Goal: Task Accomplishment & Management: Use online tool/utility

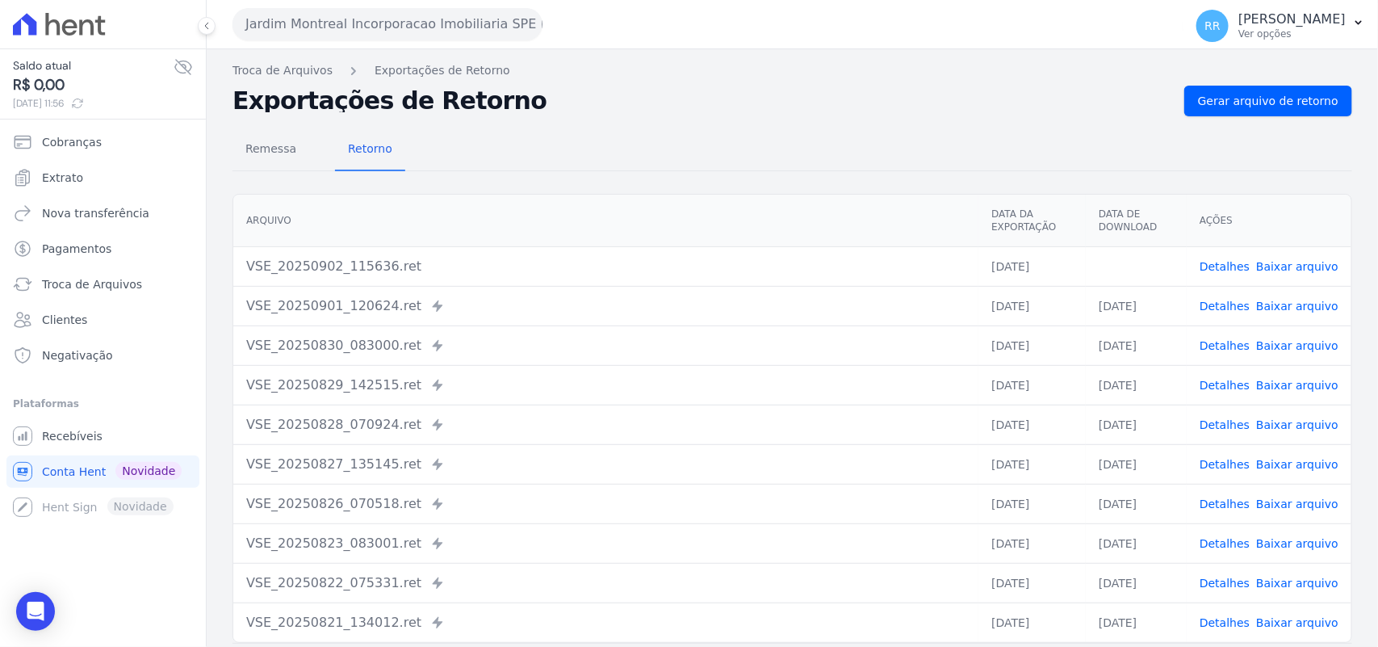
click at [509, 33] on button "Jardim Montreal Incorporacao Imobiliaria SPE LTDA" at bounding box center [388, 24] width 310 height 32
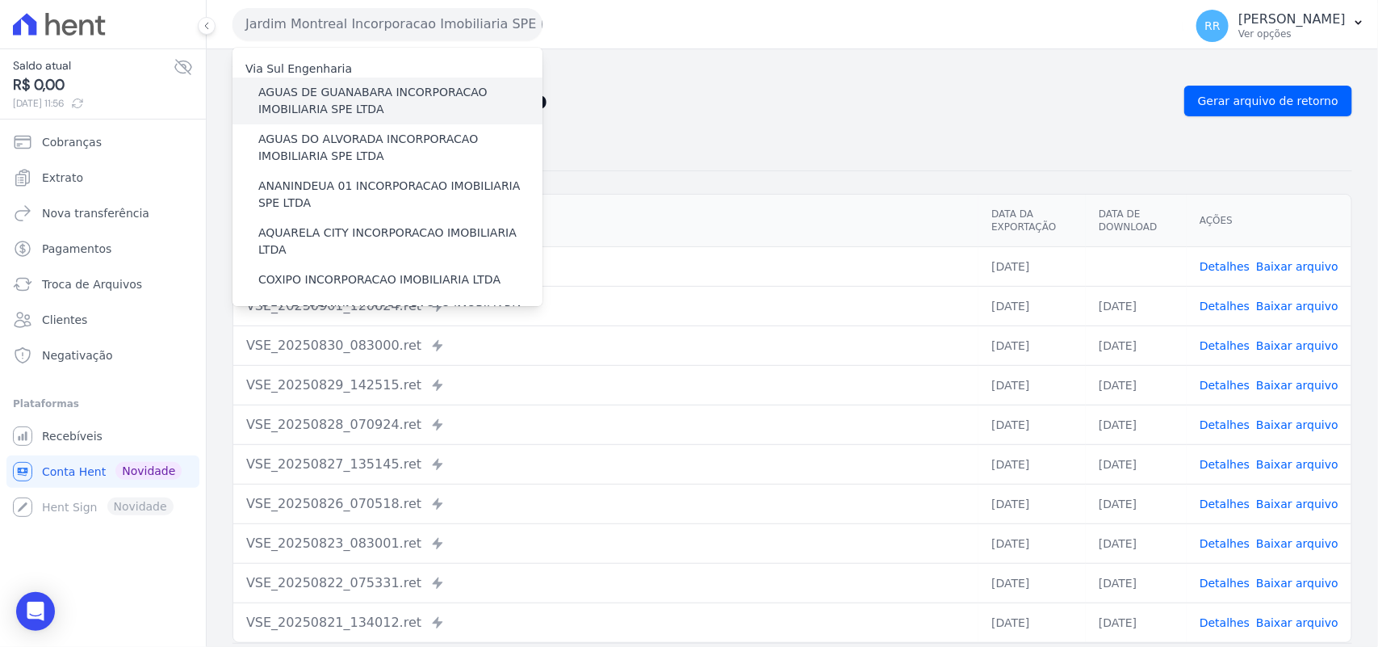
click at [381, 90] on label "AGUAS DE GUANABARA INCORPORACAO IMOBILIARIA SPE LTDA" at bounding box center [400, 101] width 284 height 34
click at [0, 0] on input "AGUAS DE GUANABARA INCORPORACAO IMOBILIARIA SPE LTDA" at bounding box center [0, 0] width 0 height 0
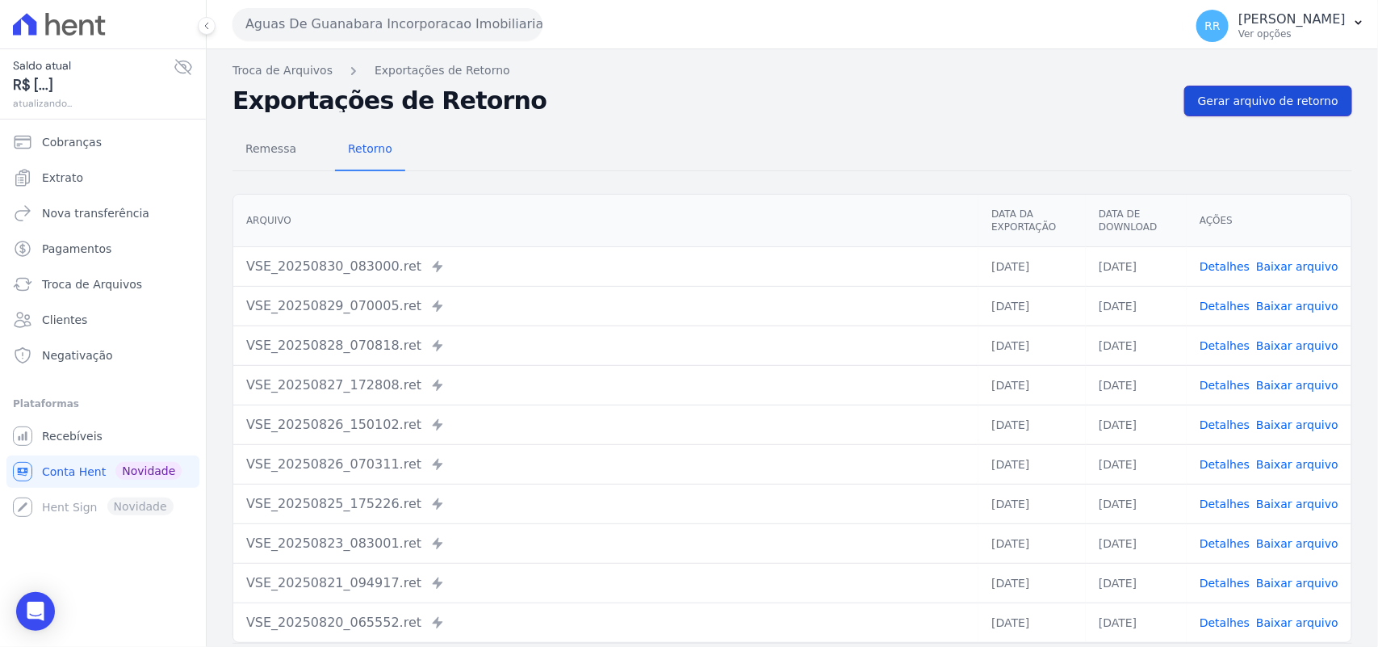
click at [1215, 109] on span "Gerar arquivo de retorno" at bounding box center [1268, 101] width 140 height 16
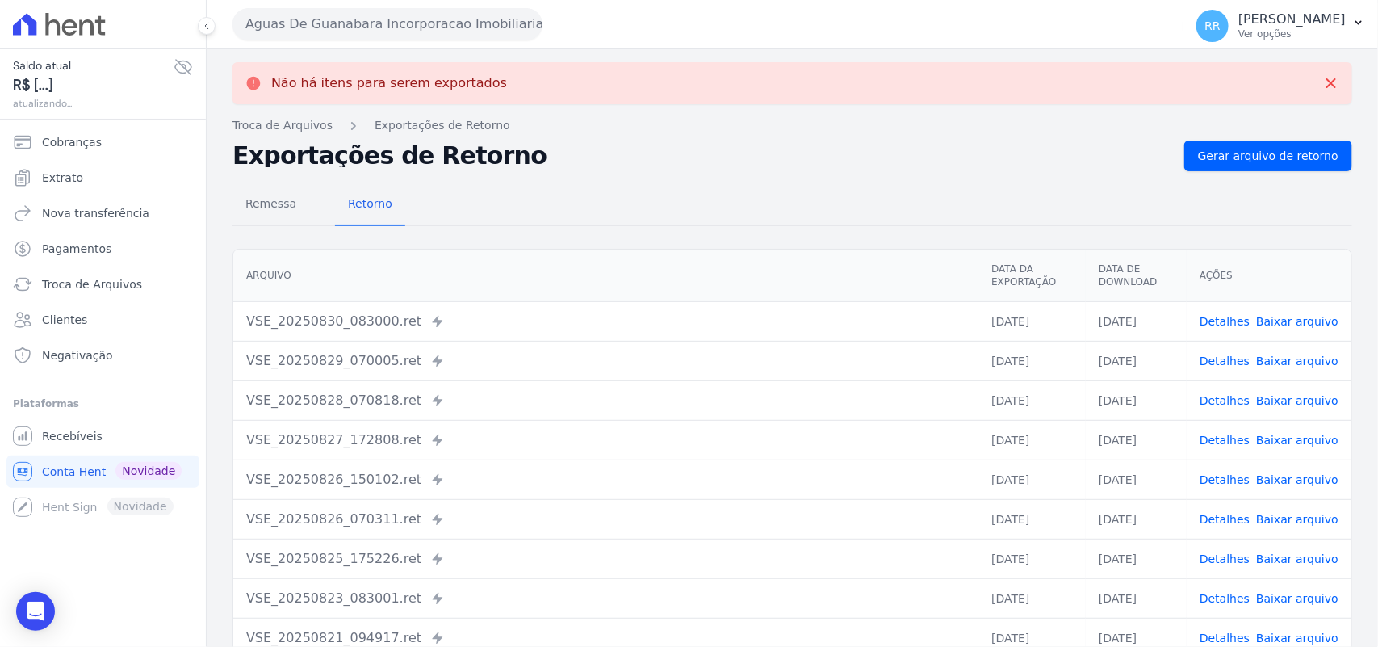
click at [459, 28] on button "Aguas De Guanabara Incorporacao Imobiliaria SPE LTDA" at bounding box center [388, 24] width 310 height 32
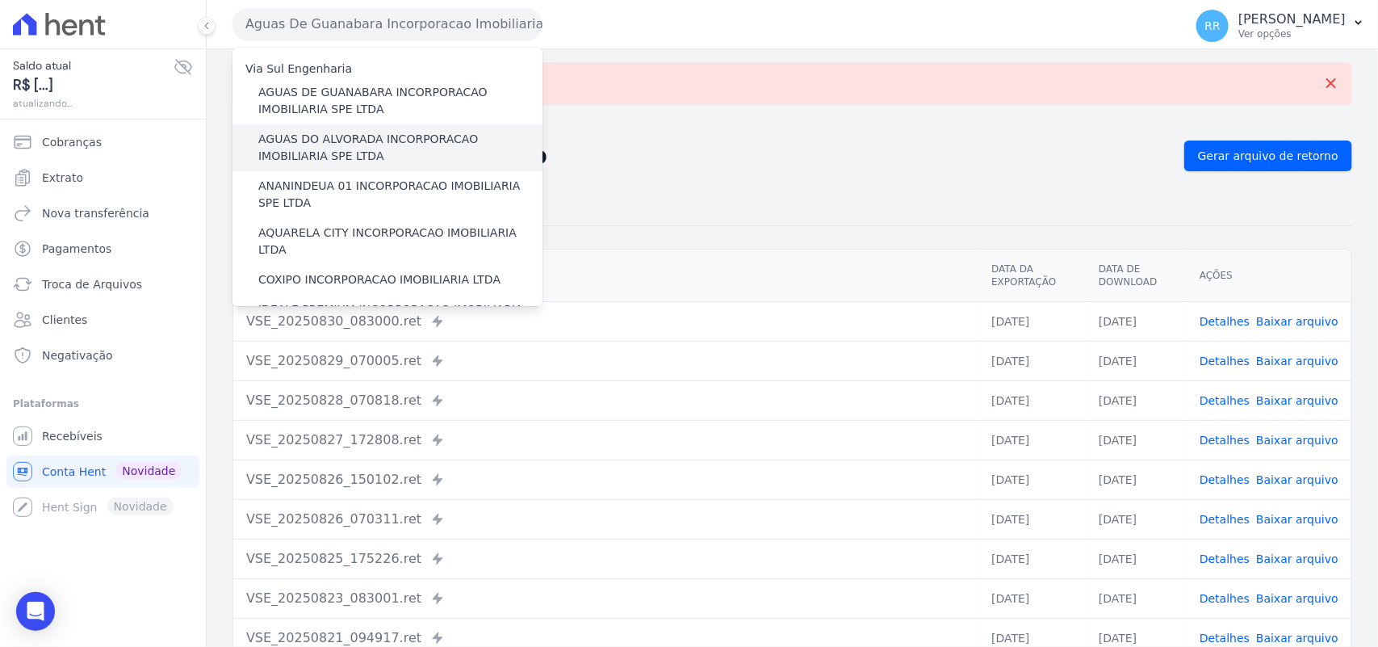
click at [416, 143] on label "AGUAS DO ALVORADA INCORPORACAO IMOBILIARIA SPE LTDA" at bounding box center [400, 148] width 284 height 34
click at [0, 0] on input "AGUAS DO ALVORADA INCORPORACAO IMOBILIARIA SPE LTDA" at bounding box center [0, 0] width 0 height 0
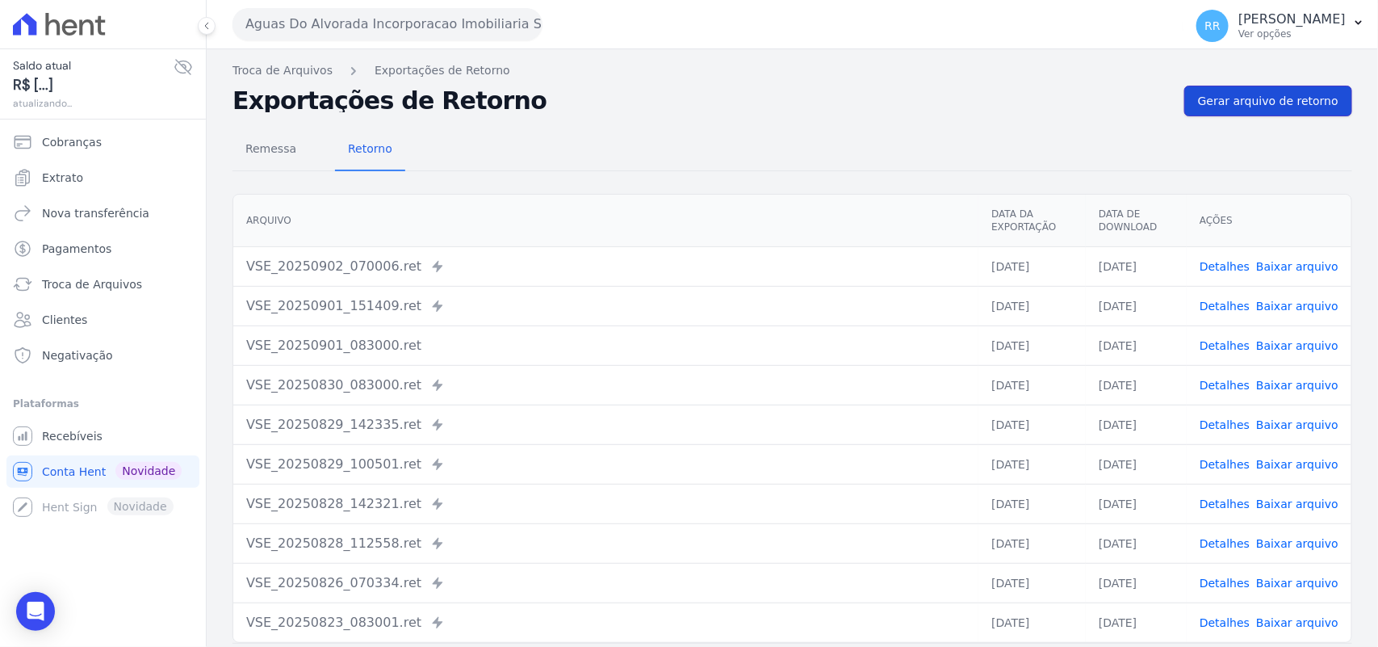
click at [1292, 98] on span "Gerar arquivo de retorno" at bounding box center [1268, 101] width 140 height 16
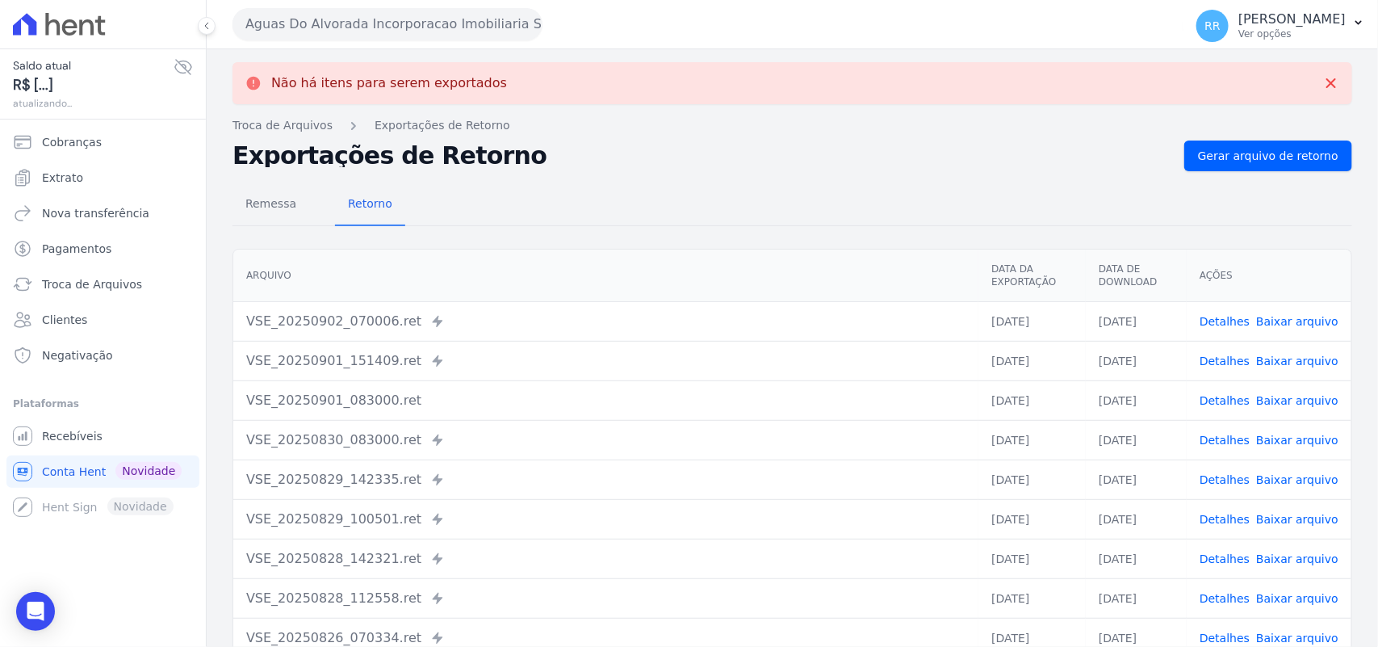
click at [316, 54] on div "Não há itens para serem exportados Troca de [GEOGRAPHIC_DATA] Exportações de Re…" at bounding box center [792, 408] width 1171 height 719
click at [353, 17] on button "Aguas Do Alvorada Incorporacao Imobiliaria SPE LTDA" at bounding box center [388, 24] width 310 height 32
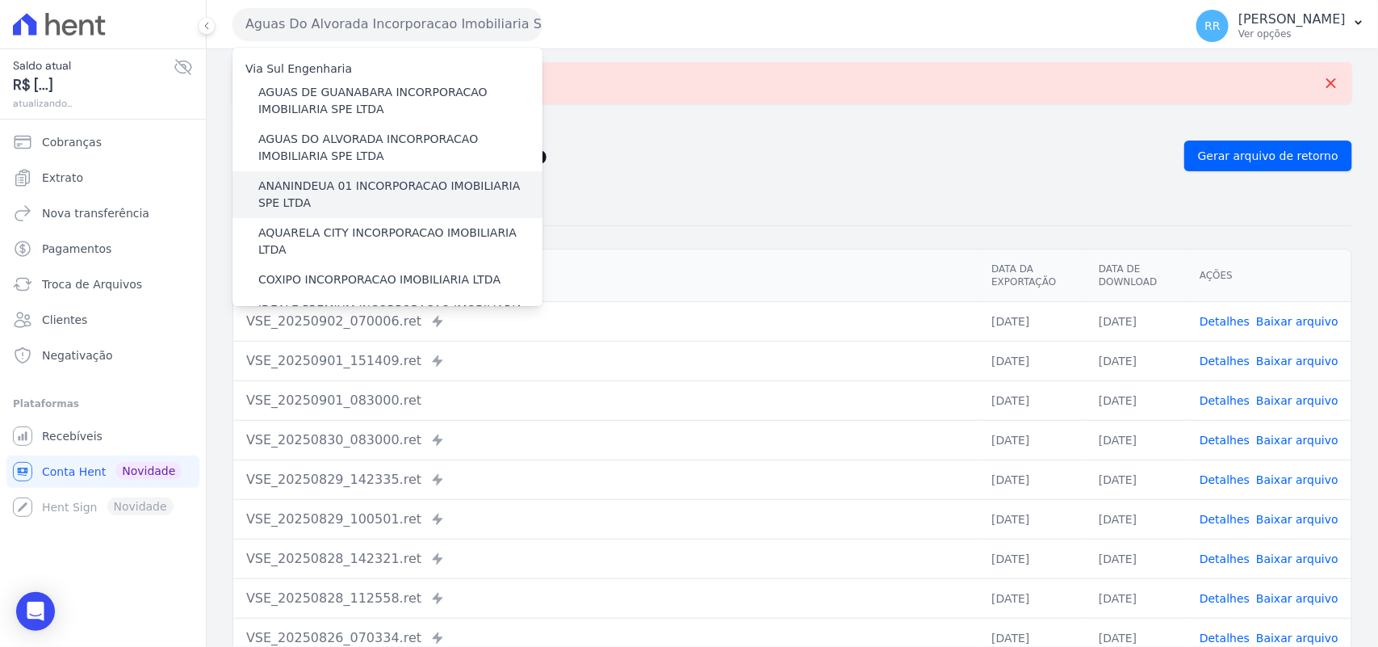
click at [337, 194] on label "ANANINDEUA 01 INCORPORACAO IMOBILIARIA SPE LTDA" at bounding box center [400, 195] width 284 height 34
click at [0, 0] on input "ANANINDEUA 01 INCORPORACAO IMOBILIARIA SPE LTDA" at bounding box center [0, 0] width 0 height 0
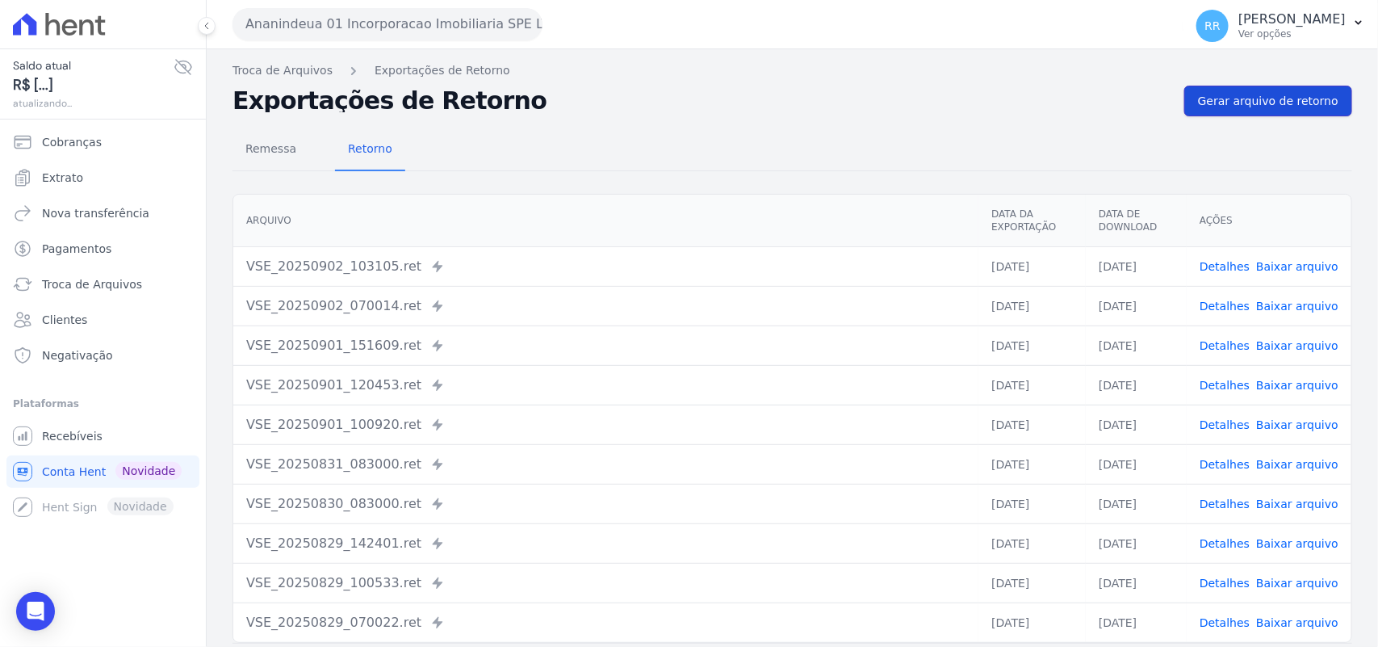
click at [1217, 103] on span "Gerar arquivo de retorno" at bounding box center [1268, 101] width 140 height 16
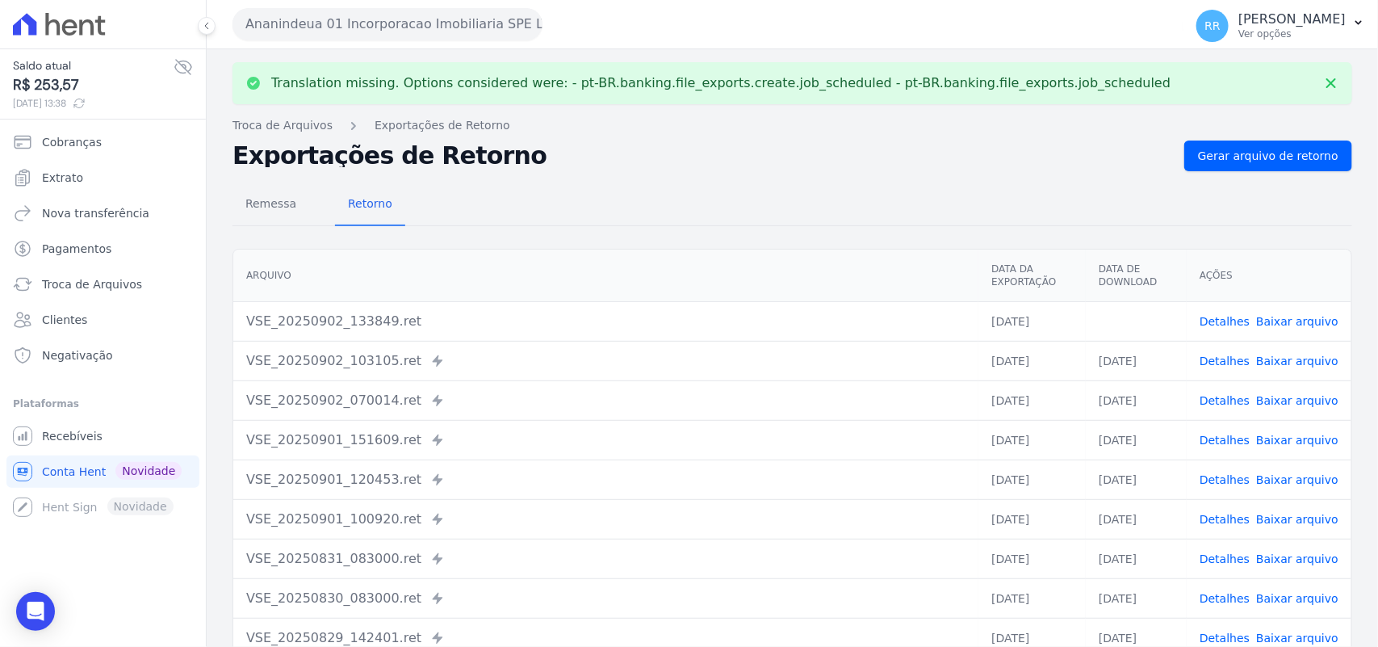
click at [1277, 317] on link "Baixar arquivo" at bounding box center [1297, 321] width 82 height 13
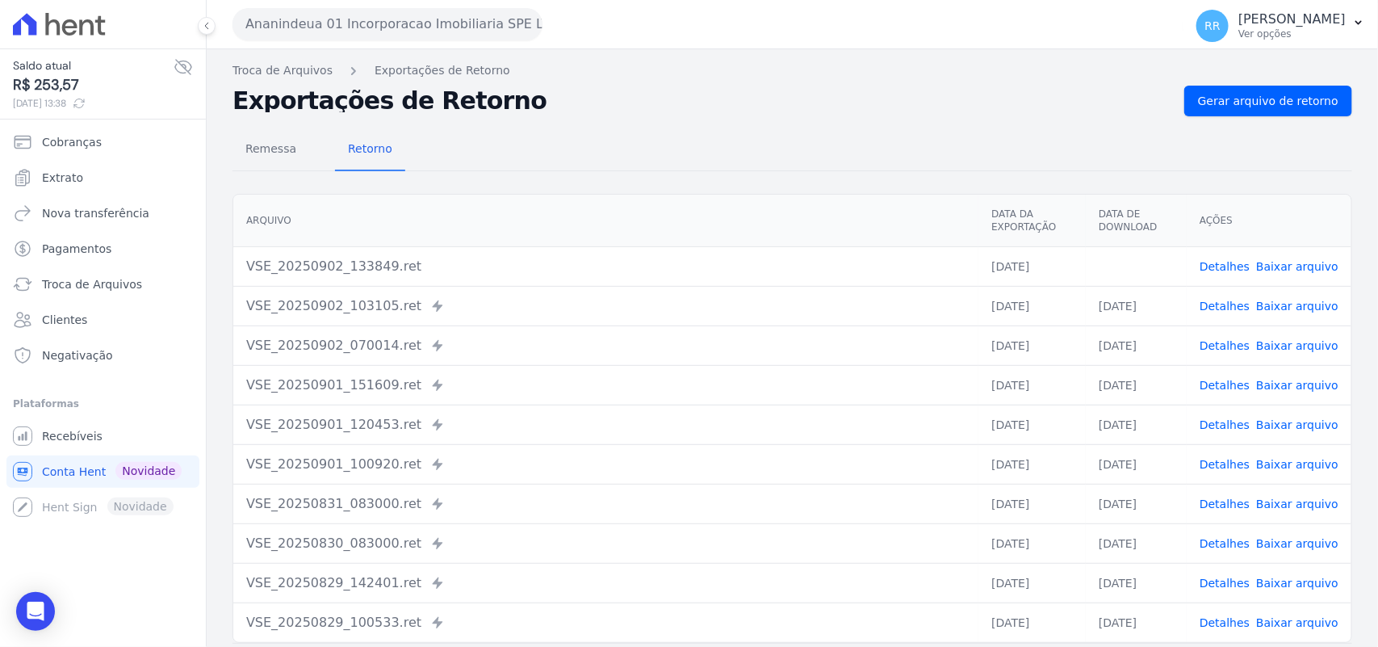
click at [792, 57] on div "Translation missing. Options considered were: - pt-BR.banking.file_exports.crea…" at bounding box center [792, 381] width 1171 height 664
click at [410, 17] on button "Ananindeua 01 Incorporacao Imobiliaria SPE LTDA" at bounding box center [388, 24] width 310 height 32
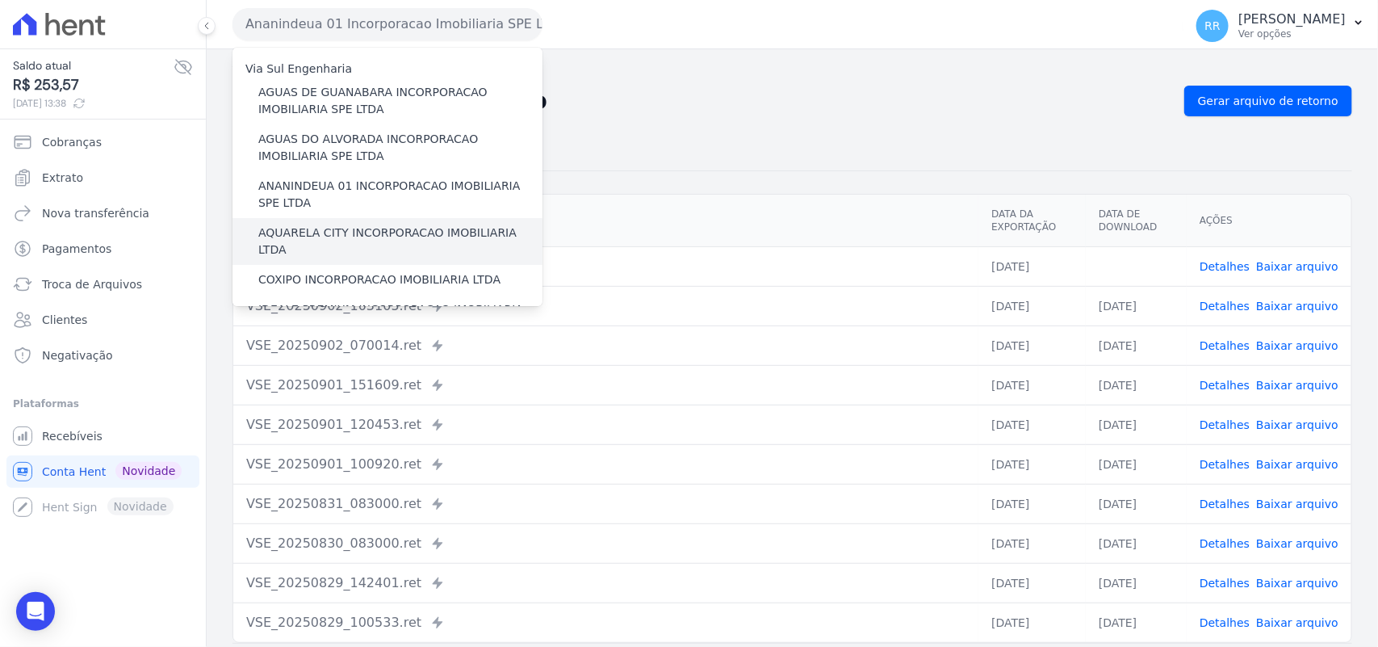
click at [313, 223] on div "AQUARELA CITY INCORPORACAO IMOBILIARIA LTDA" at bounding box center [388, 241] width 310 height 47
click at [313, 228] on label "AQUARELA CITY INCORPORACAO IMOBILIARIA LTDA" at bounding box center [400, 241] width 284 height 34
click at [0, 0] on input "AQUARELA CITY INCORPORACAO IMOBILIARIA LTDA" at bounding box center [0, 0] width 0 height 0
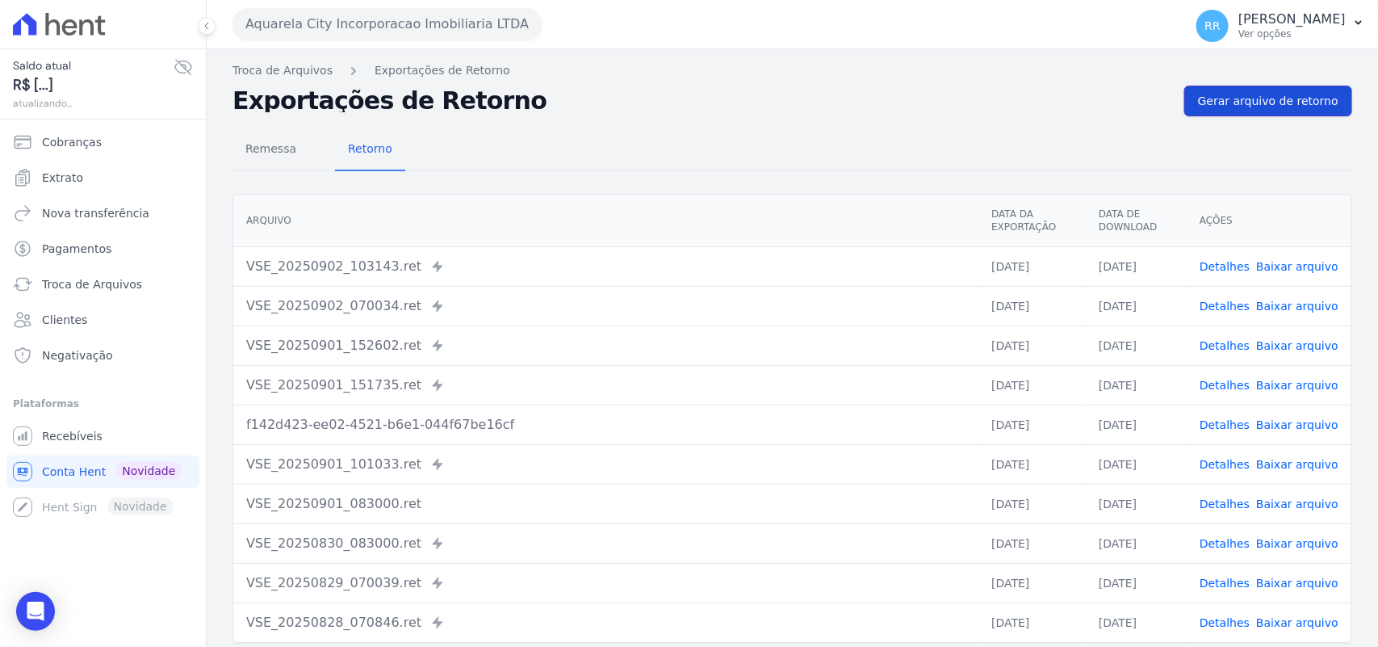
click at [1232, 95] on span "Gerar arquivo de retorno" at bounding box center [1268, 101] width 140 height 16
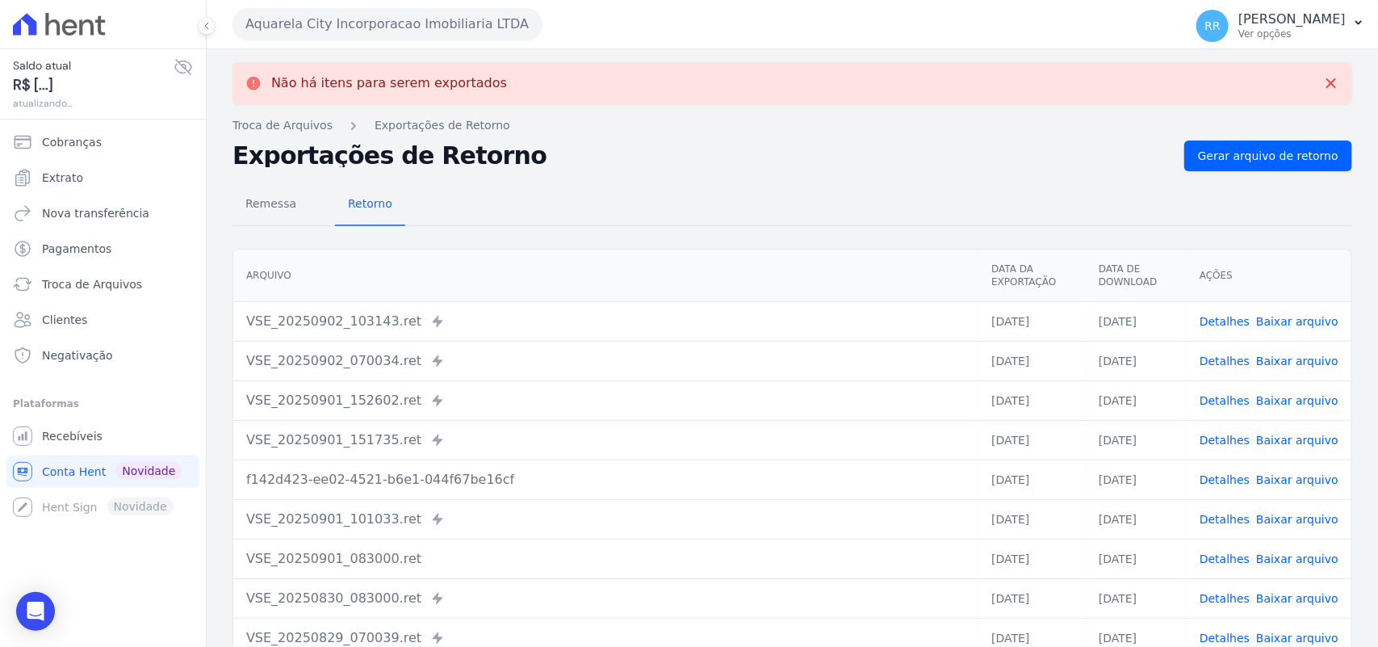
click at [364, 27] on button "Aquarela City Incorporacao Imobiliaria LTDA" at bounding box center [388, 24] width 310 height 32
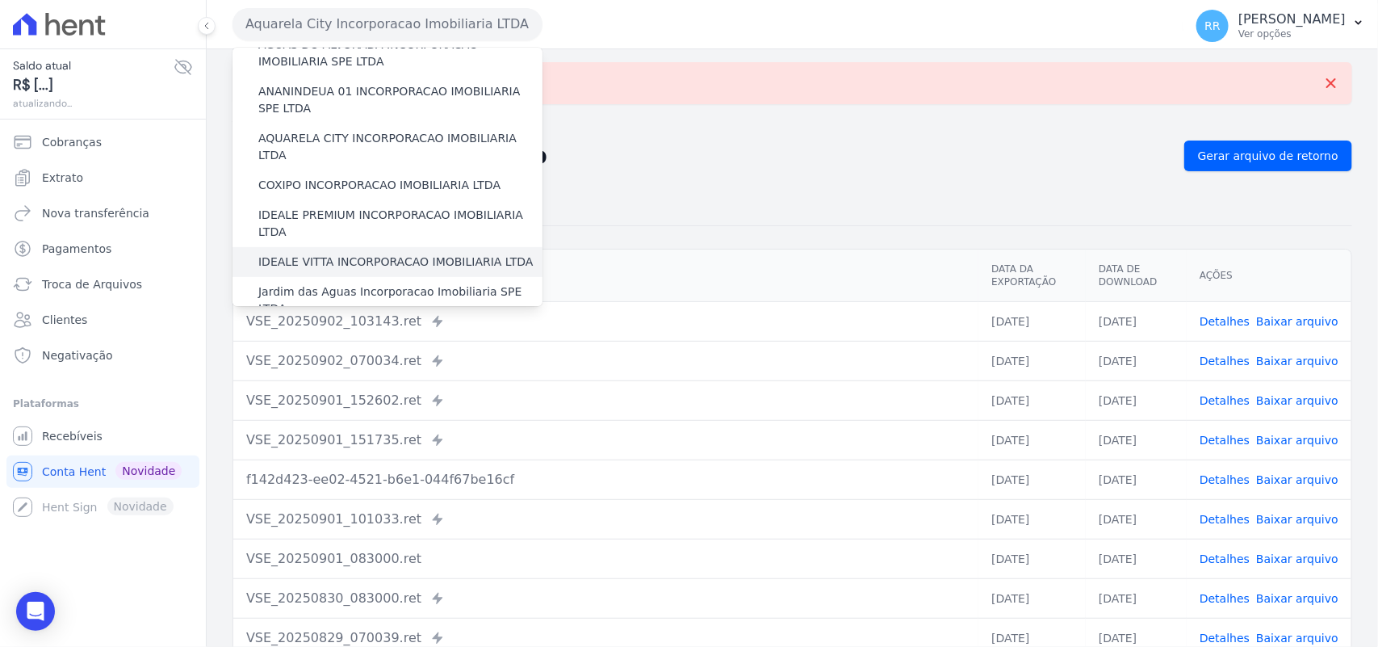
scroll to position [101, 0]
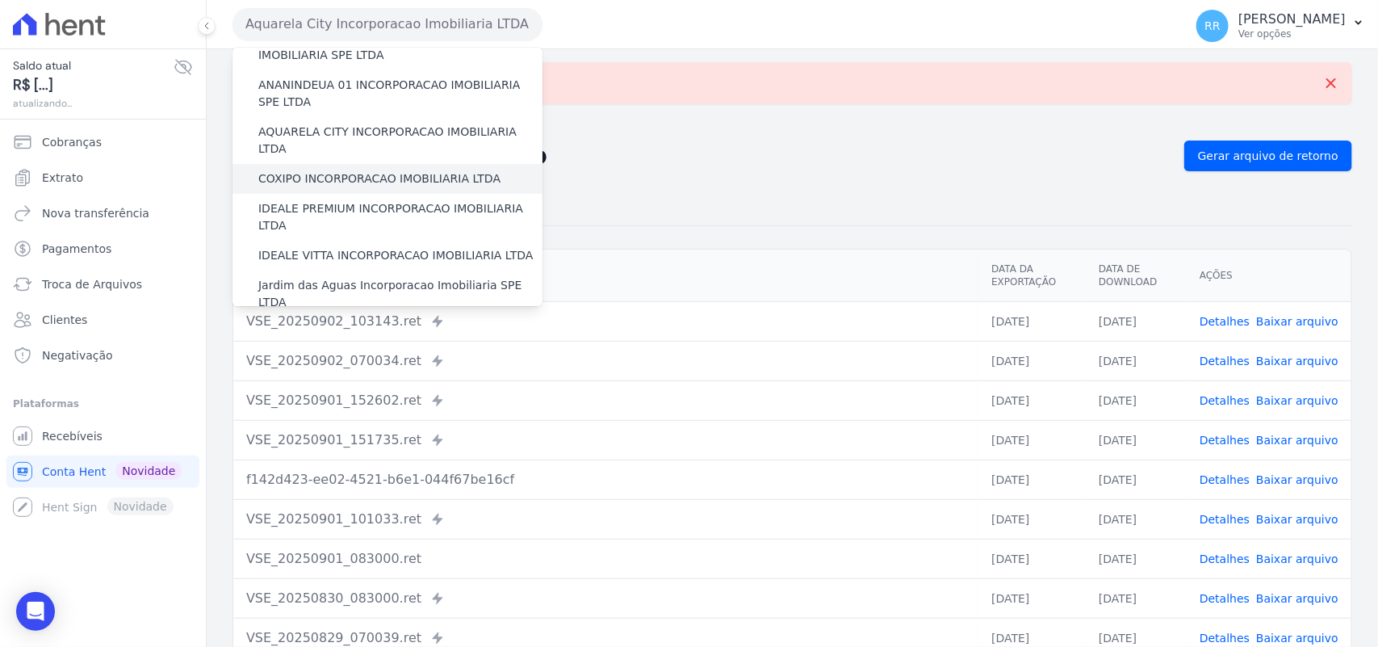
click at [297, 170] on label "COXIPO INCORPORACAO IMOBILIARIA LTDA" at bounding box center [379, 178] width 242 height 17
click at [0, 0] on input "COXIPO INCORPORACAO IMOBILIARIA LTDA" at bounding box center [0, 0] width 0 height 0
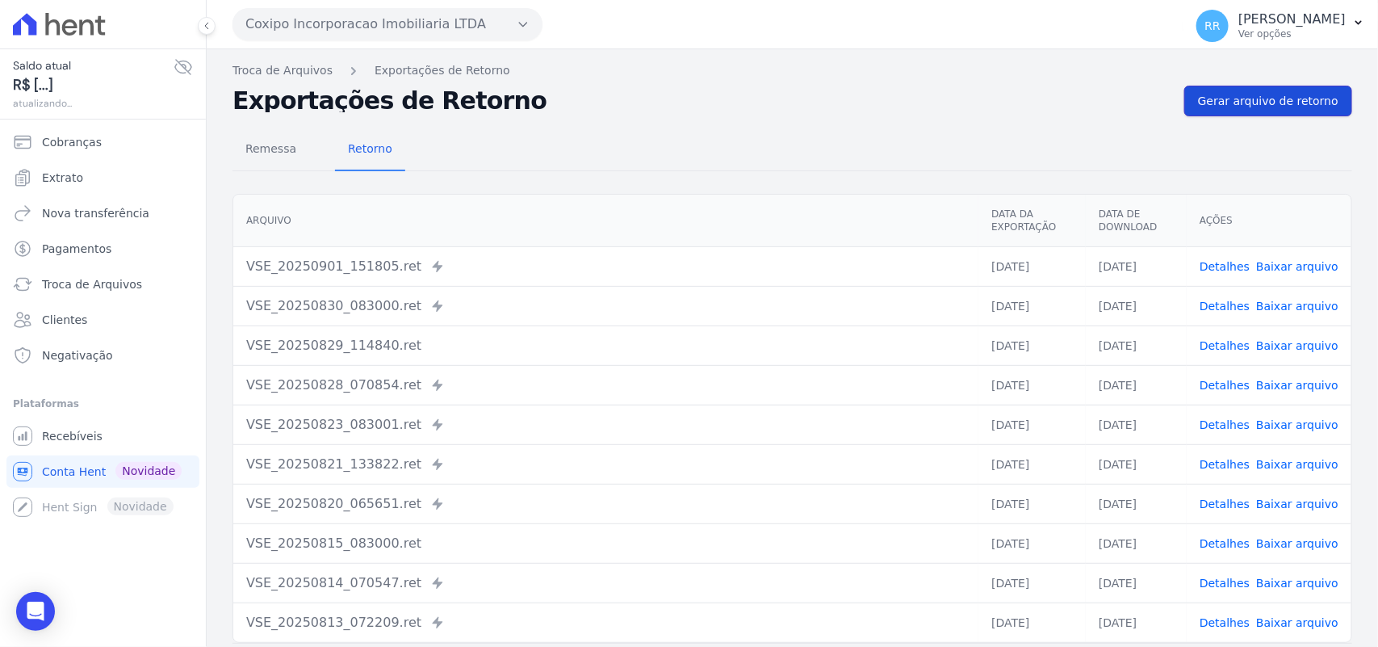
click at [1252, 113] on link "Gerar arquivo de retorno" at bounding box center [1268, 101] width 168 height 31
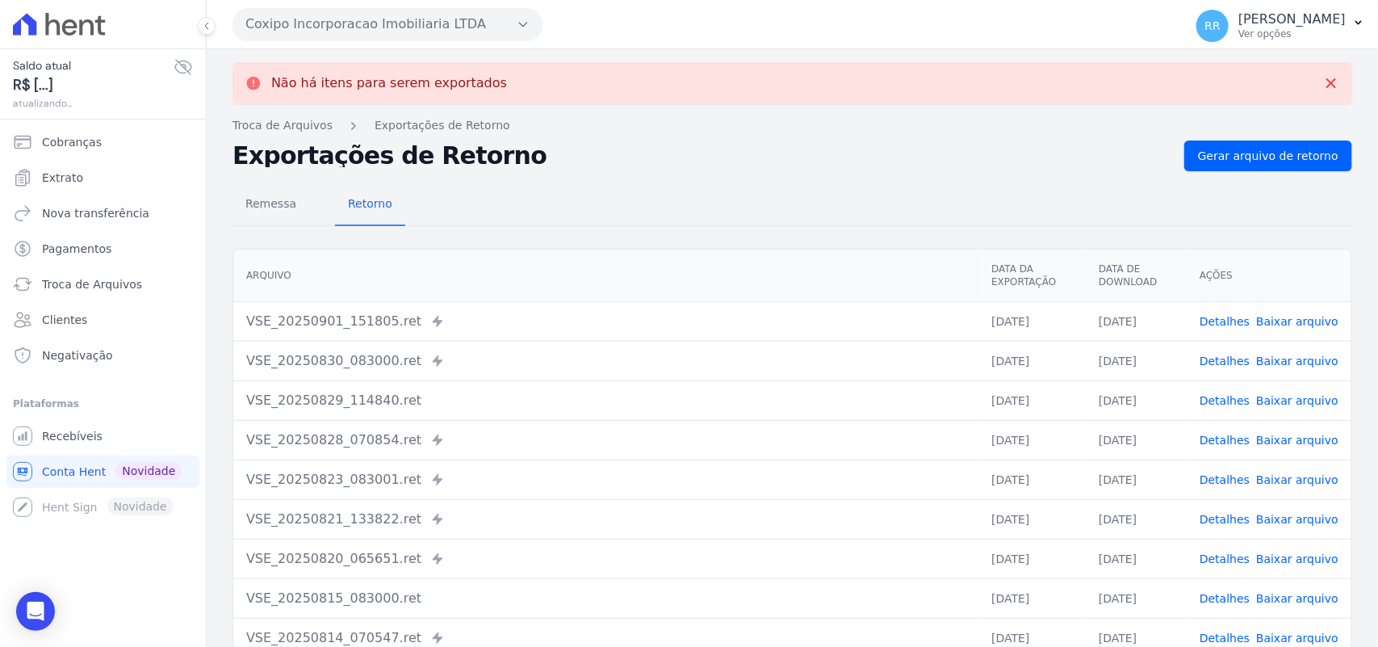
click at [453, 17] on button "Coxipo Incorporacao Imobiliaria LTDA" at bounding box center [388, 24] width 310 height 32
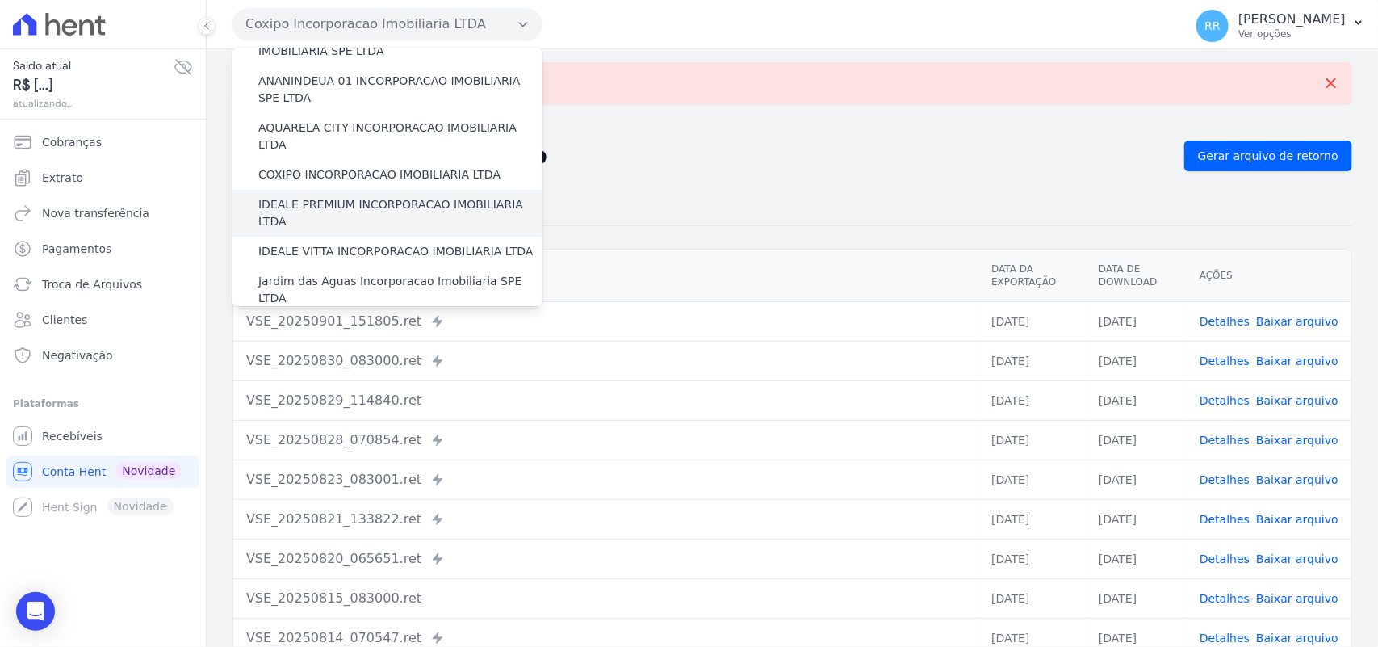
scroll to position [134, 0]
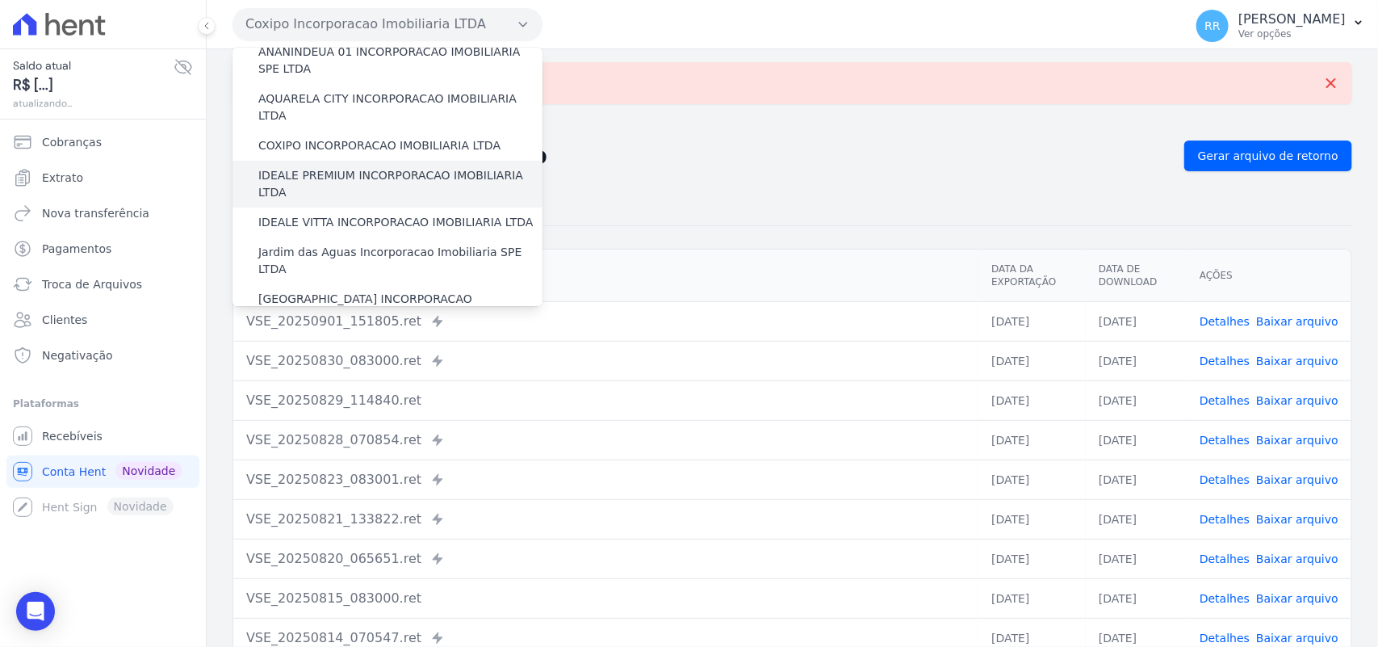
click at [316, 167] on label "IDEALE PREMIUM INCORPORACAO IMOBILIARIA LTDA" at bounding box center [400, 184] width 284 height 34
click at [0, 0] on input "IDEALE PREMIUM INCORPORACAO IMOBILIARIA LTDA" at bounding box center [0, 0] width 0 height 0
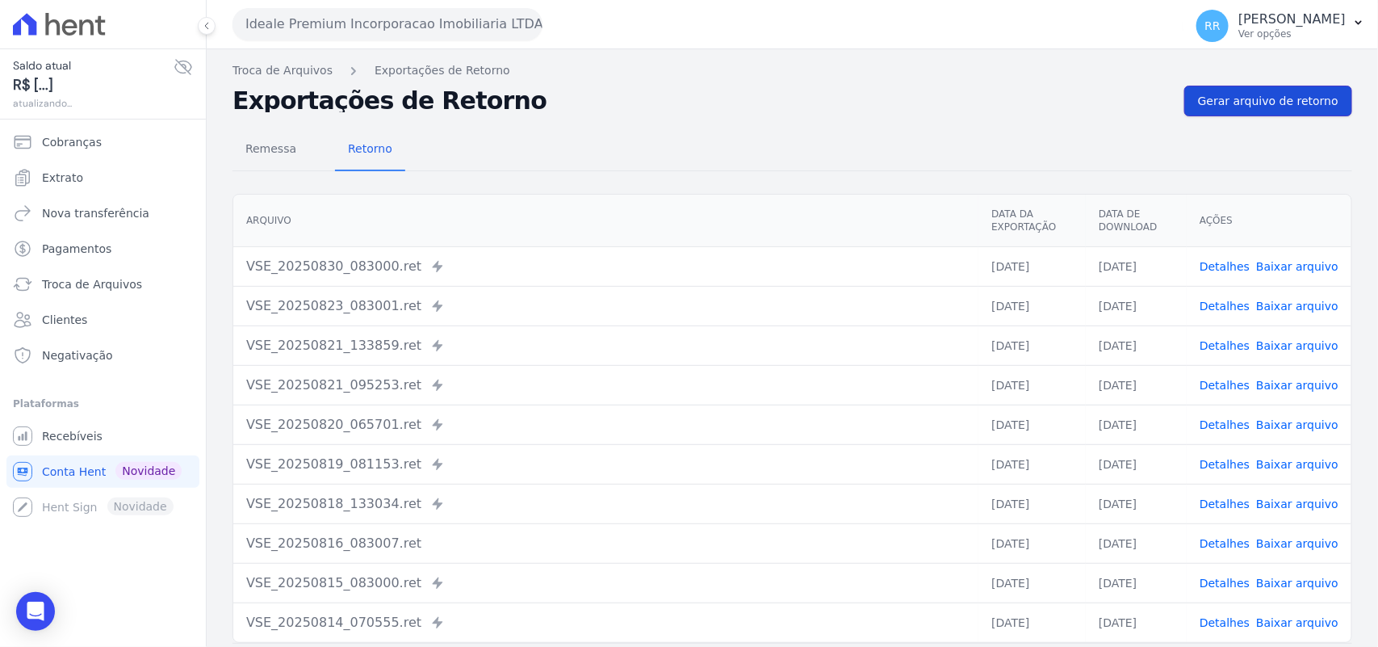
click at [1288, 103] on span "Gerar arquivo de retorno" at bounding box center [1268, 101] width 140 height 16
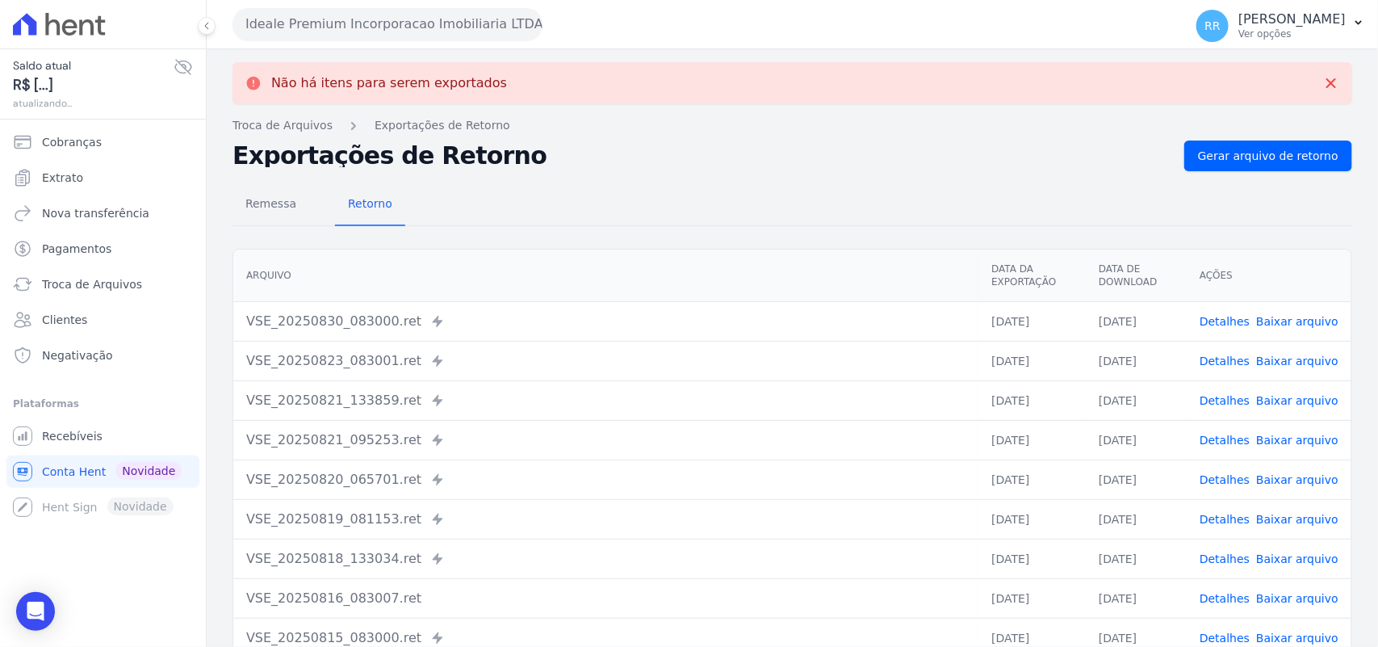
drag, startPoint x: 347, startPoint y: 27, endPoint x: 354, endPoint y: 53, distance: 27.4
click at [347, 27] on button "Ideale Premium Incorporacao Imobiliaria LTDA" at bounding box center [388, 24] width 310 height 32
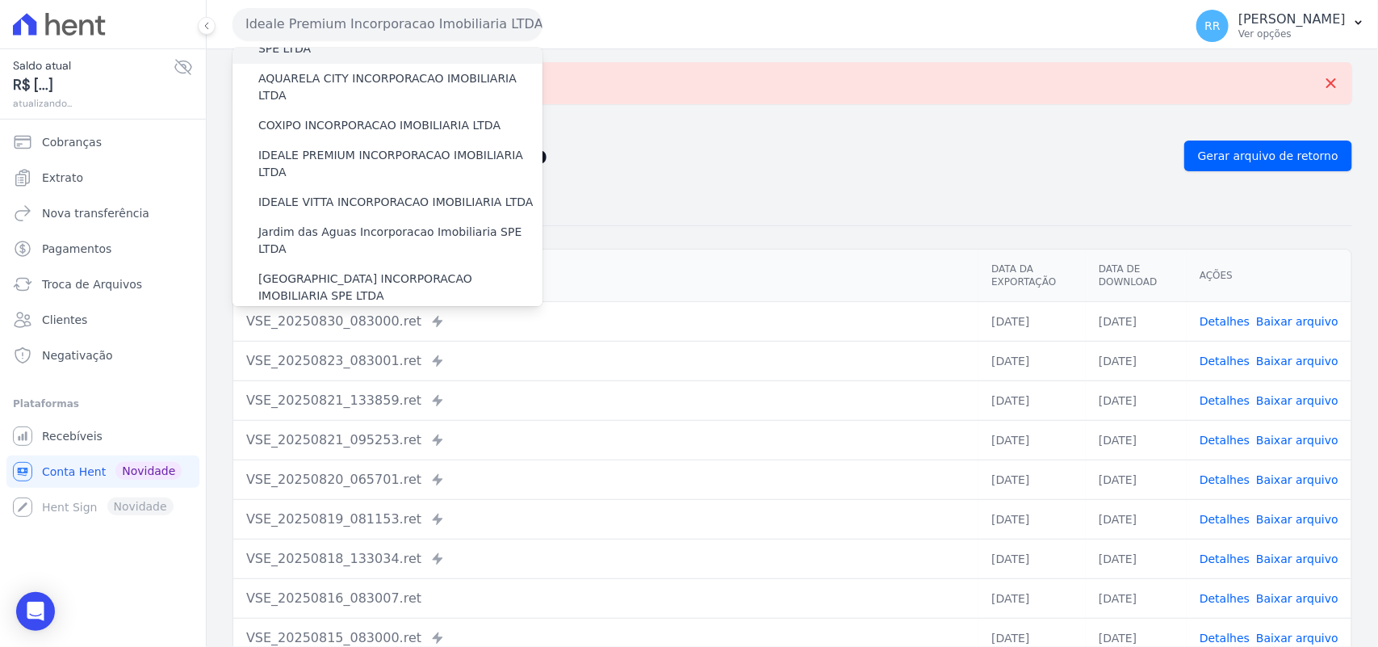
scroll to position [168, 0]
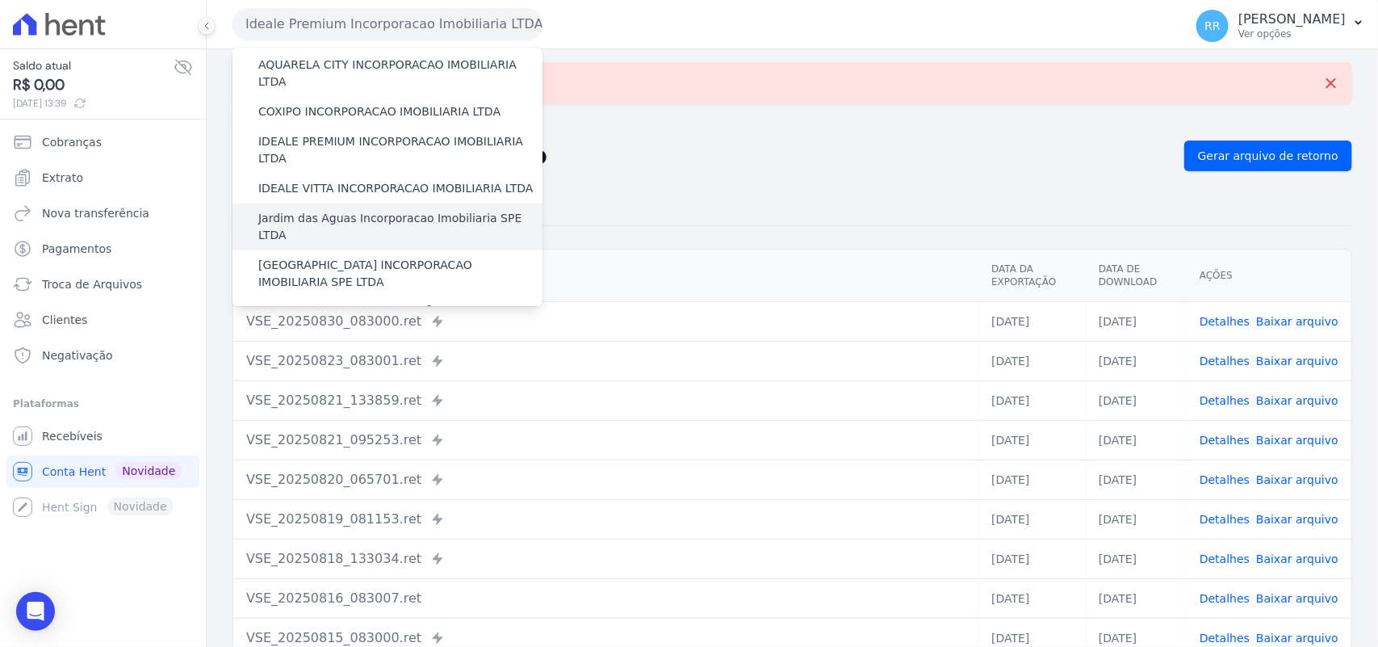
click at [354, 210] on label "Jardim das Aguas Incorporacao Imobiliaria SPE LTDA" at bounding box center [400, 227] width 284 height 34
click at [0, 0] on input "Jardim das Aguas Incorporacao Imobiliaria SPE LTDA" at bounding box center [0, 0] width 0 height 0
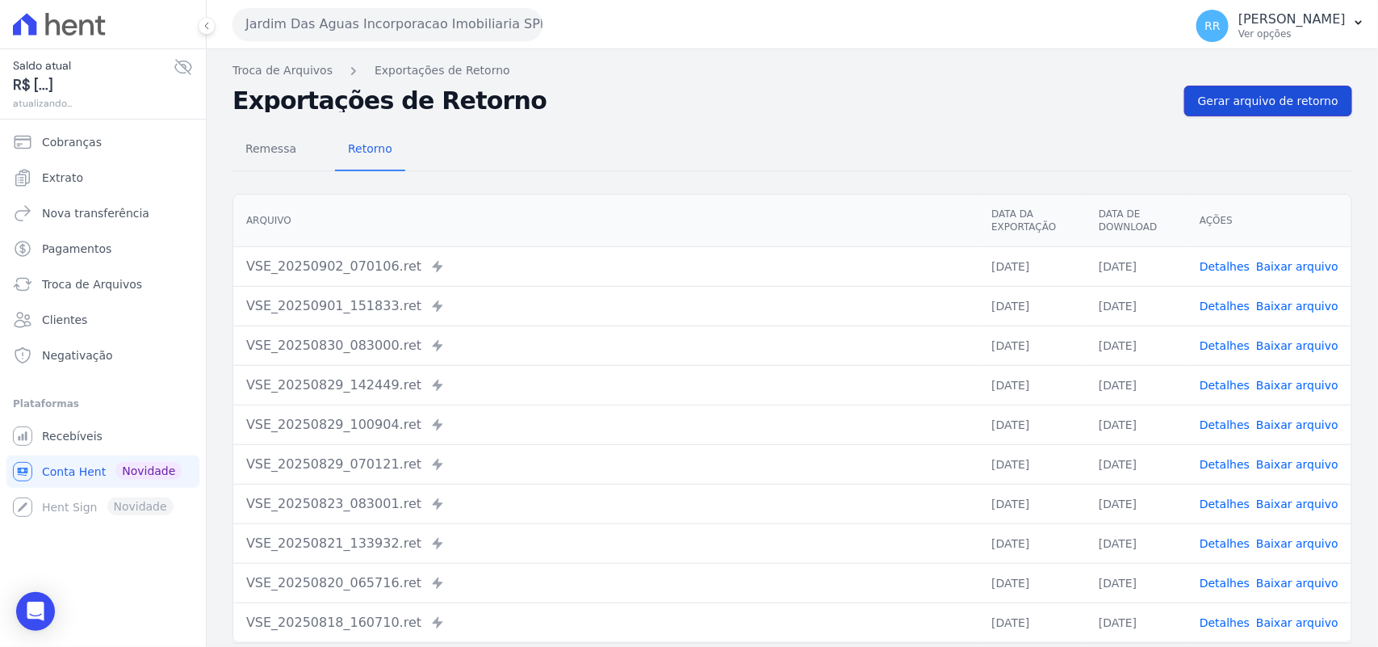
click at [1207, 105] on span "Gerar arquivo de retorno" at bounding box center [1268, 101] width 140 height 16
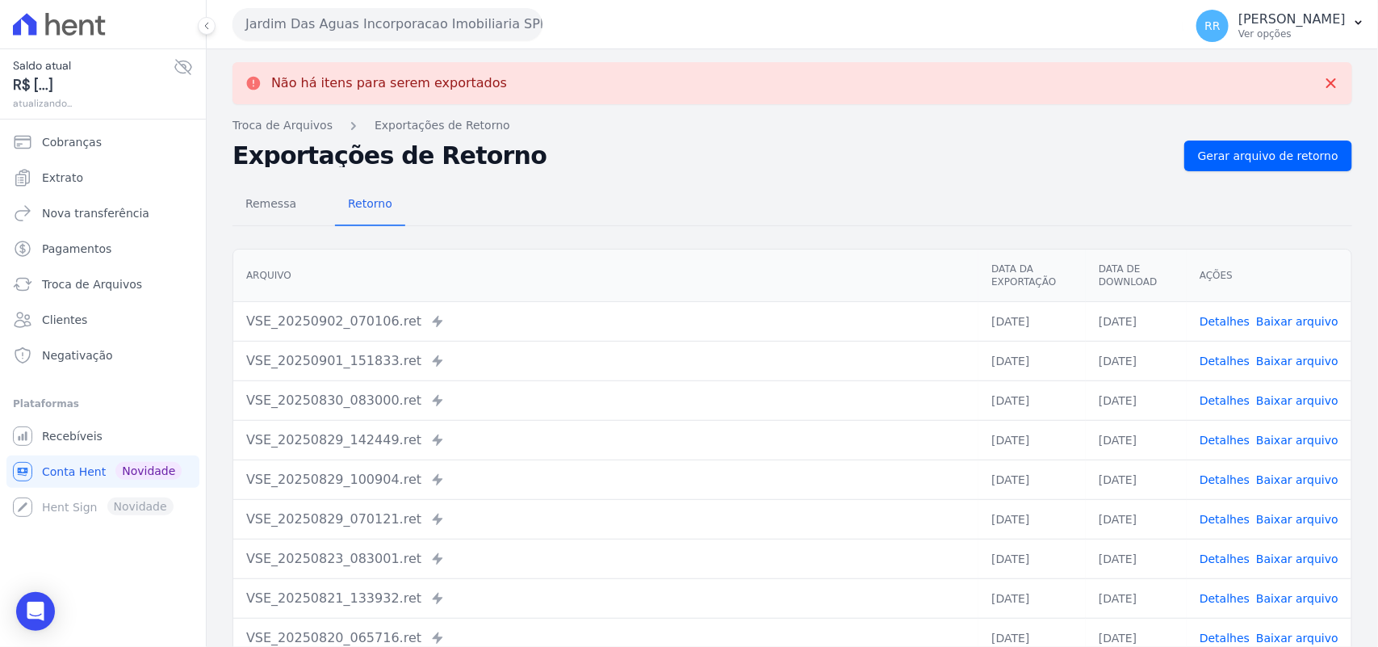
click at [316, 34] on button "Jardim Das Aguas Incorporacao Imobiliaria SPE LTDA" at bounding box center [388, 24] width 310 height 32
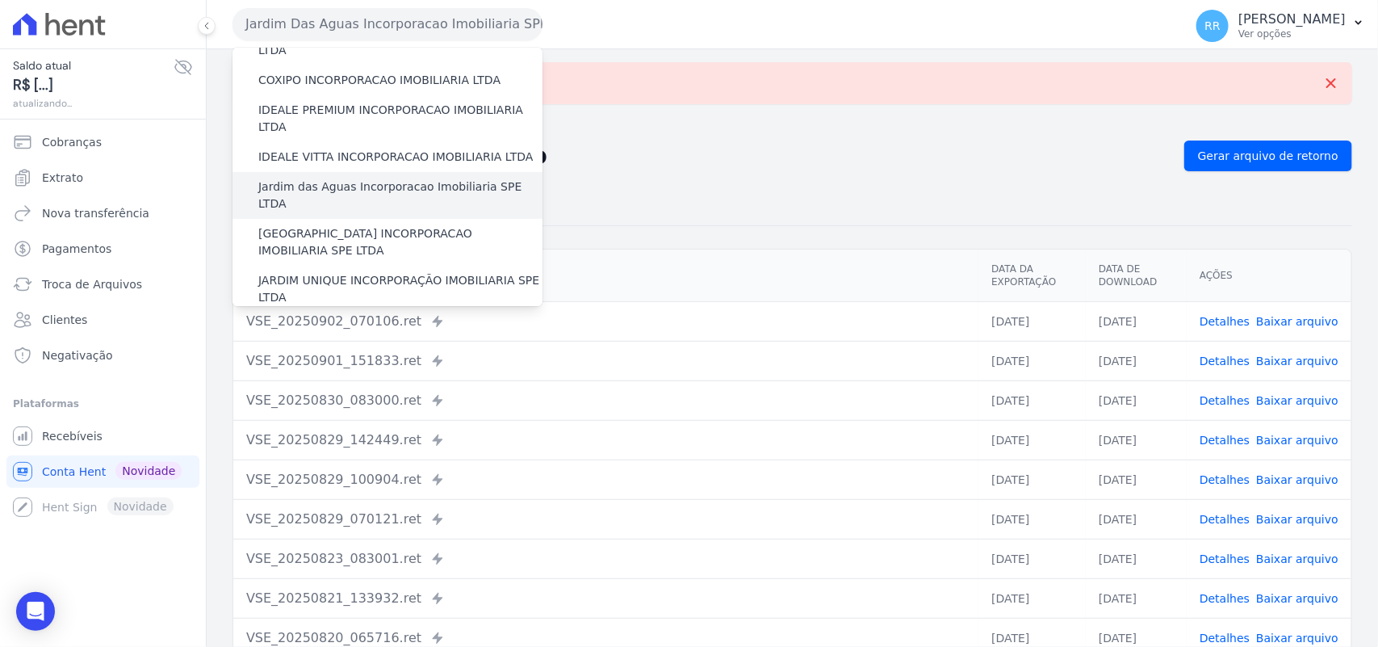
scroll to position [202, 0]
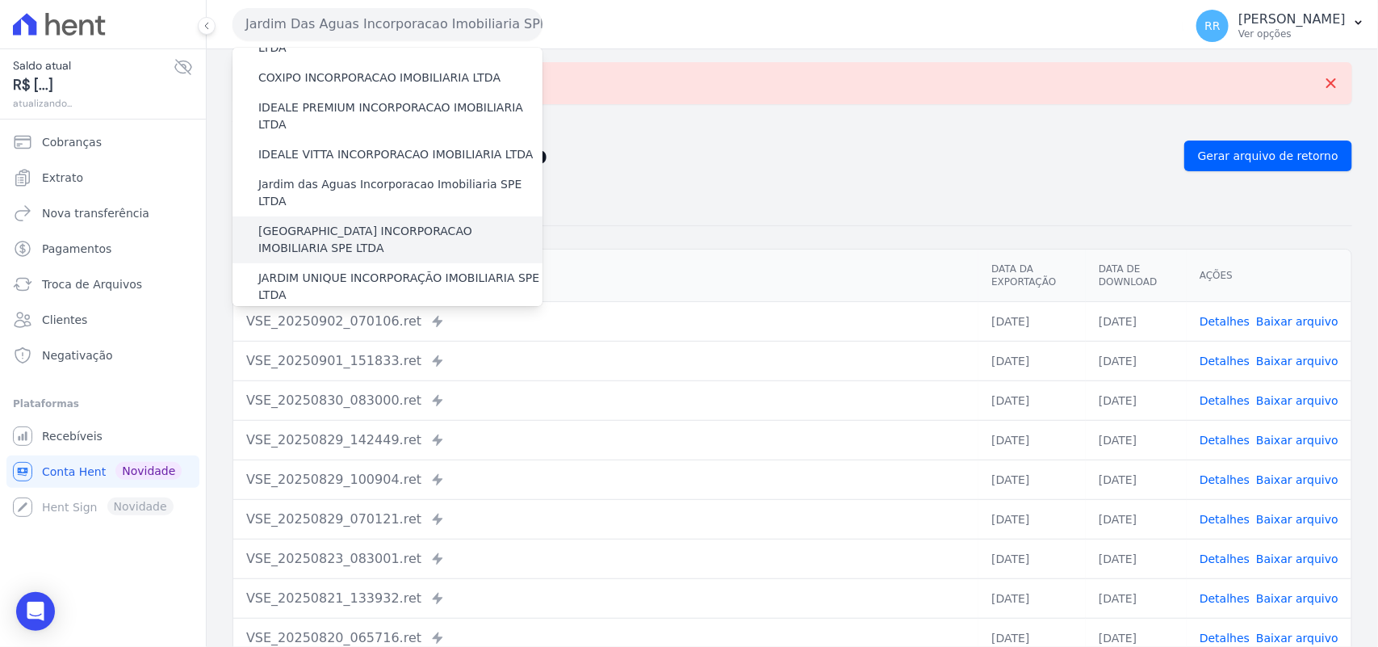
click at [345, 223] on label "[GEOGRAPHIC_DATA] INCORPORACAO IMOBILIARIA SPE LTDA" at bounding box center [400, 240] width 284 height 34
click at [0, 0] on input "[GEOGRAPHIC_DATA] INCORPORACAO IMOBILIARIA SPE LTDA" at bounding box center [0, 0] width 0 height 0
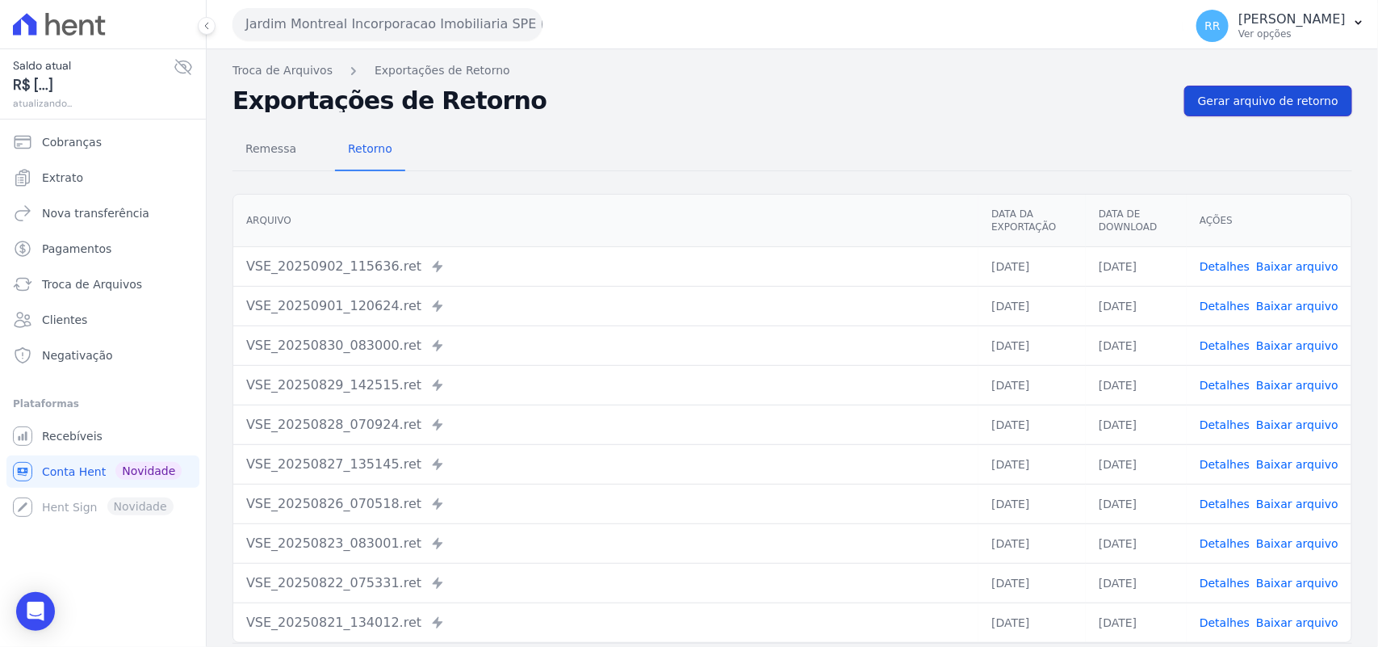
click at [1286, 107] on span "Gerar arquivo de retorno" at bounding box center [1268, 101] width 140 height 16
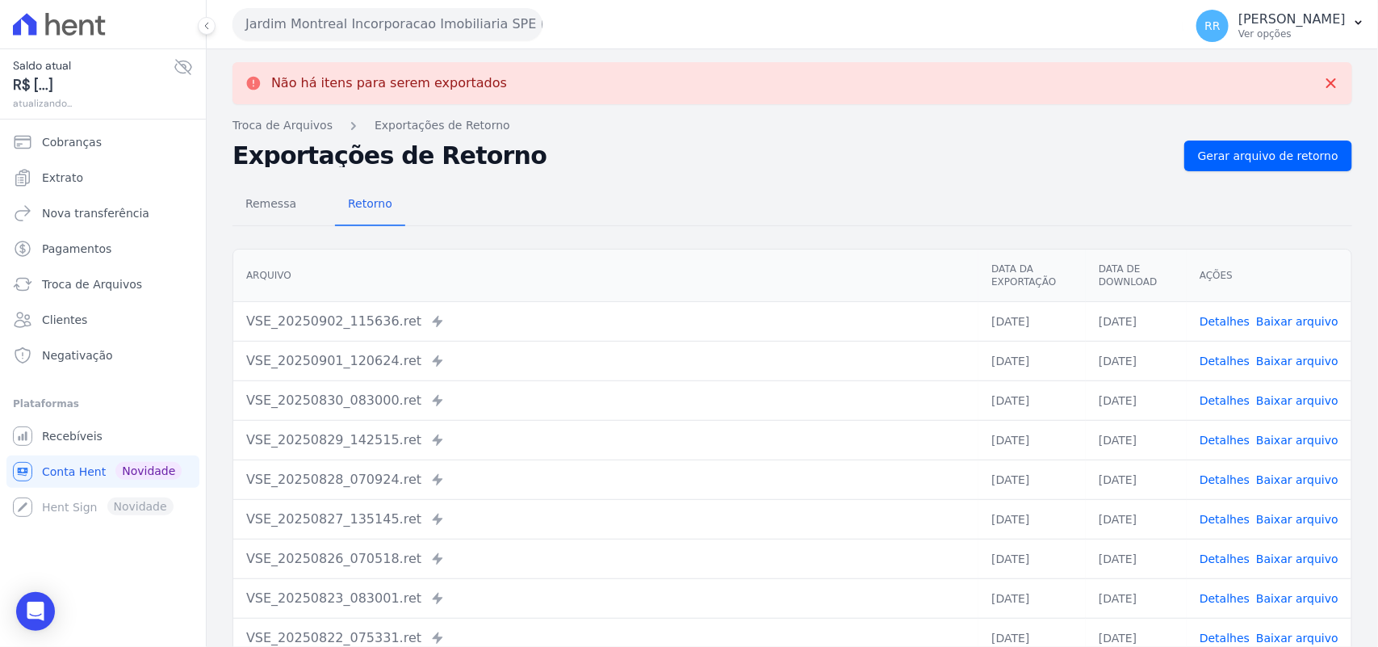
click at [353, 21] on button "Jardim Montreal Incorporacao Imobiliaria SPE LTDA" at bounding box center [388, 24] width 310 height 32
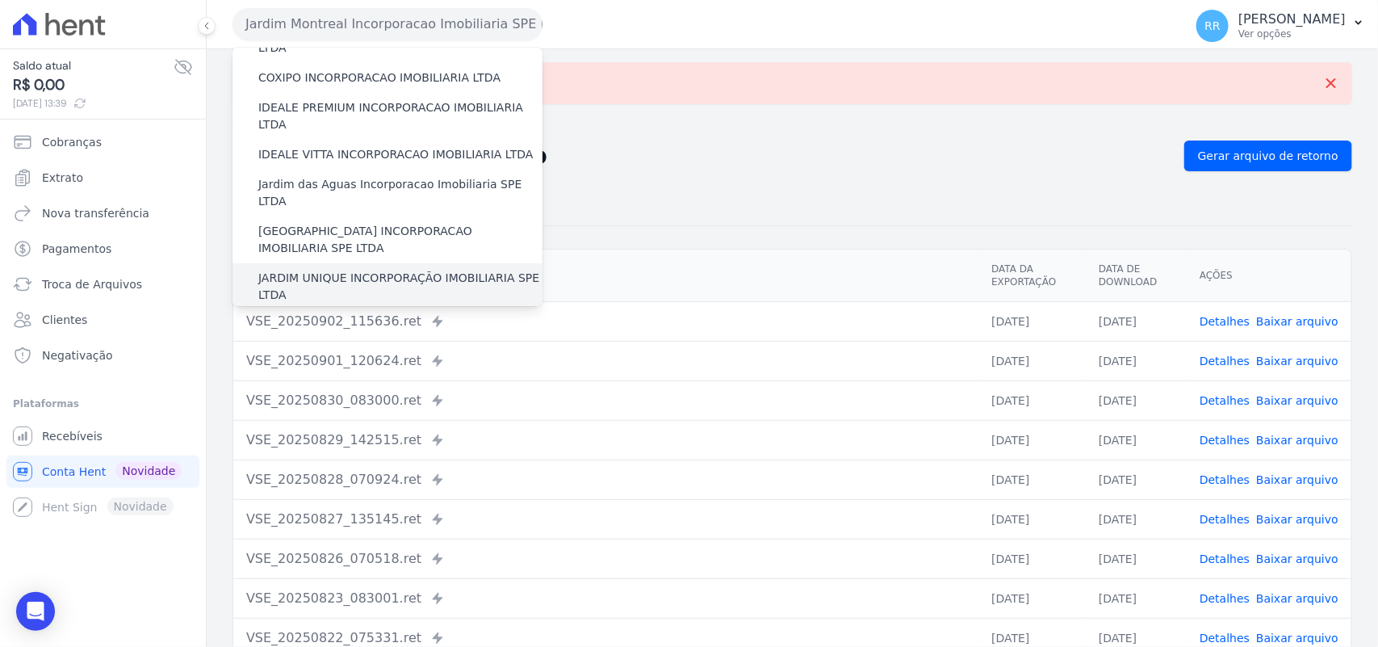
click at [355, 270] on label "JARDIM UNIQUE INCORPORAÇÃO IMOBILIARIA SPE LTDA" at bounding box center [400, 287] width 284 height 34
click at [0, 0] on input "JARDIM UNIQUE INCORPORAÇÃO IMOBILIARIA SPE LTDA" at bounding box center [0, 0] width 0 height 0
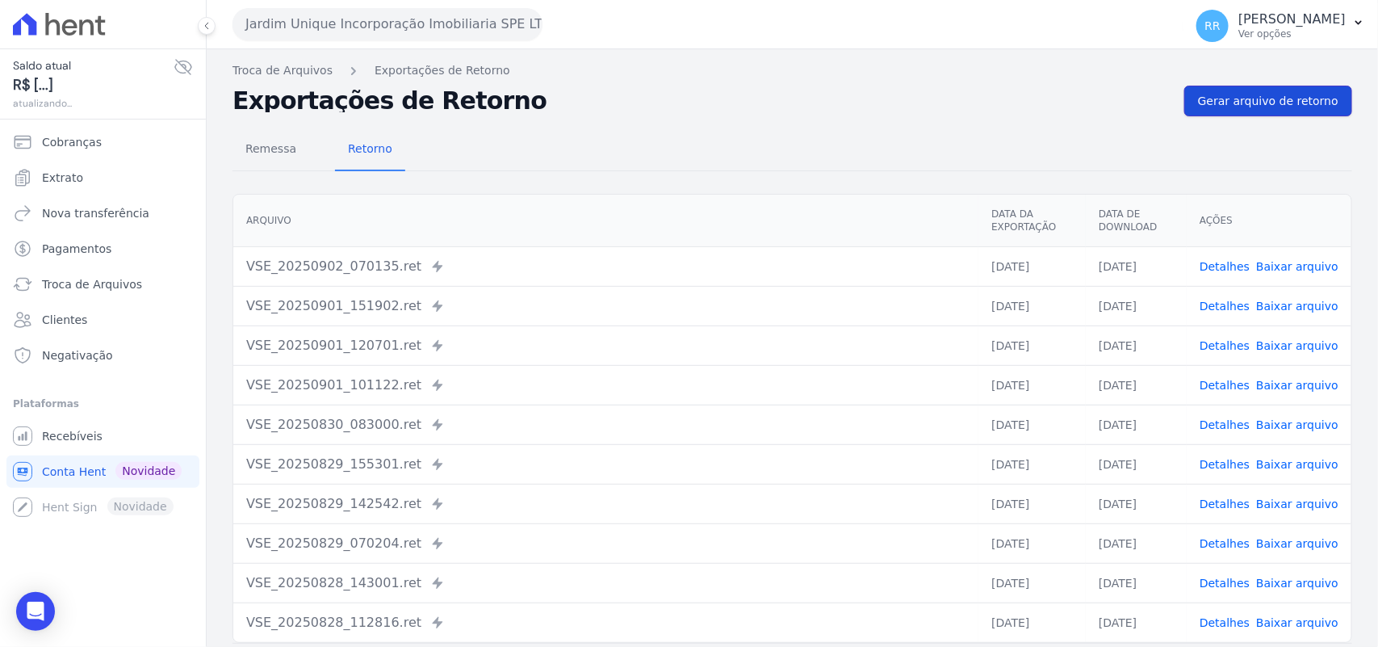
click at [1284, 114] on link "Gerar arquivo de retorno" at bounding box center [1268, 101] width 168 height 31
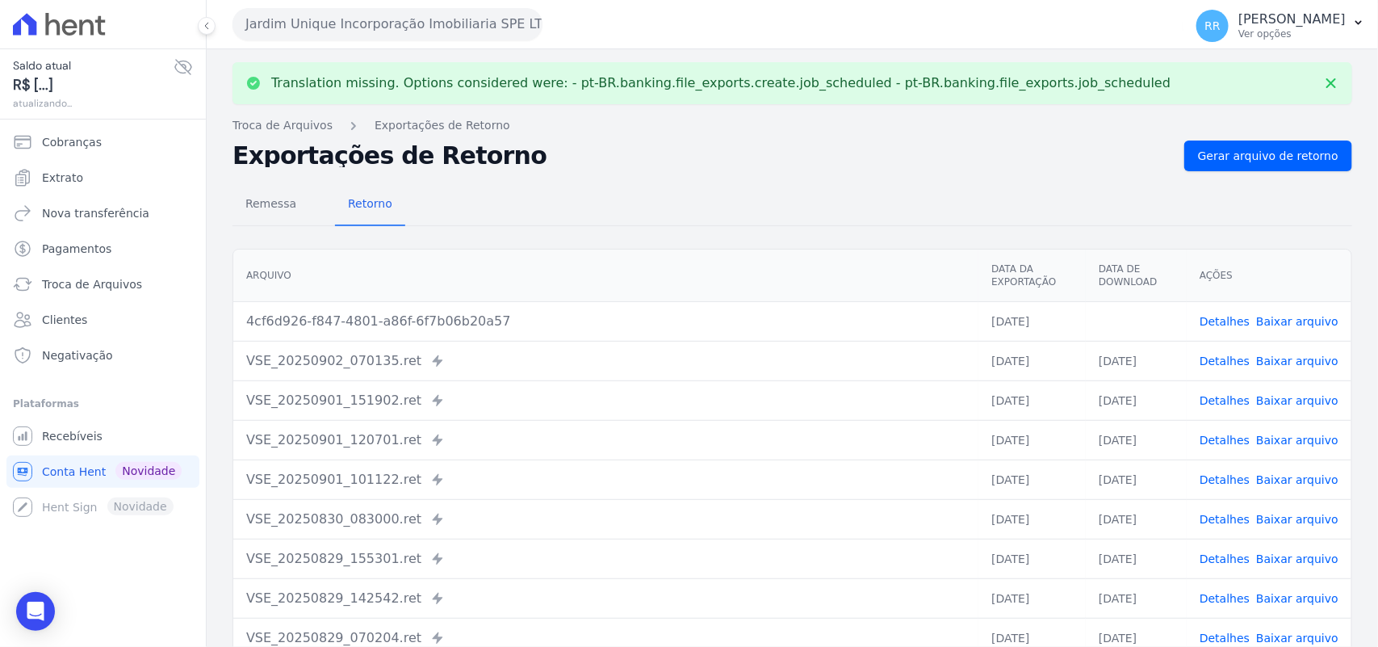
click at [1310, 333] on td "Detalhes Baixar arquivo" at bounding box center [1269, 321] width 165 height 40
click at [1308, 331] on td "Detalhes Baixar arquivo" at bounding box center [1269, 321] width 165 height 40
click at [1309, 321] on link "Baixar arquivo" at bounding box center [1297, 321] width 82 height 13
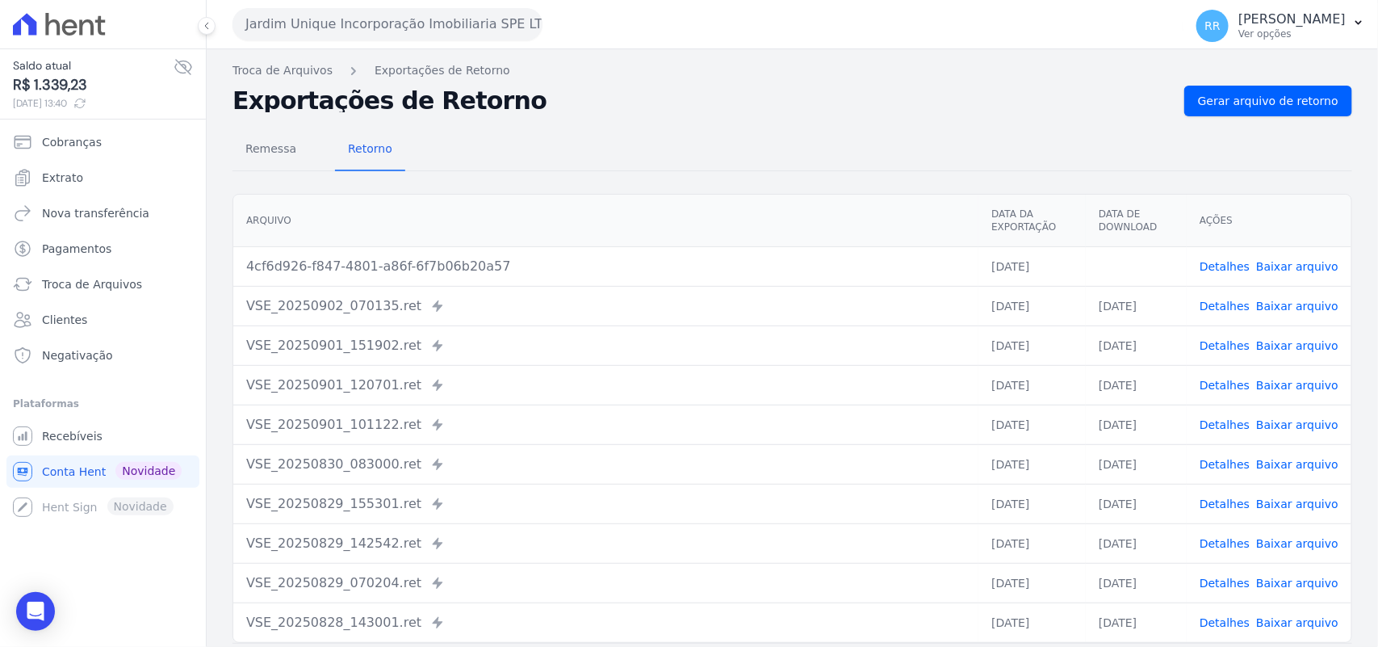
click at [628, 90] on h2 "Exportações de Retorno" at bounding box center [702, 101] width 939 height 23
click at [441, 34] on button "Jardim Unique Incorporação Imobiliaria SPE LTDA" at bounding box center [388, 24] width 310 height 32
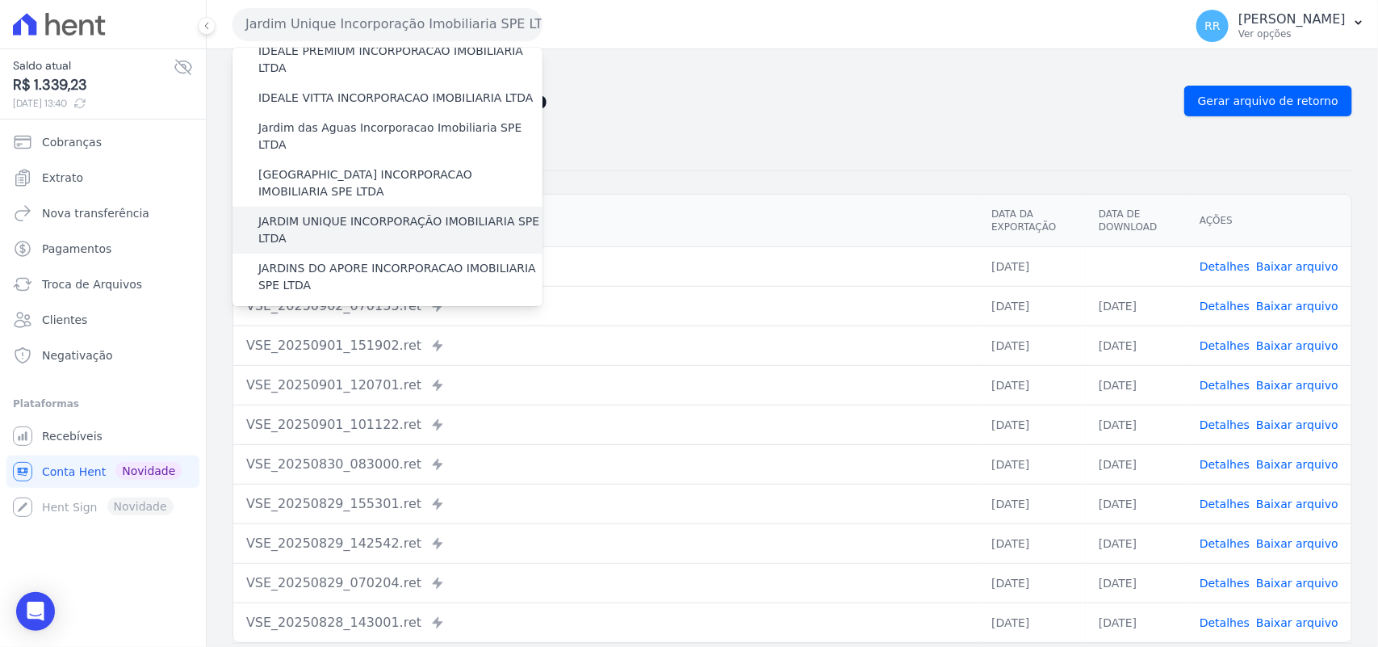
scroll to position [269, 0]
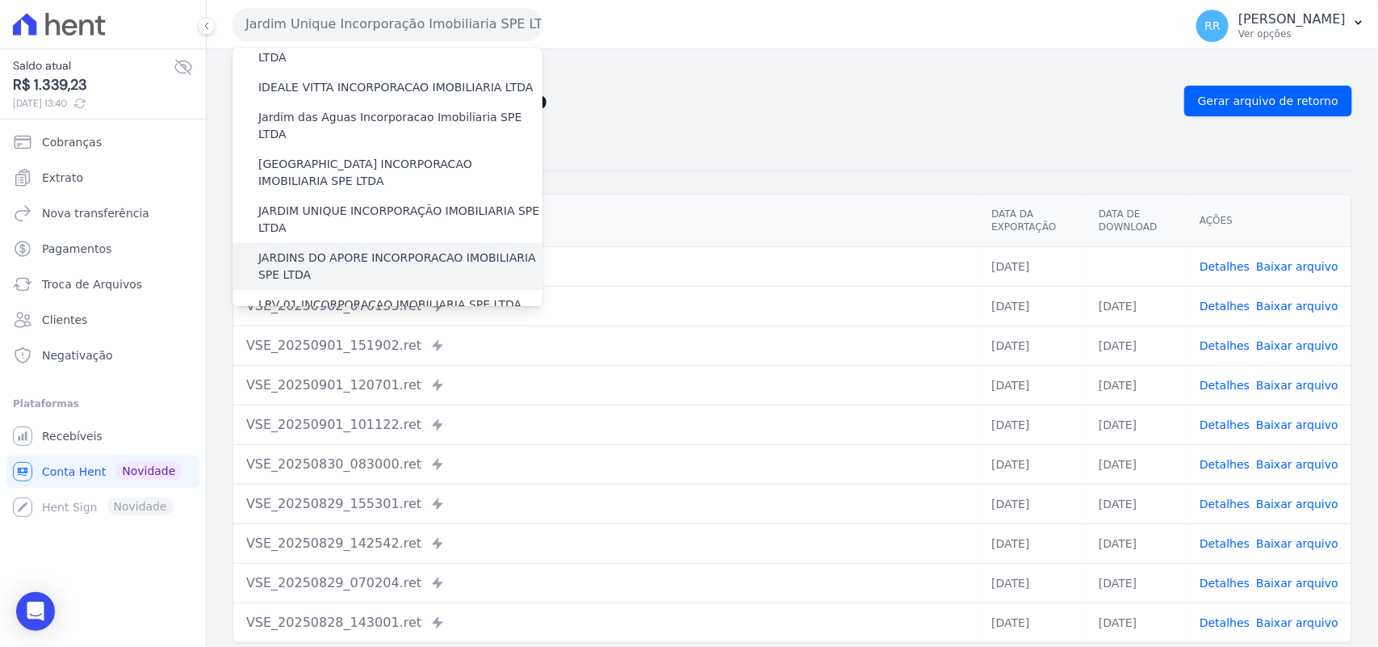
click at [321, 249] on label "JARDINS DO APORE INCORPORACAO IMOBILIARIA SPE LTDA" at bounding box center [400, 266] width 284 height 34
click at [0, 0] on input "JARDINS DO APORE INCORPORACAO IMOBILIARIA SPE LTDA" at bounding box center [0, 0] width 0 height 0
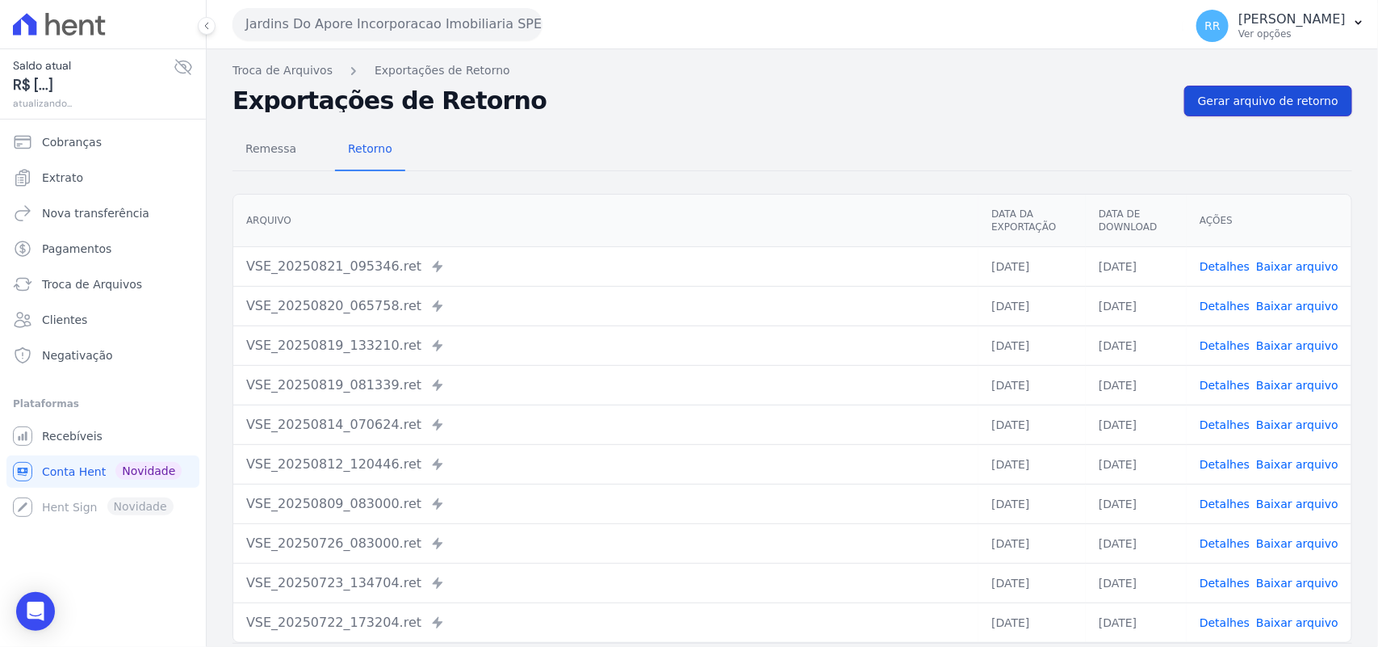
click at [1301, 94] on span "Gerar arquivo de retorno" at bounding box center [1268, 101] width 140 height 16
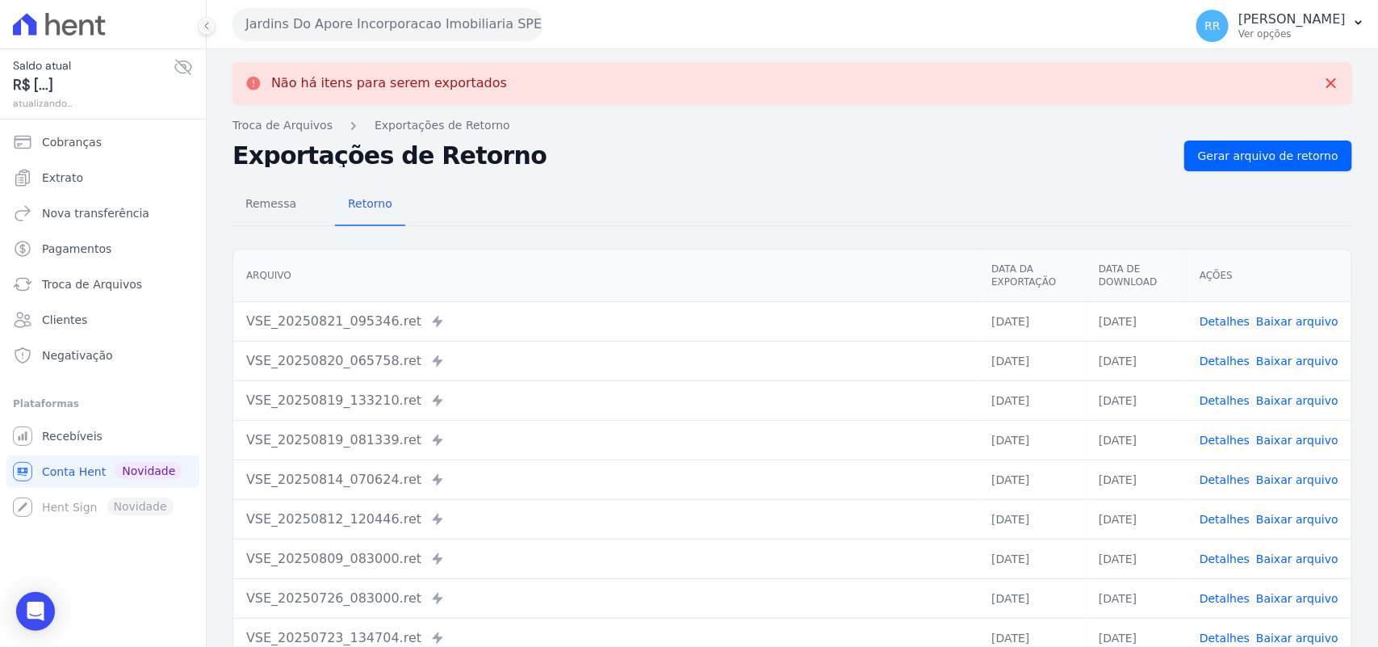
click at [464, 33] on button "Jardins Do Apore Incorporacao Imobiliaria SPE LTDA" at bounding box center [388, 24] width 310 height 32
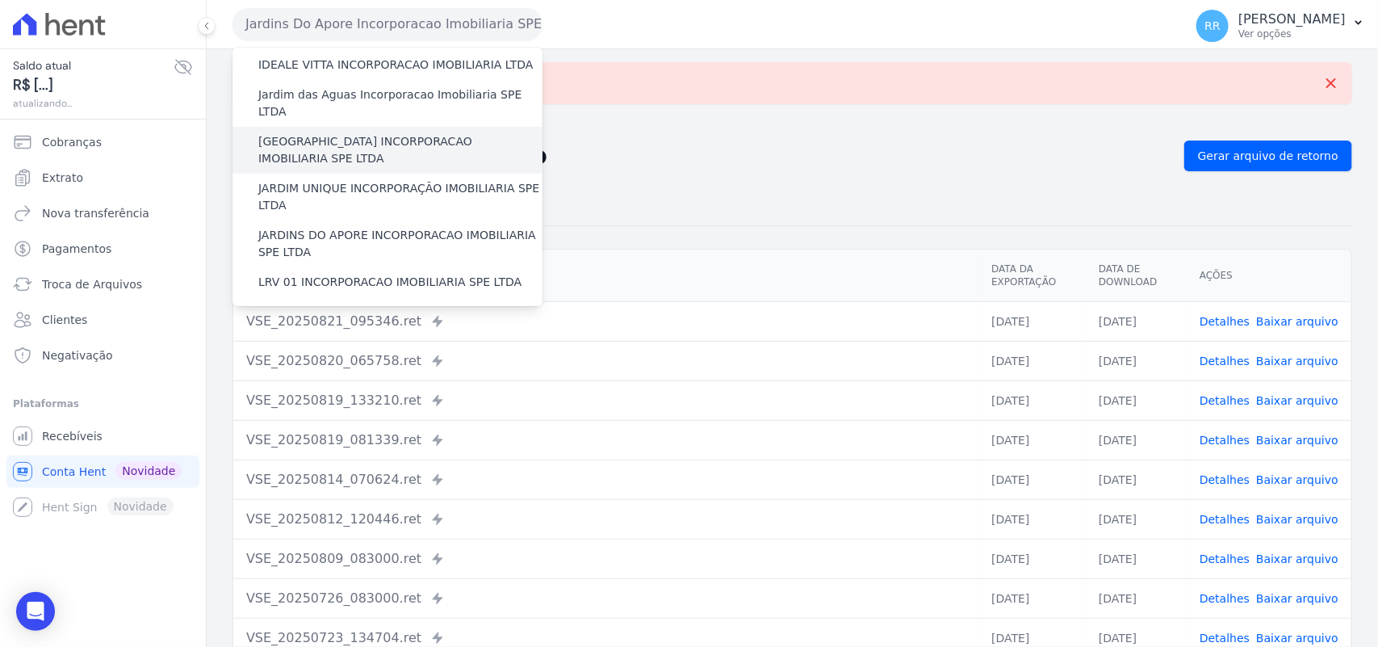
scroll to position [303, 0]
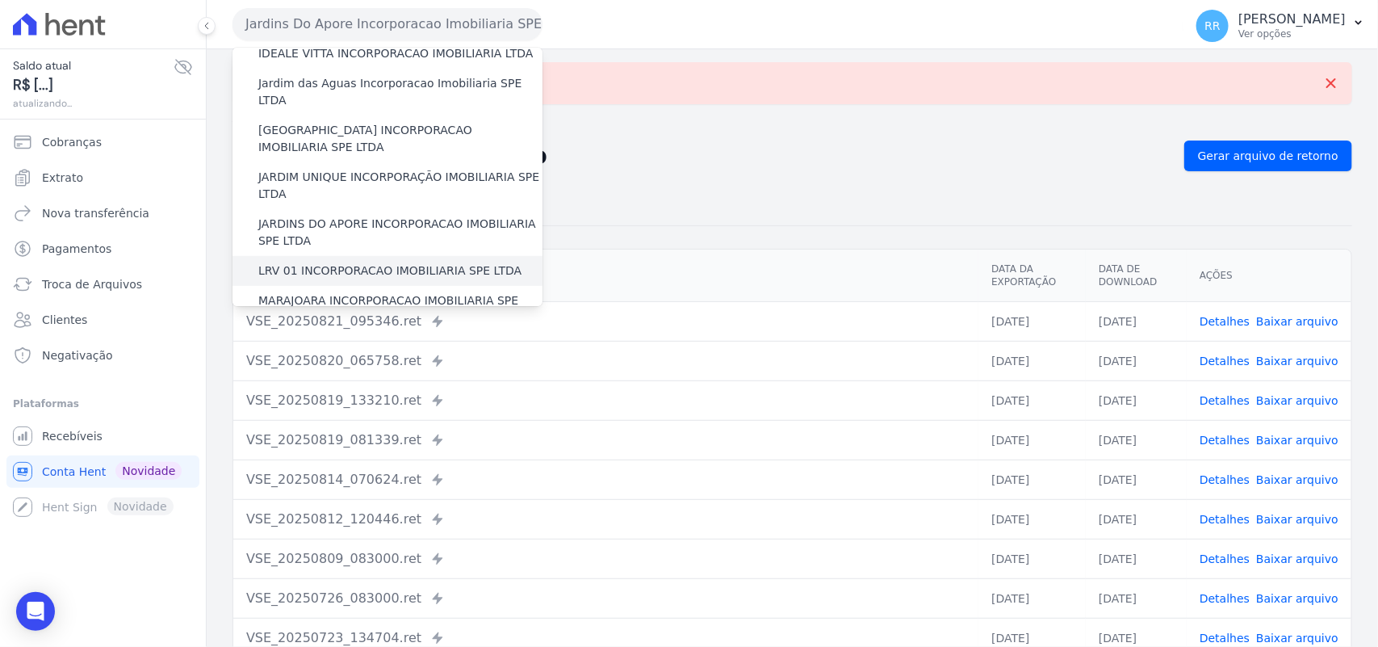
click at [333, 262] on label "LRV 01 INCORPORACAO IMOBILIARIA SPE LTDA" at bounding box center [389, 270] width 263 height 17
click at [0, 0] on input "LRV 01 INCORPORACAO IMOBILIARIA SPE LTDA" at bounding box center [0, 0] width 0 height 0
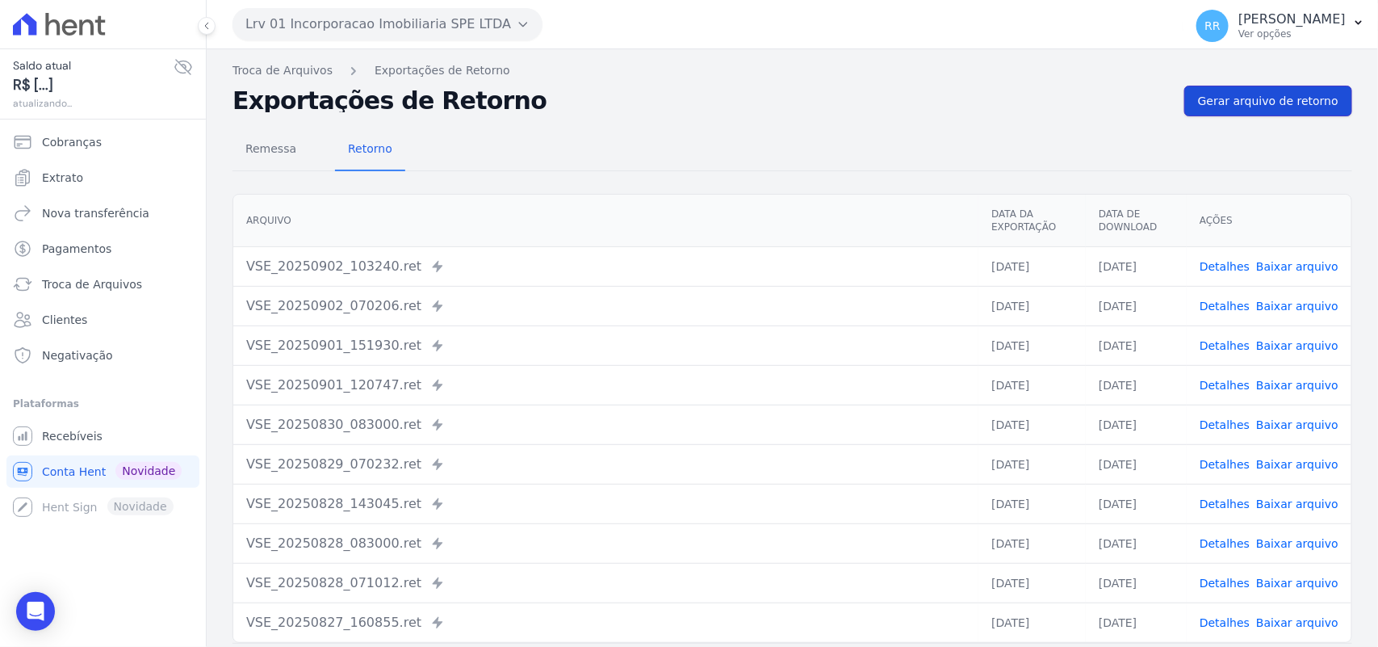
click at [1238, 97] on span "Gerar arquivo de retorno" at bounding box center [1268, 101] width 140 height 16
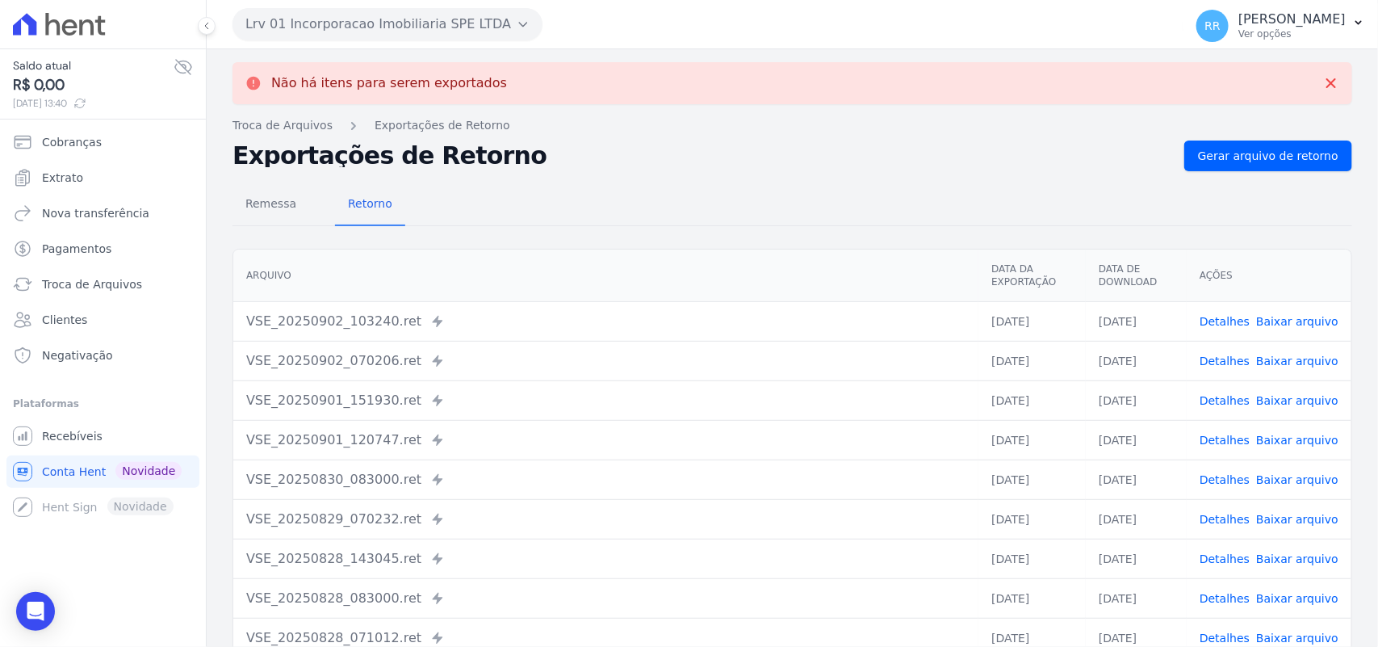
click at [432, 14] on button "Lrv 01 Incorporacao Imobiliaria SPE LTDA" at bounding box center [388, 24] width 310 height 32
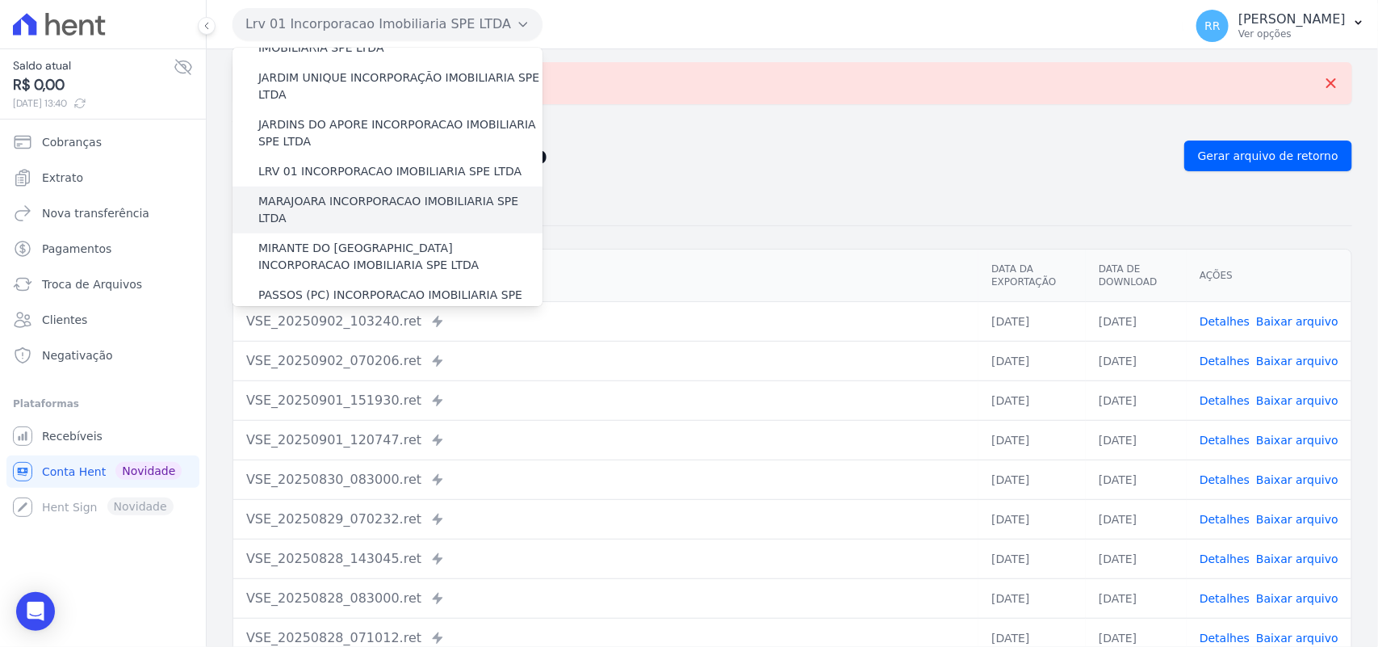
scroll to position [404, 0]
click at [325, 191] on label "MARAJOARA INCORPORACAO IMOBILIARIA SPE LTDA" at bounding box center [400, 208] width 284 height 34
click at [340, 191] on label "MARAJOARA INCORPORACAO IMOBILIARIA SPE LTDA" at bounding box center [400, 208] width 284 height 34
click at [0, 0] on input "MARAJOARA INCORPORACAO IMOBILIARIA SPE LTDA" at bounding box center [0, 0] width 0 height 0
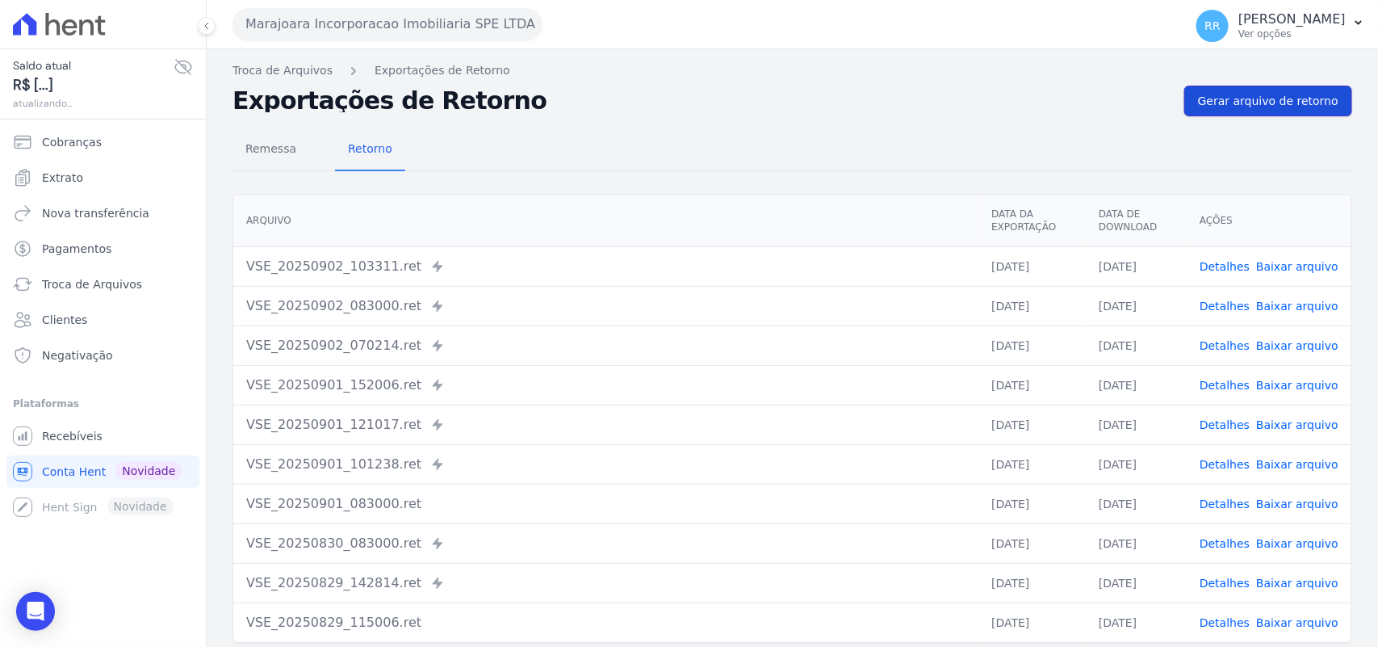
click at [1304, 107] on span "Gerar arquivo de retorno" at bounding box center [1268, 101] width 140 height 16
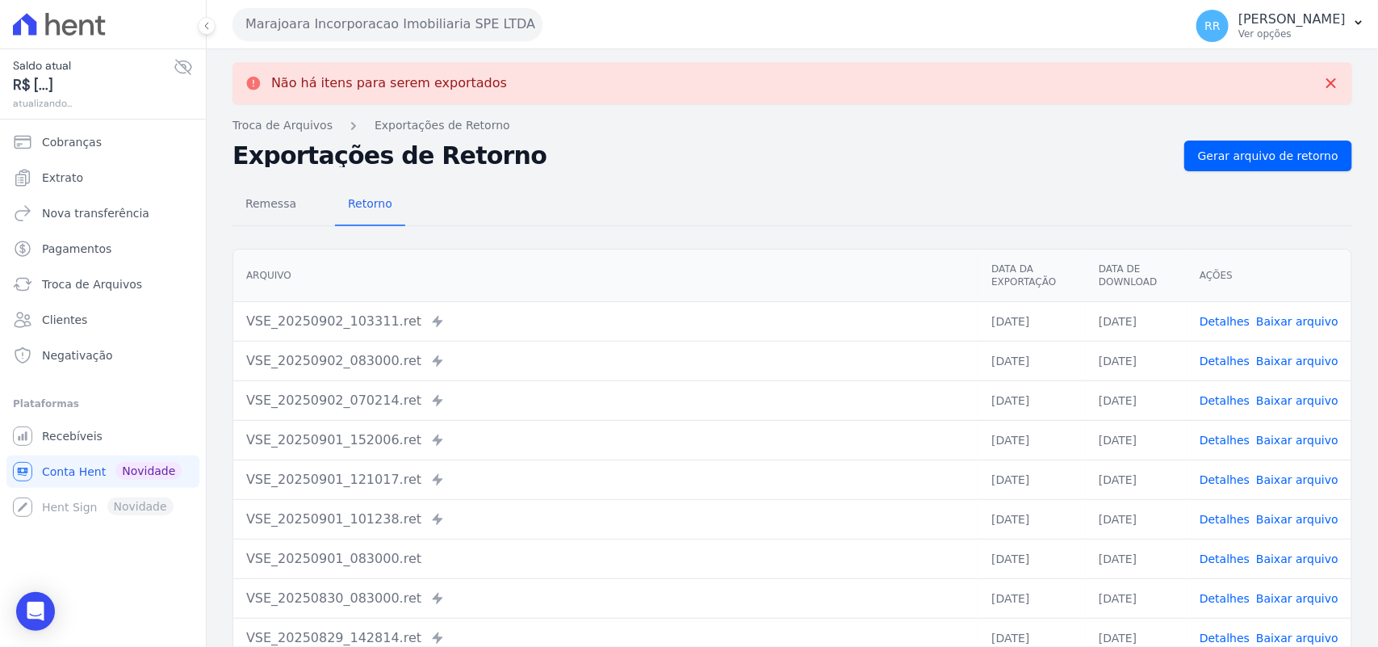
click at [300, 10] on button "Marajoara Incorporacao Imobiliaria SPE LTDA" at bounding box center [388, 24] width 310 height 32
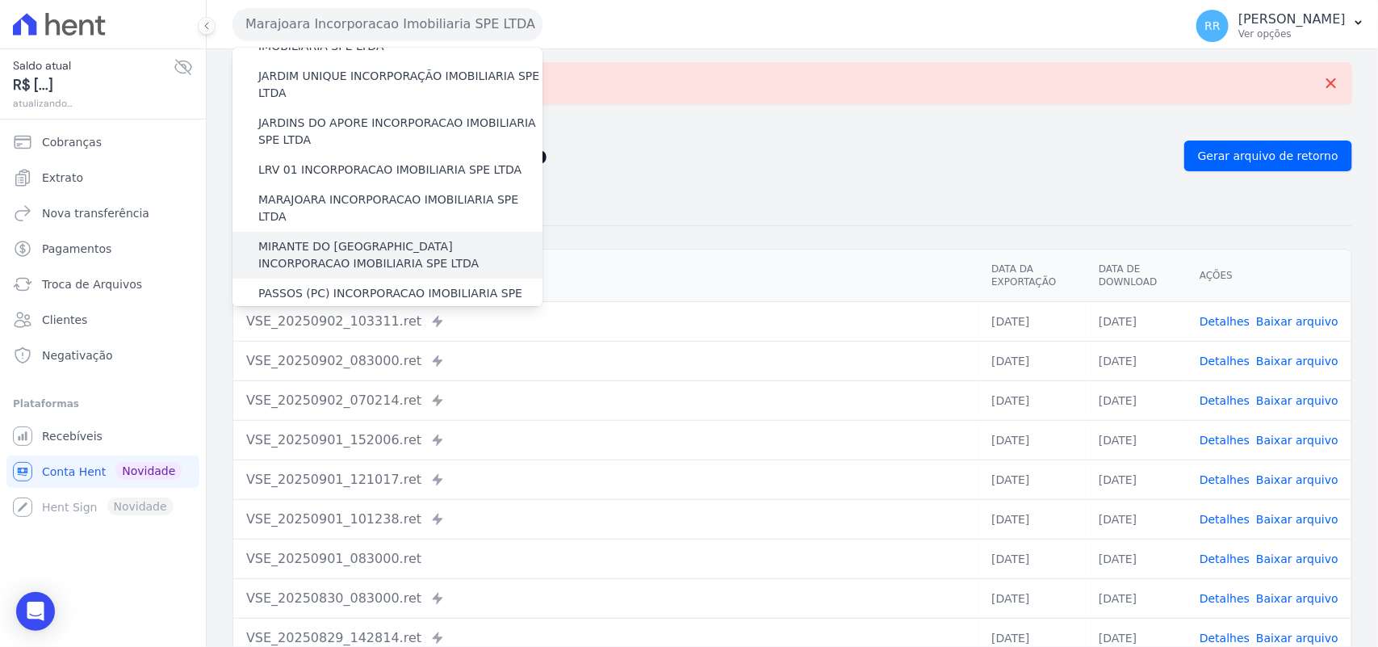
click at [357, 238] on label "MIRANTE DO [GEOGRAPHIC_DATA] INCORPORACAO IMOBILIARIA SPE LTDA" at bounding box center [400, 255] width 284 height 34
click at [0, 0] on input "MIRANTE DO [GEOGRAPHIC_DATA] INCORPORACAO IMOBILIARIA SPE LTDA" at bounding box center [0, 0] width 0 height 0
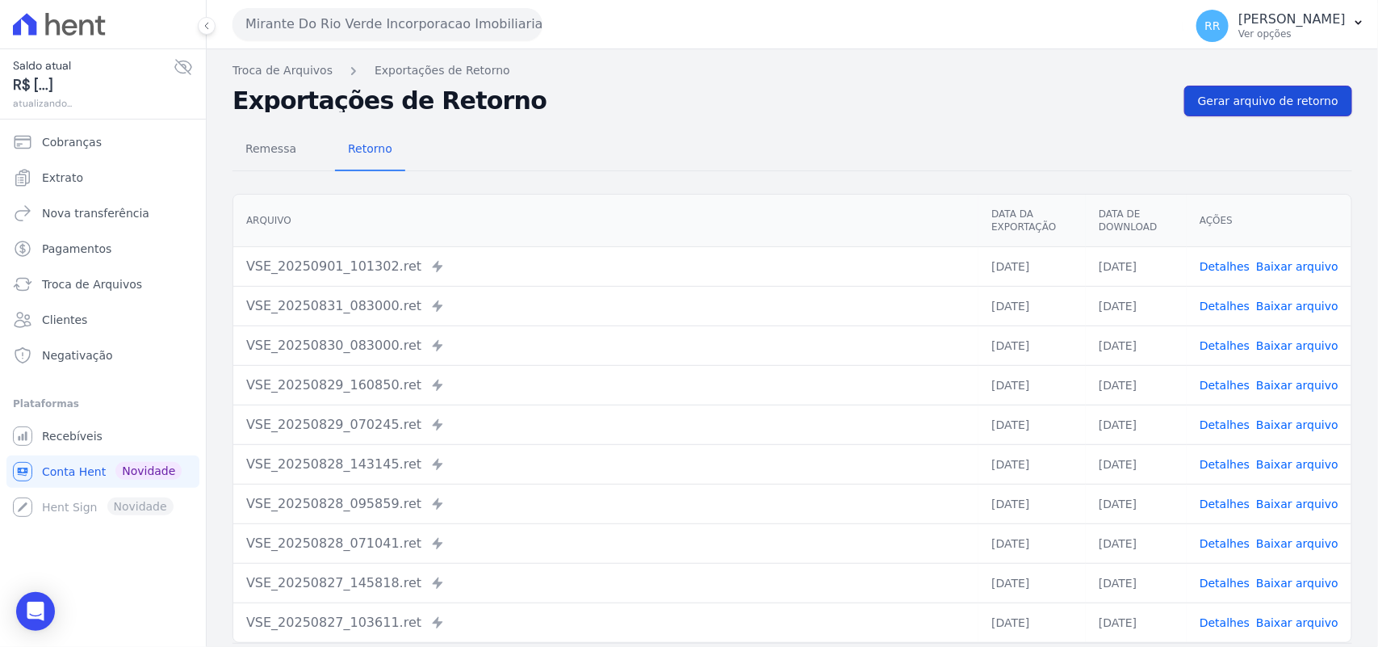
click at [1250, 98] on span "Gerar arquivo de retorno" at bounding box center [1268, 101] width 140 height 16
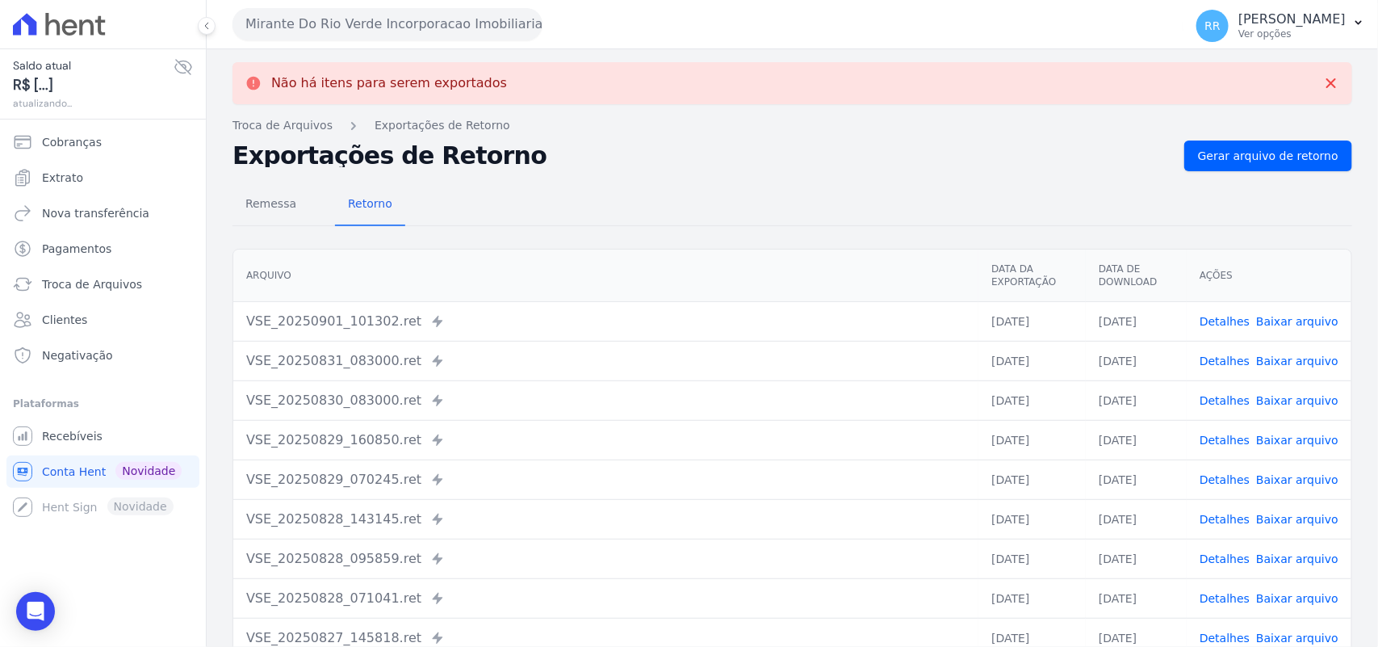
click at [287, 25] on button "Mirante Do Rio Verde Incorporacao Imobiliaria SPE LTDA" at bounding box center [388, 24] width 310 height 32
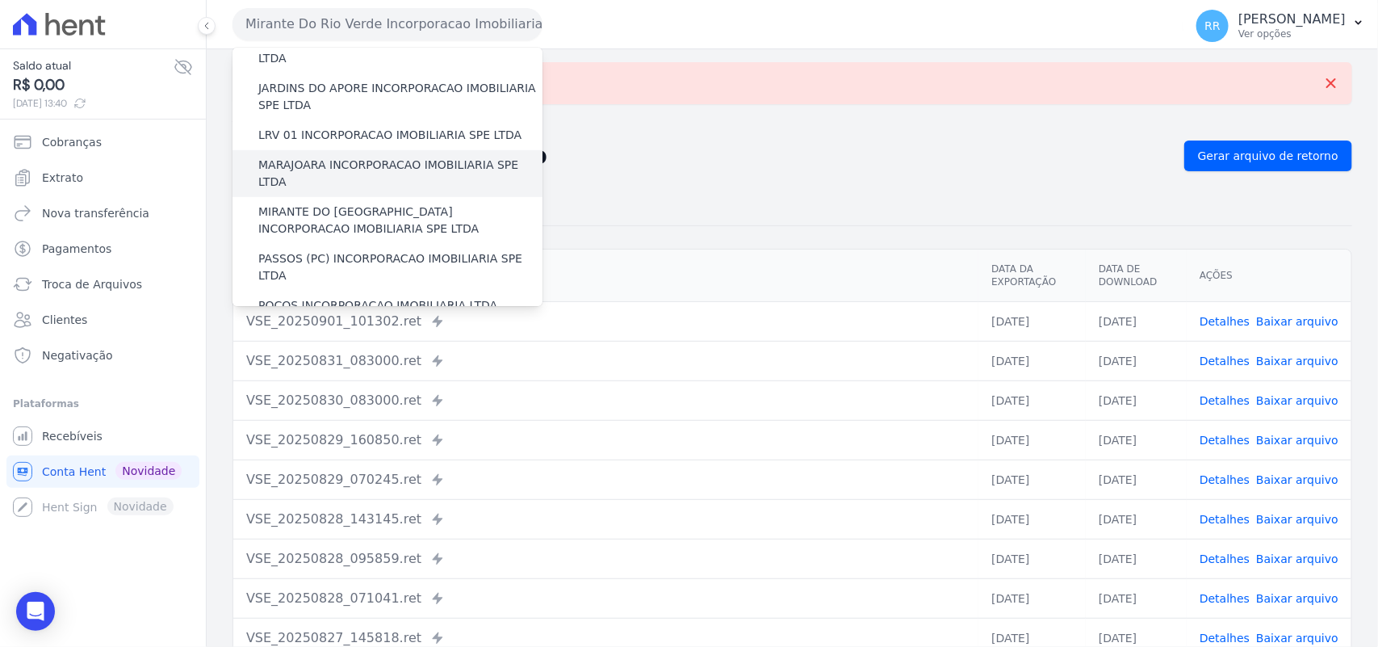
scroll to position [471, 0]
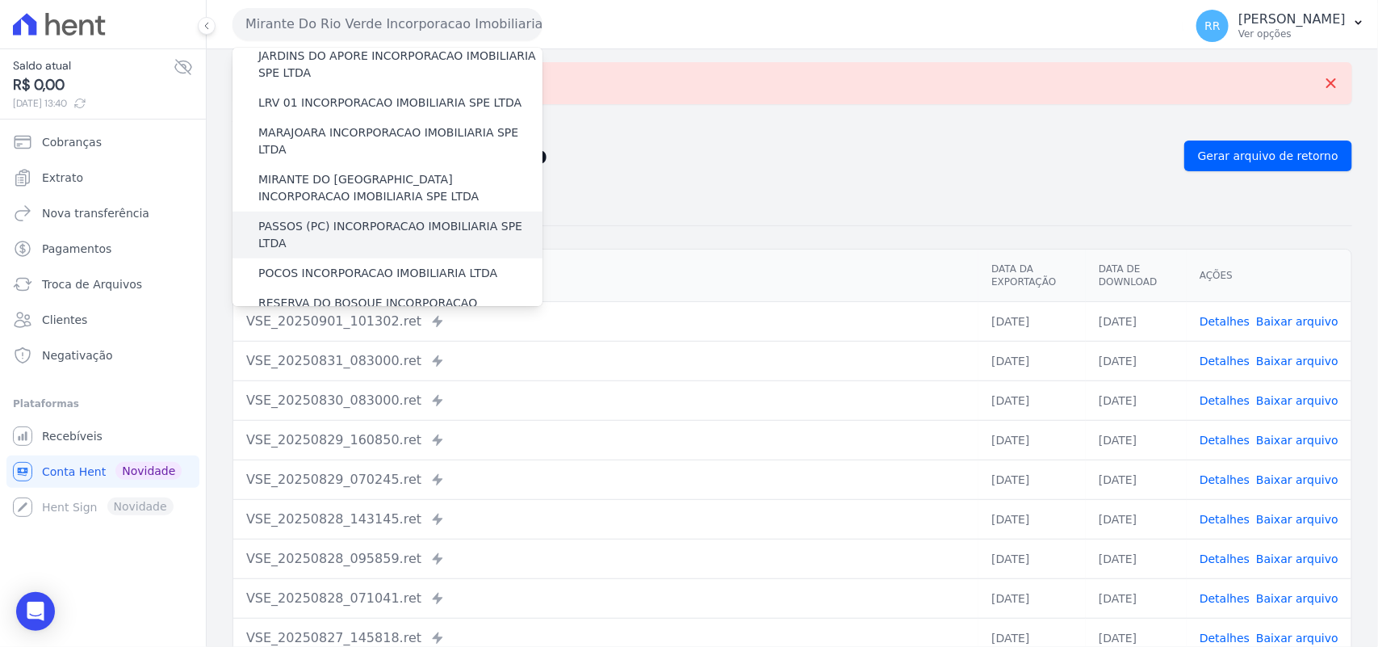
click at [340, 212] on div "PASSOS (PC) INCORPORACAO IMOBILIARIA SPE LTDA" at bounding box center [388, 235] width 310 height 47
click at [371, 218] on label "PASSOS (PC) INCORPORACAO IMOBILIARIA SPE LTDA" at bounding box center [400, 235] width 284 height 34
click at [0, 0] on input "PASSOS (PC) INCORPORACAO IMOBILIARIA SPE LTDA" at bounding box center [0, 0] width 0 height 0
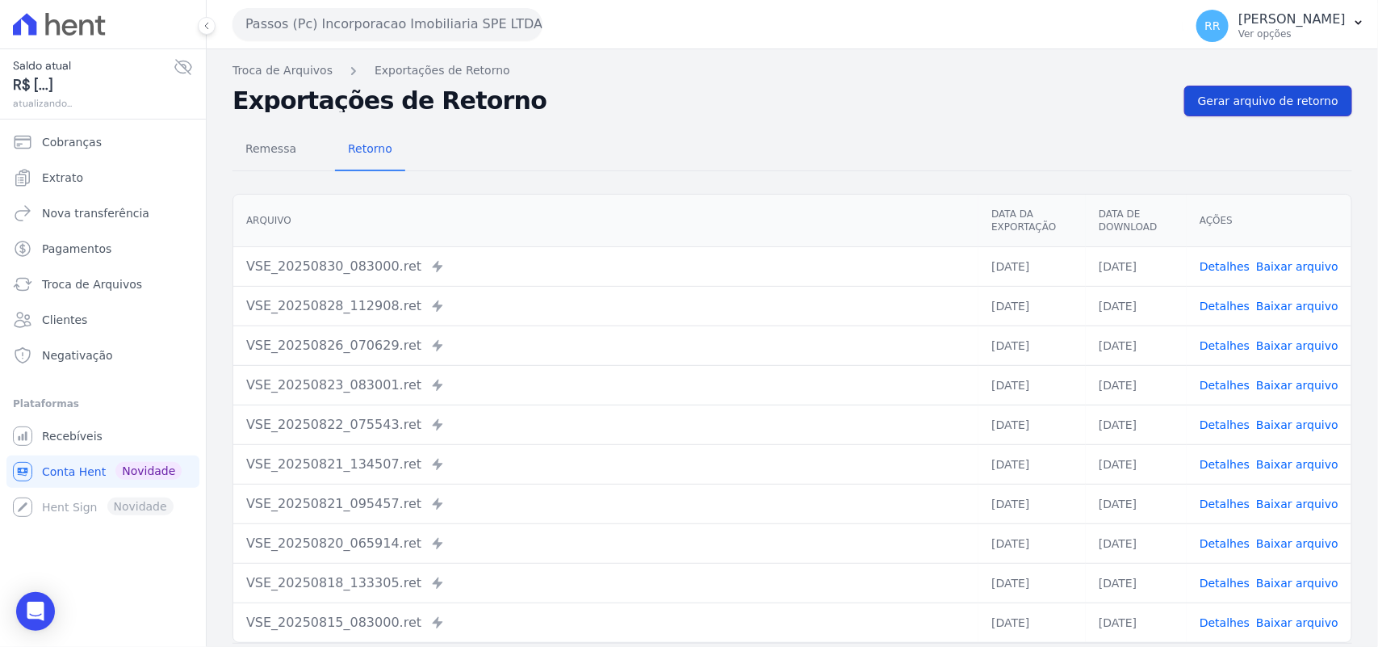
click at [1257, 107] on span "Gerar arquivo de retorno" at bounding box center [1268, 101] width 140 height 16
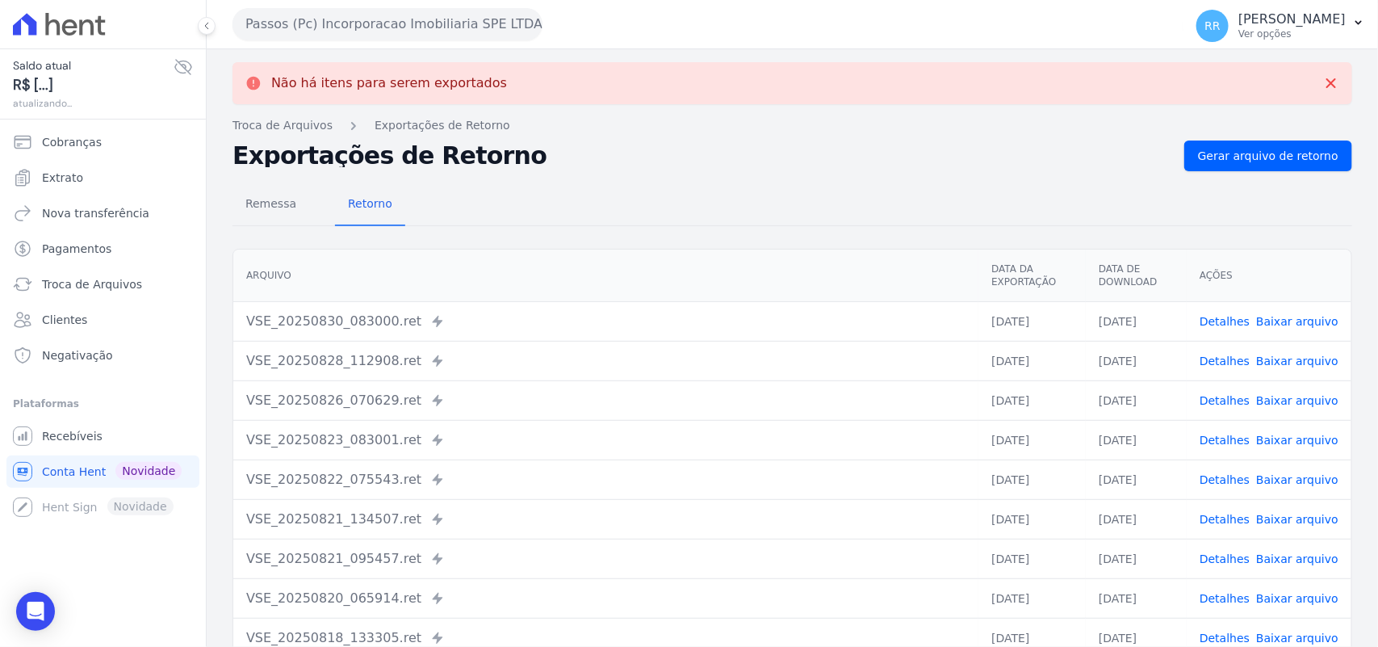
click at [349, 16] on button "Passos (Pc) Incorporacao Imobiliaria SPE LTDA" at bounding box center [388, 24] width 310 height 32
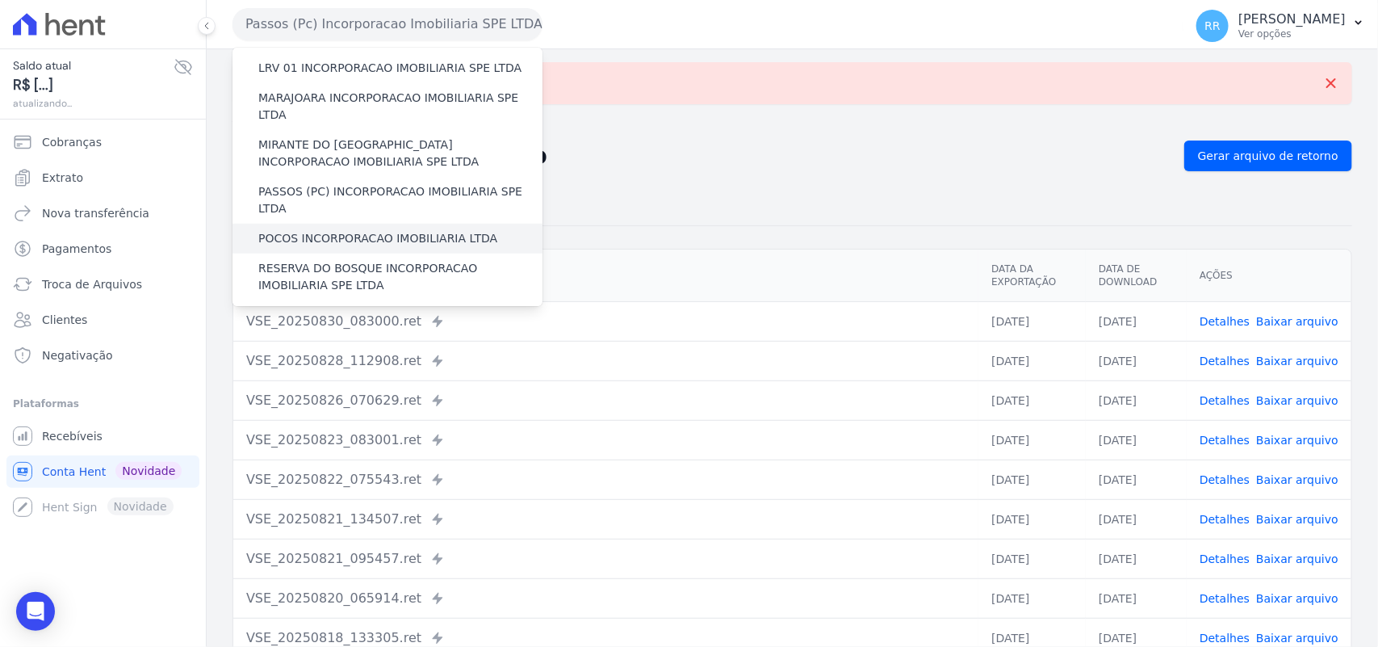
scroll to position [505, 0]
click at [304, 224] on div "POCOS INCORPORACAO IMOBILIARIA LTDA" at bounding box center [388, 239] width 310 height 30
click at [300, 231] on label "POCOS INCORPORACAO IMOBILIARIA LTDA" at bounding box center [377, 239] width 239 height 17
click at [0, 0] on input "POCOS INCORPORACAO IMOBILIARIA LTDA" at bounding box center [0, 0] width 0 height 0
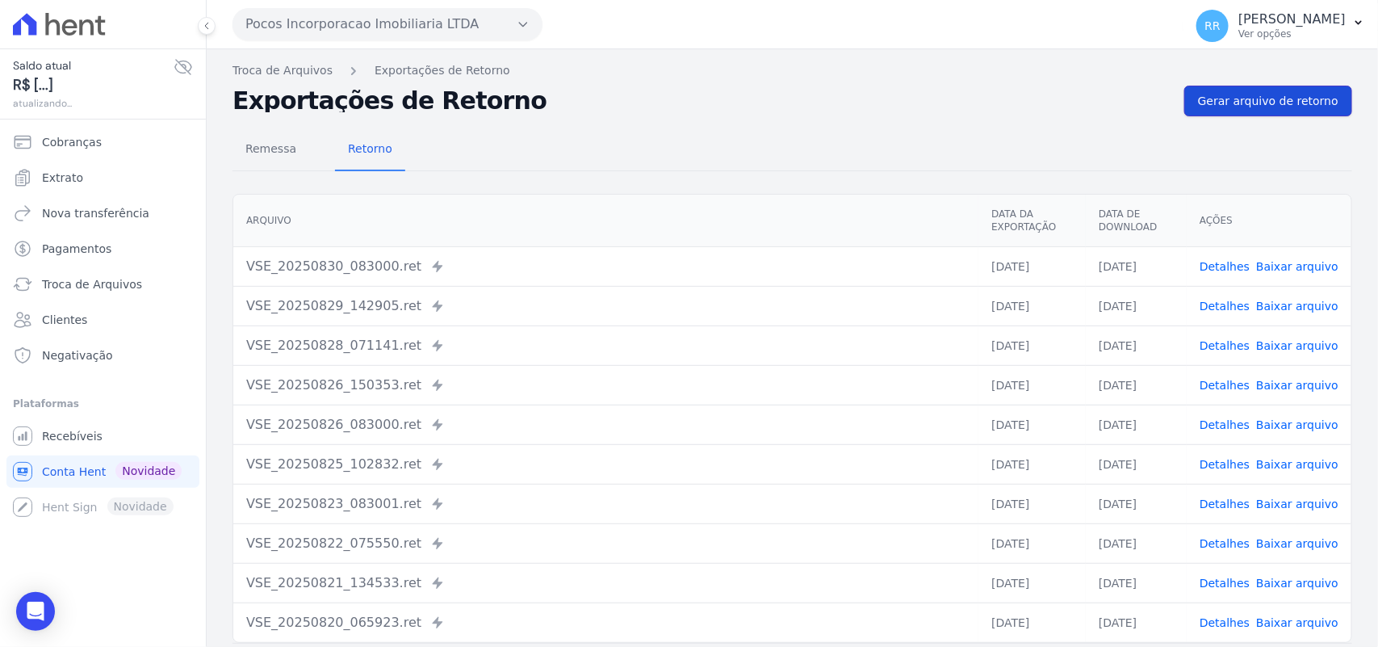
click at [1230, 105] on span "Gerar arquivo de retorno" at bounding box center [1268, 101] width 140 height 16
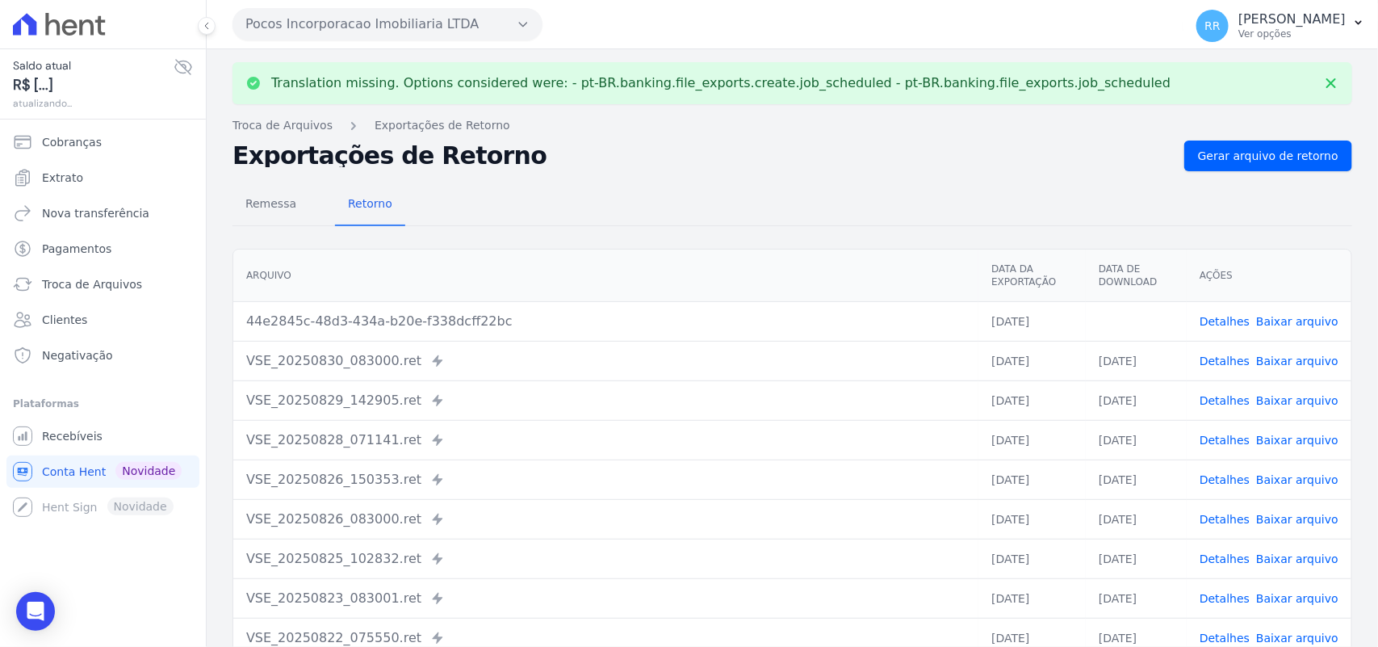
click at [356, 36] on button "Pocos Incorporacao Imobiliaria LTDA" at bounding box center [388, 24] width 310 height 32
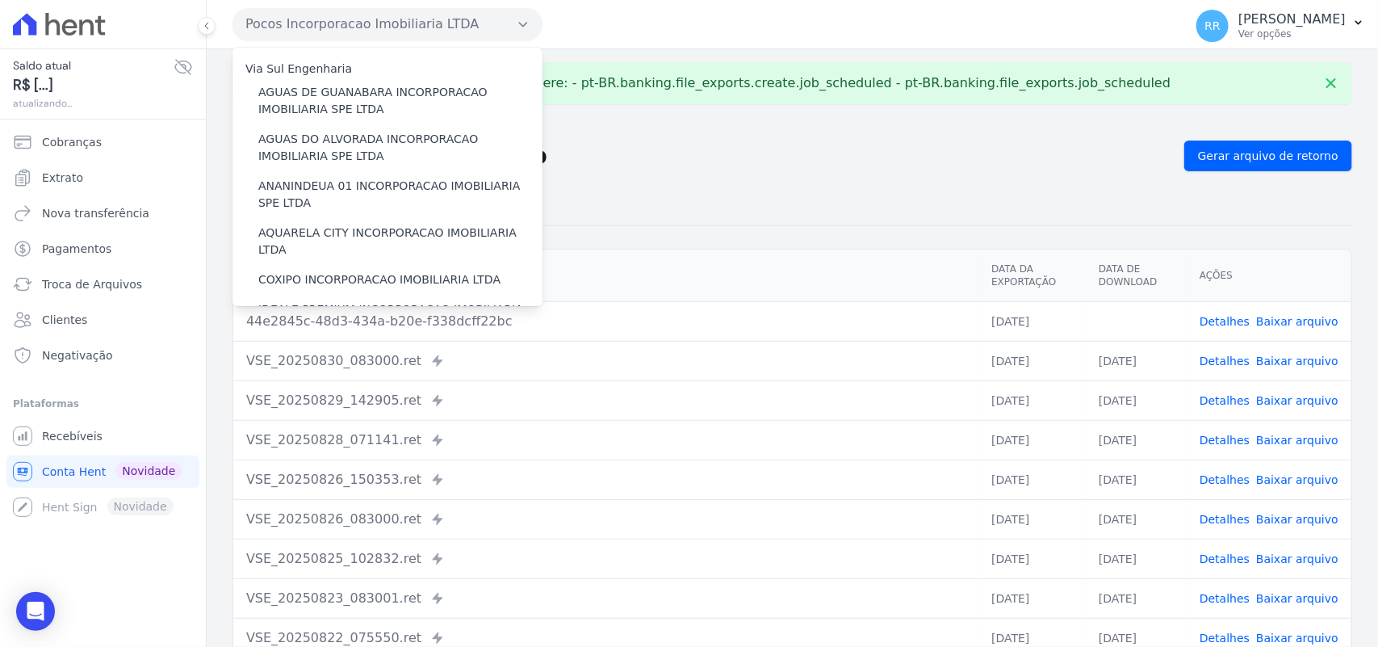
click at [864, 132] on nav "Troca de Arquivos Exportações de Retorno" at bounding box center [793, 125] width 1120 height 17
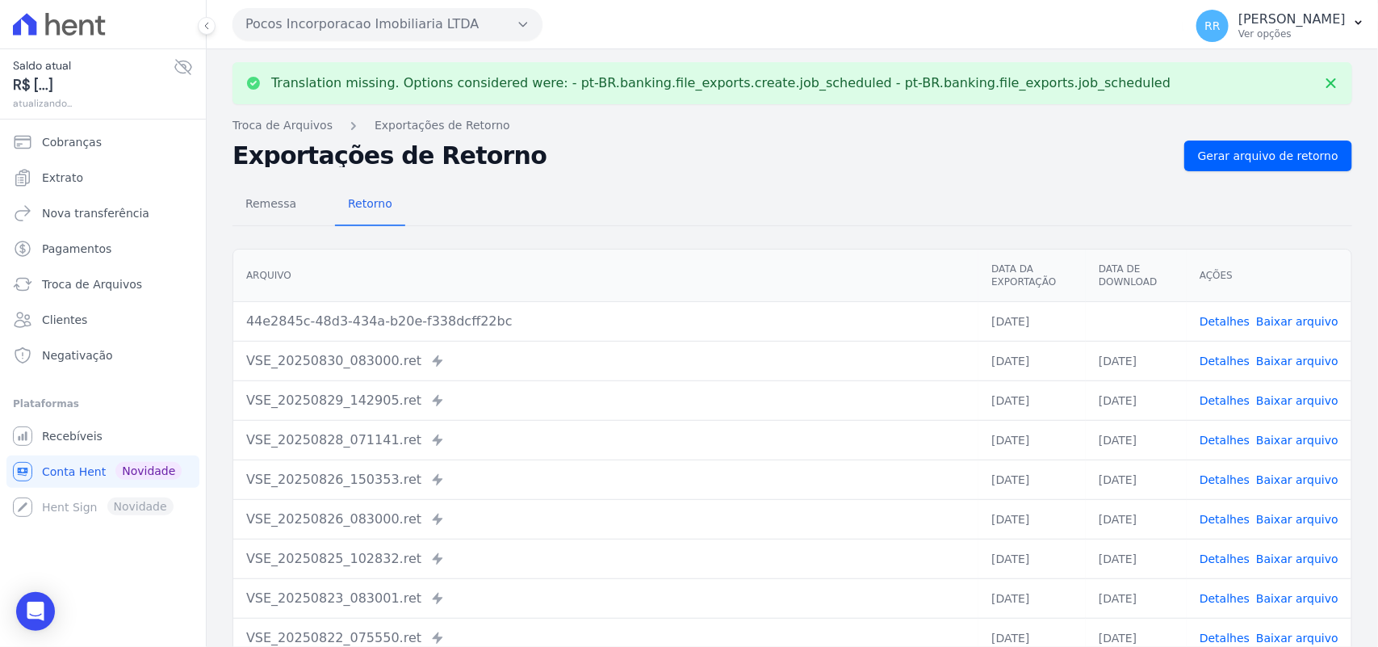
click at [1290, 324] on link "Baixar arquivo" at bounding box center [1297, 321] width 82 height 13
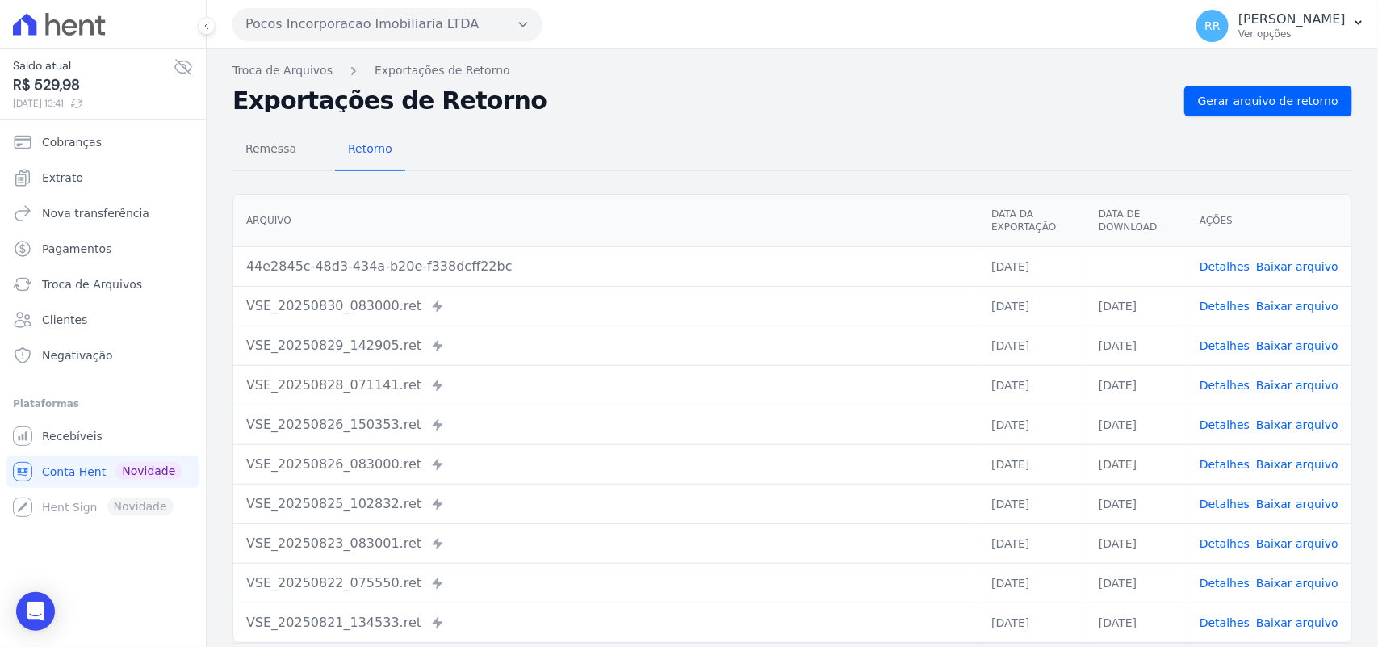
click at [724, 127] on div "Remessa Retorno [GEOGRAPHIC_DATA] Data da Exportação Data de Download Ações 44e…" at bounding box center [793, 408] width 1120 height 584
click at [337, 26] on button "Pocos Incorporacao Imobiliaria LTDA" at bounding box center [388, 24] width 310 height 32
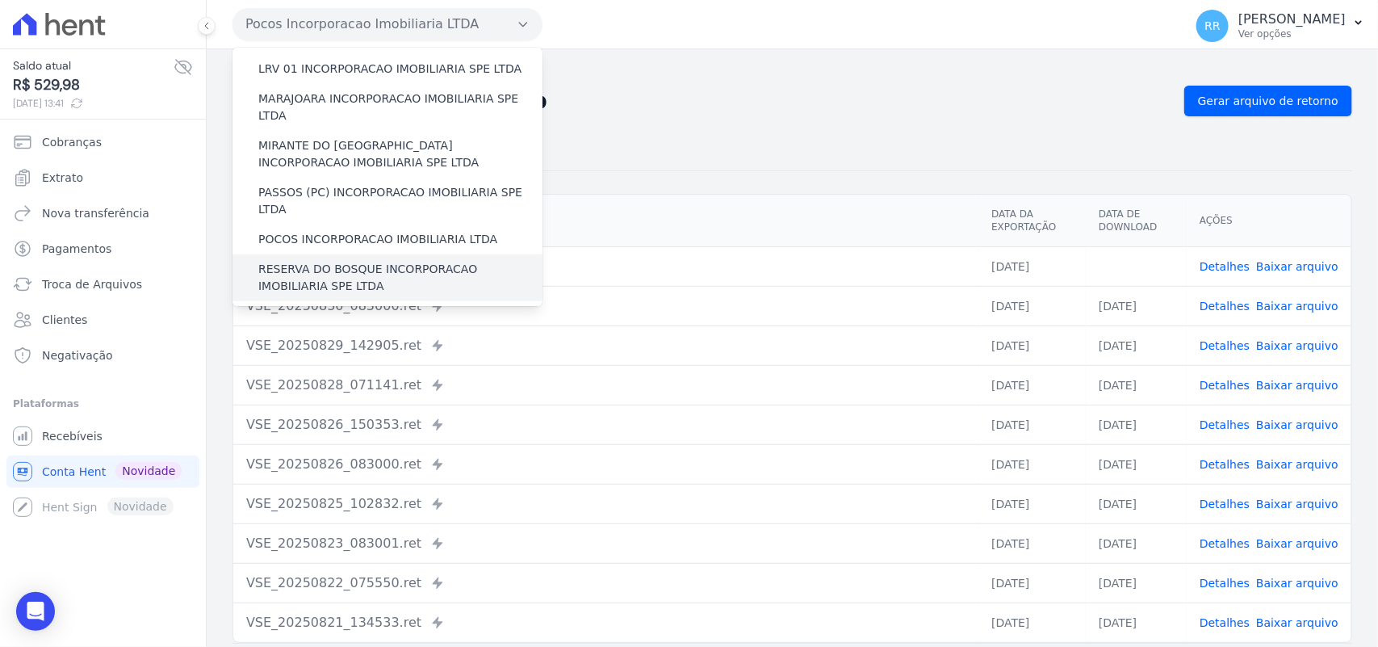
click at [325, 261] on label "RESERVA DO BOSQUE INCORPORACAO IMOBILIARIA SPE LTDA" at bounding box center [400, 278] width 284 height 34
click at [0, 0] on input "RESERVA DO BOSQUE INCORPORACAO IMOBILIARIA SPE LTDA" at bounding box center [0, 0] width 0 height 0
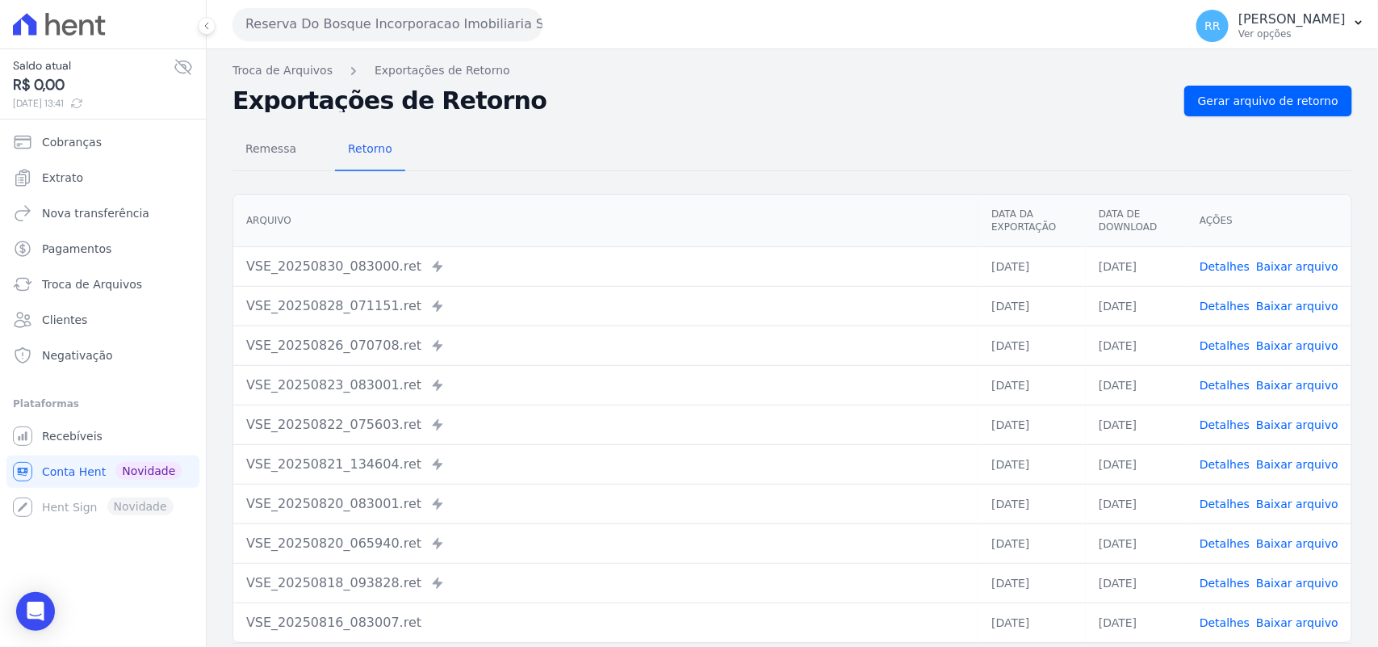
click at [709, 133] on div "Remessa Retorno" at bounding box center [793, 150] width 1120 height 42
click at [1221, 103] on span "Gerar arquivo de retorno" at bounding box center [1268, 101] width 140 height 16
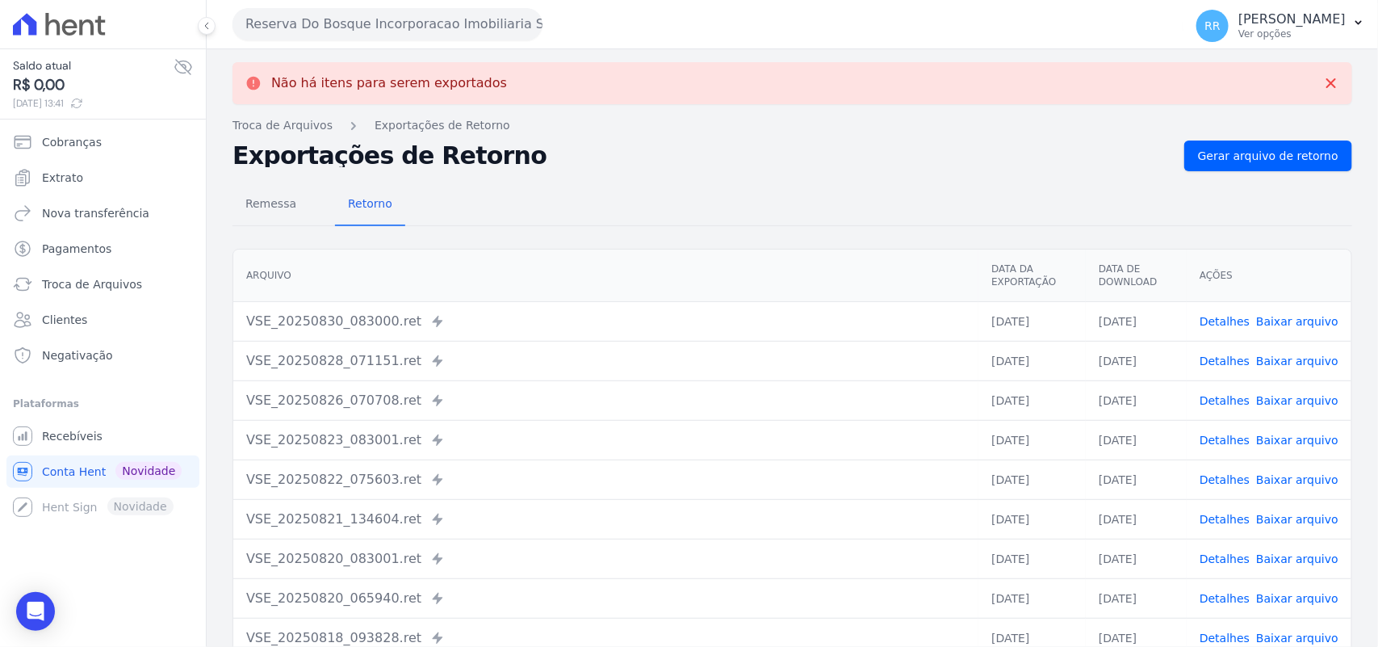
click at [493, 46] on div "Reserva Do Bosque Incorporacao Imobiliaria SPE LTDA Via Sul Engenharia AGUAS DE…" at bounding box center [705, 24] width 945 height 50
click at [489, 43] on div "Reserva Do Bosque Incorporacao Imobiliaria SPE LTDA Via Sul Engenharia AGUAS DE…" at bounding box center [705, 24] width 945 height 50
click at [488, 31] on button "Reserva Do Bosque Incorporacao Imobiliaria SPE LTDA" at bounding box center [388, 24] width 310 height 32
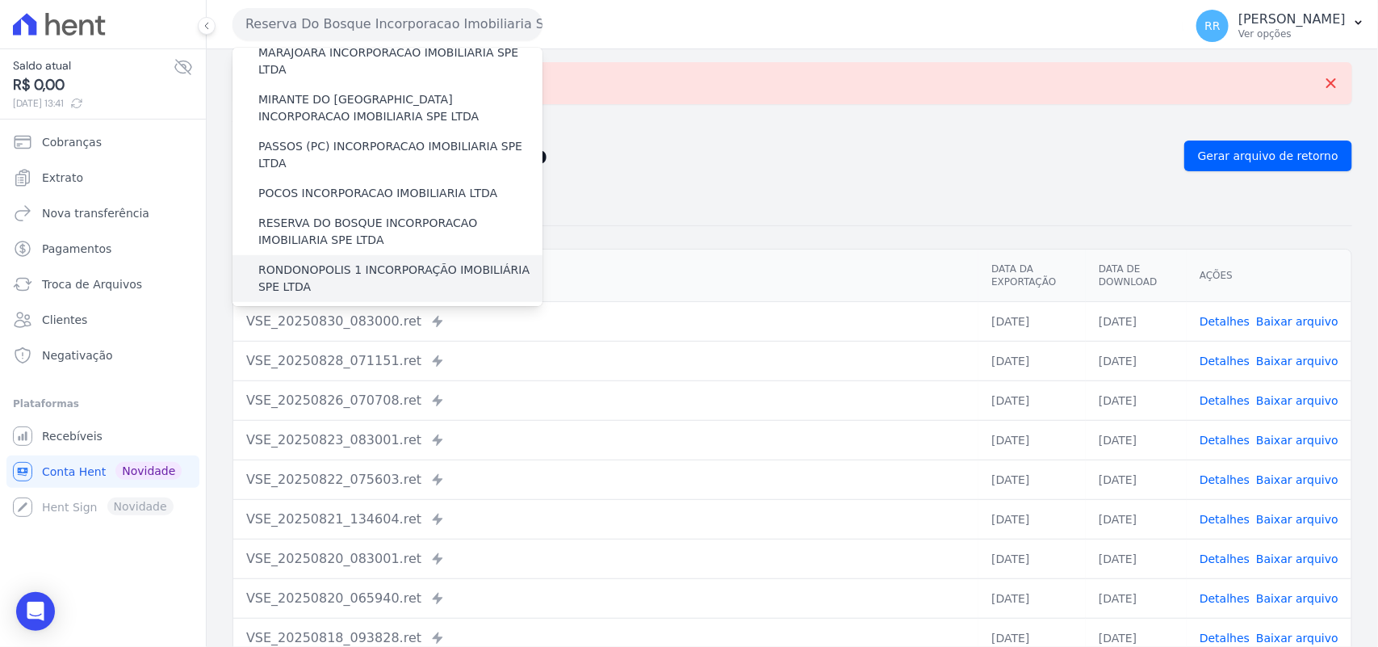
scroll to position [572, 0]
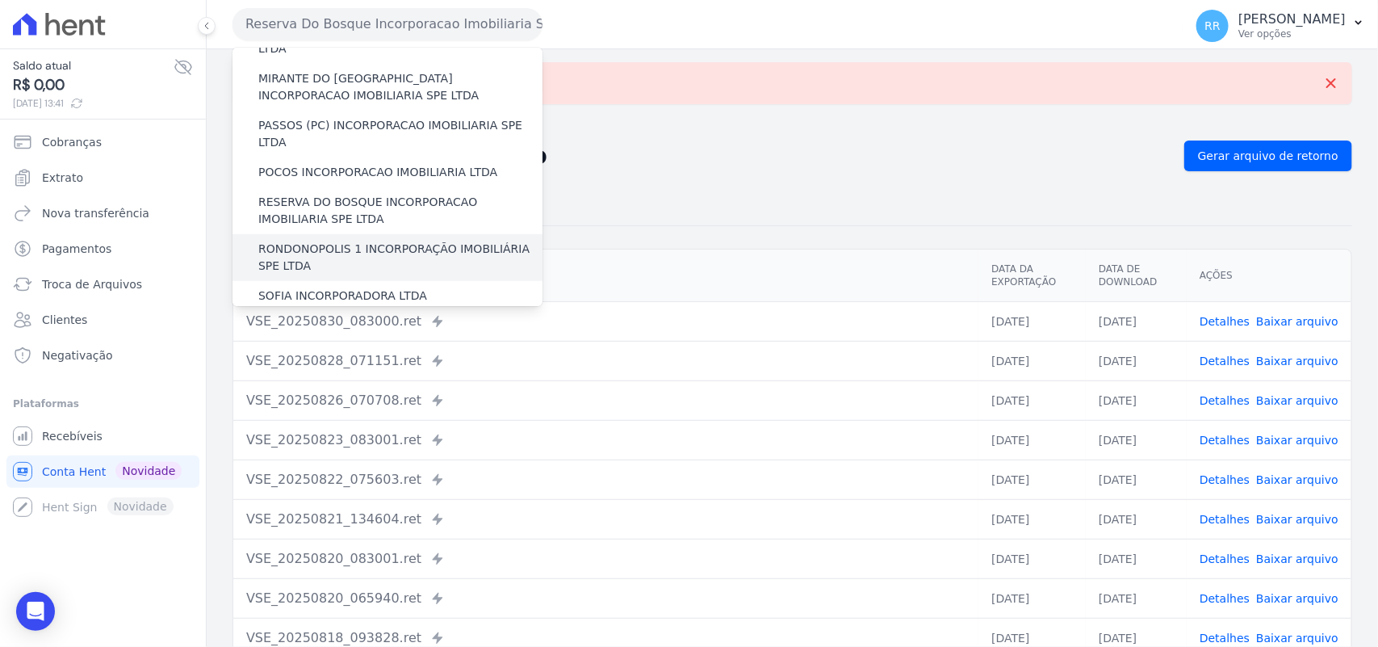
click at [305, 241] on label "RONDONOPOLIS 1 INCORPORAÇÃO IMOBILIÁRIA SPE LTDA" at bounding box center [400, 258] width 284 height 34
click at [0, 0] on input "RONDONOPOLIS 1 INCORPORAÇÃO IMOBILIÁRIA SPE LTDA" at bounding box center [0, 0] width 0 height 0
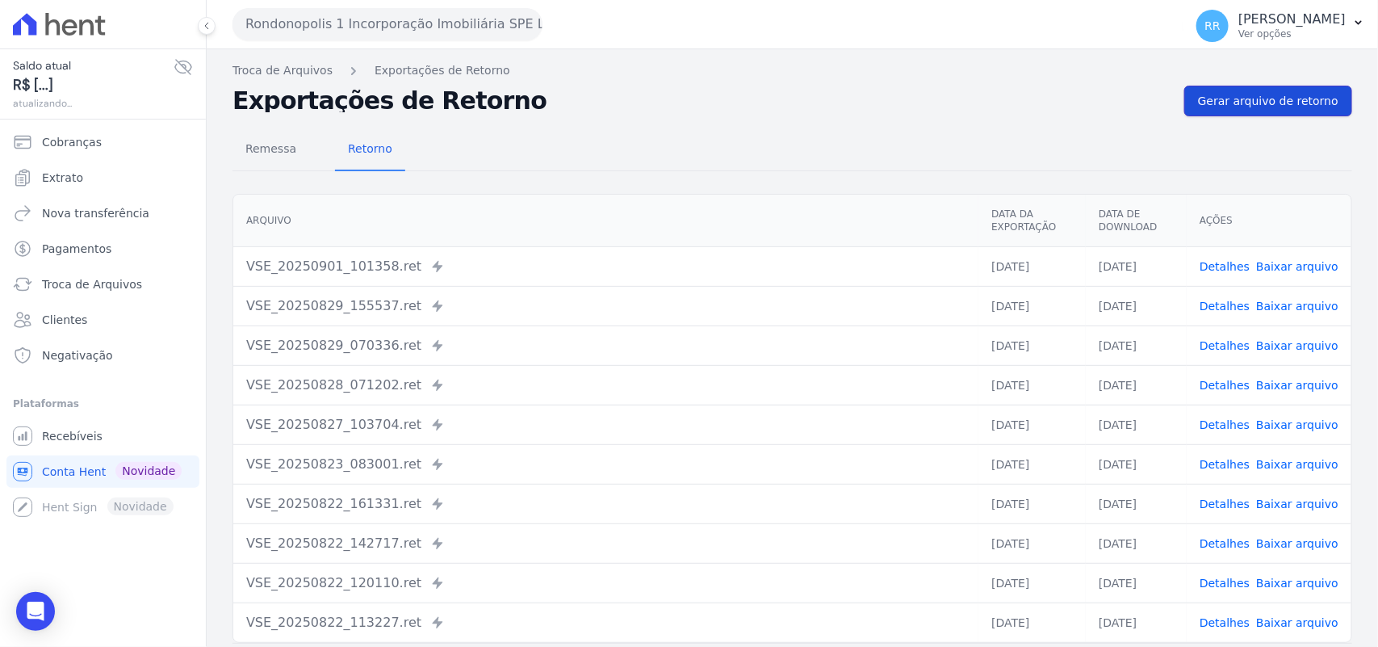
click at [1253, 109] on span "Gerar arquivo de retorno" at bounding box center [1268, 101] width 140 height 16
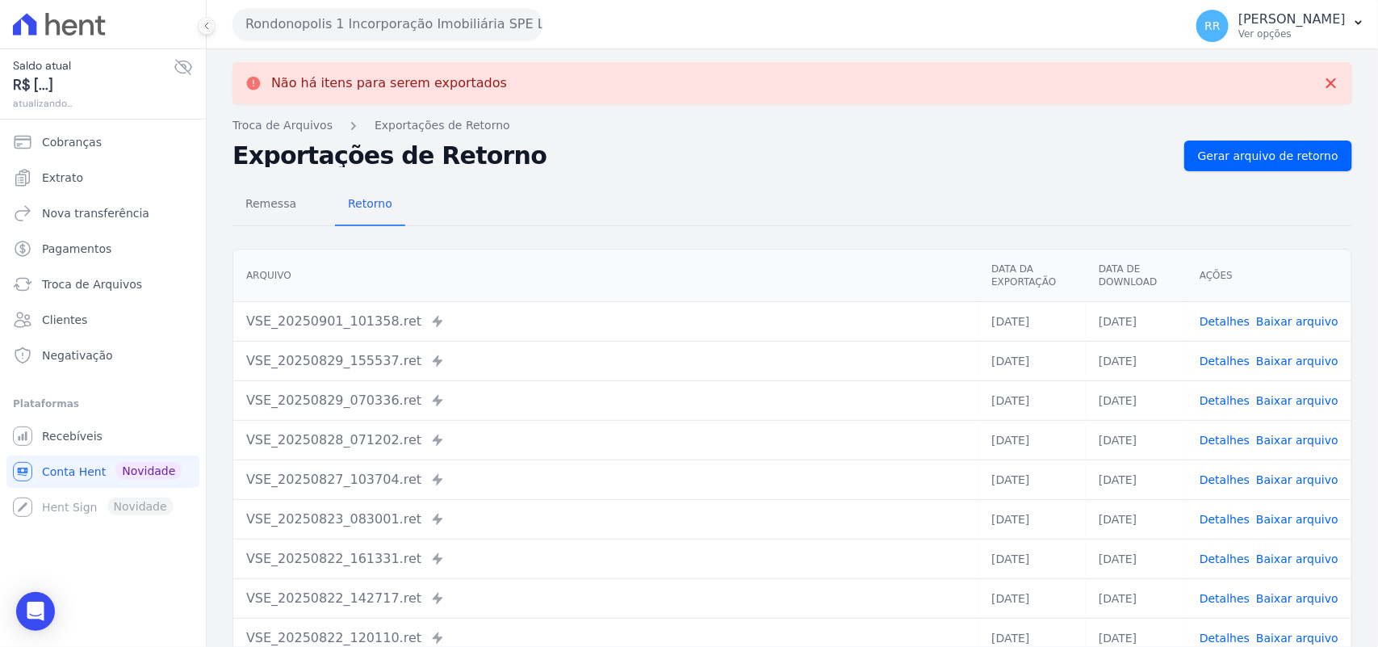
click at [332, 29] on button "Rondonopolis 1 Incorporação Imobiliária SPE LTDA" at bounding box center [388, 24] width 310 height 32
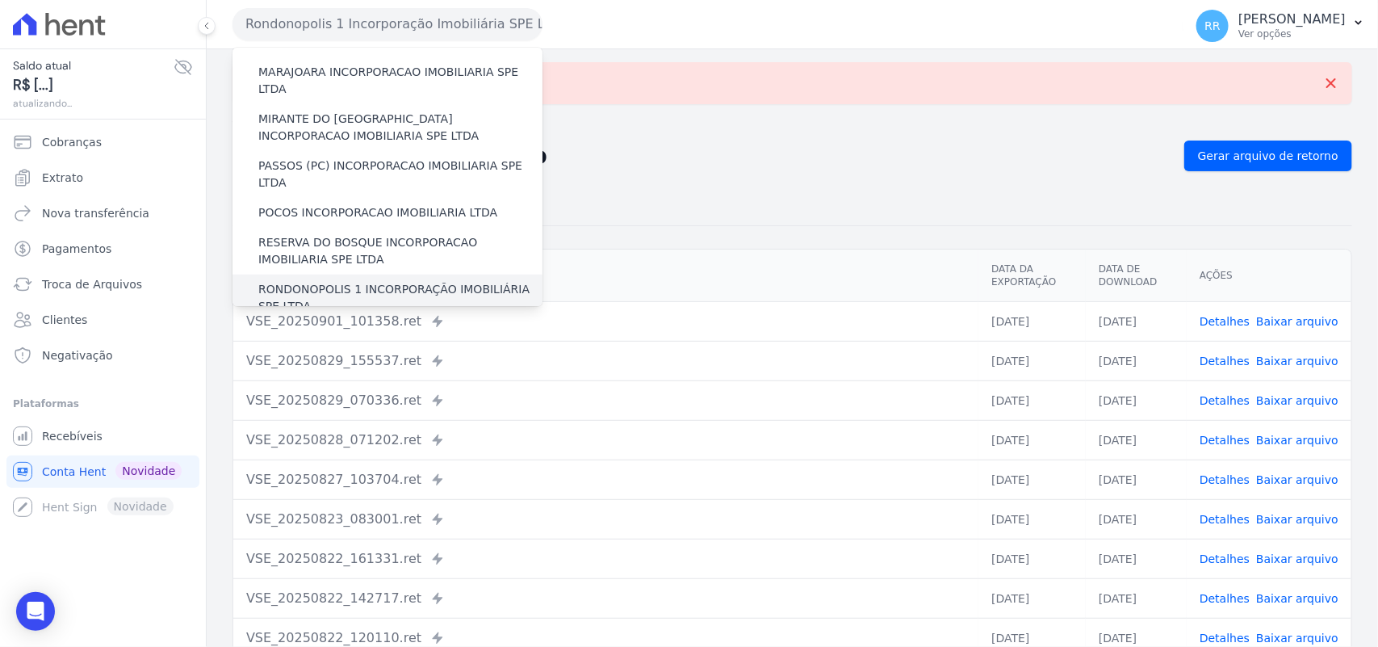
scroll to position [538, 0]
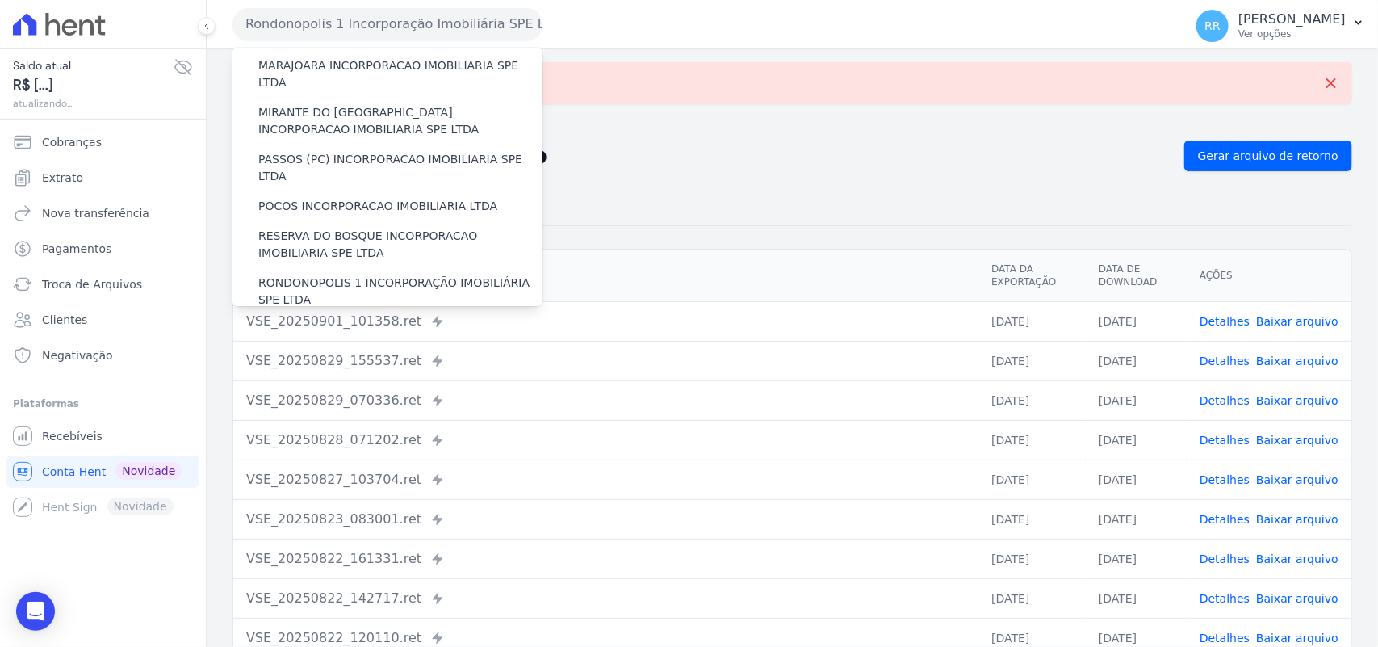
click at [319, 321] on label "SOFIA INCORPORADORA LTDA" at bounding box center [342, 329] width 169 height 17
click at [0, 0] on input "SOFIA INCORPORADORA LTDA" at bounding box center [0, 0] width 0 height 0
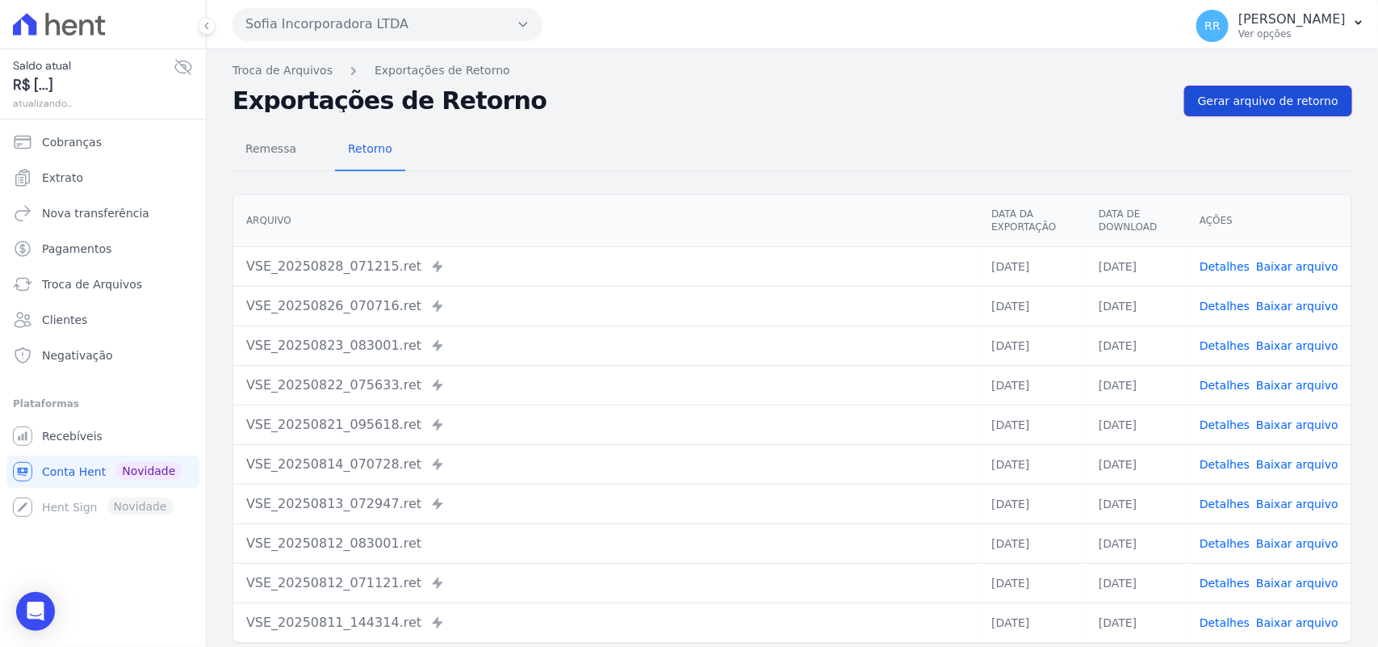
click at [1236, 98] on span "Gerar arquivo de retorno" at bounding box center [1268, 101] width 140 height 16
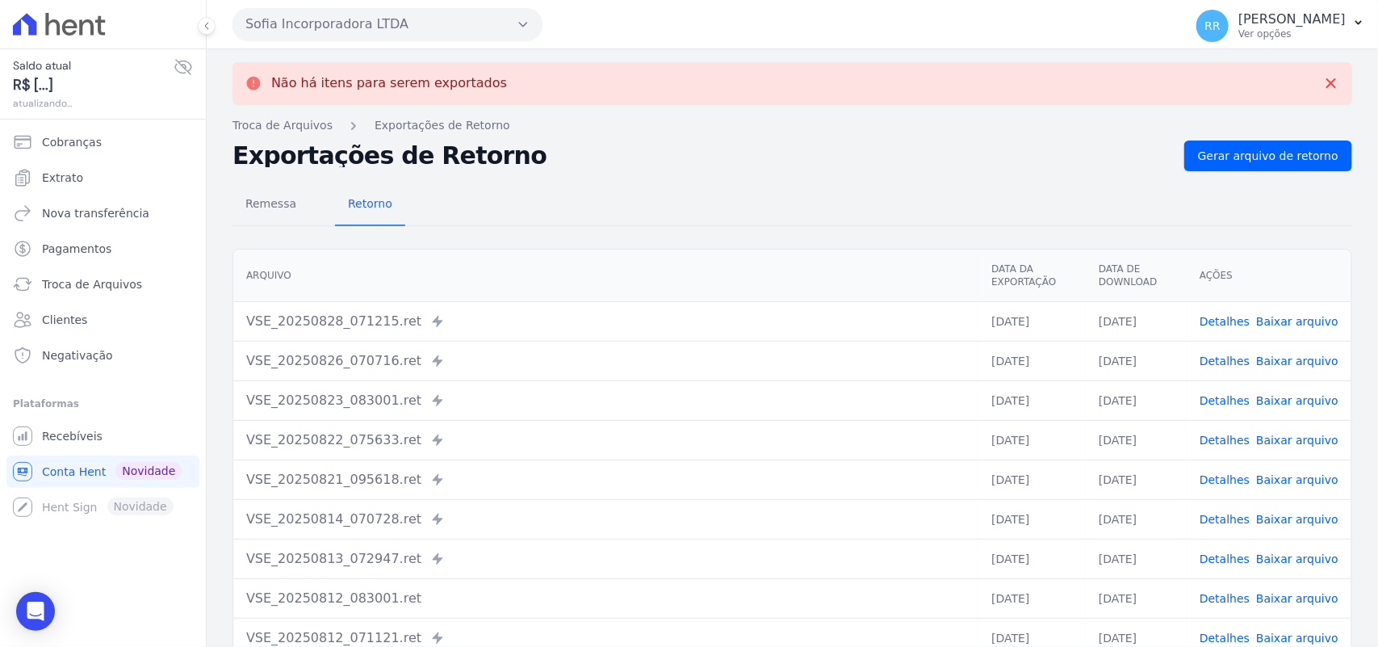
click at [348, 28] on button "Sofia Incorporadora LTDA" at bounding box center [388, 24] width 310 height 32
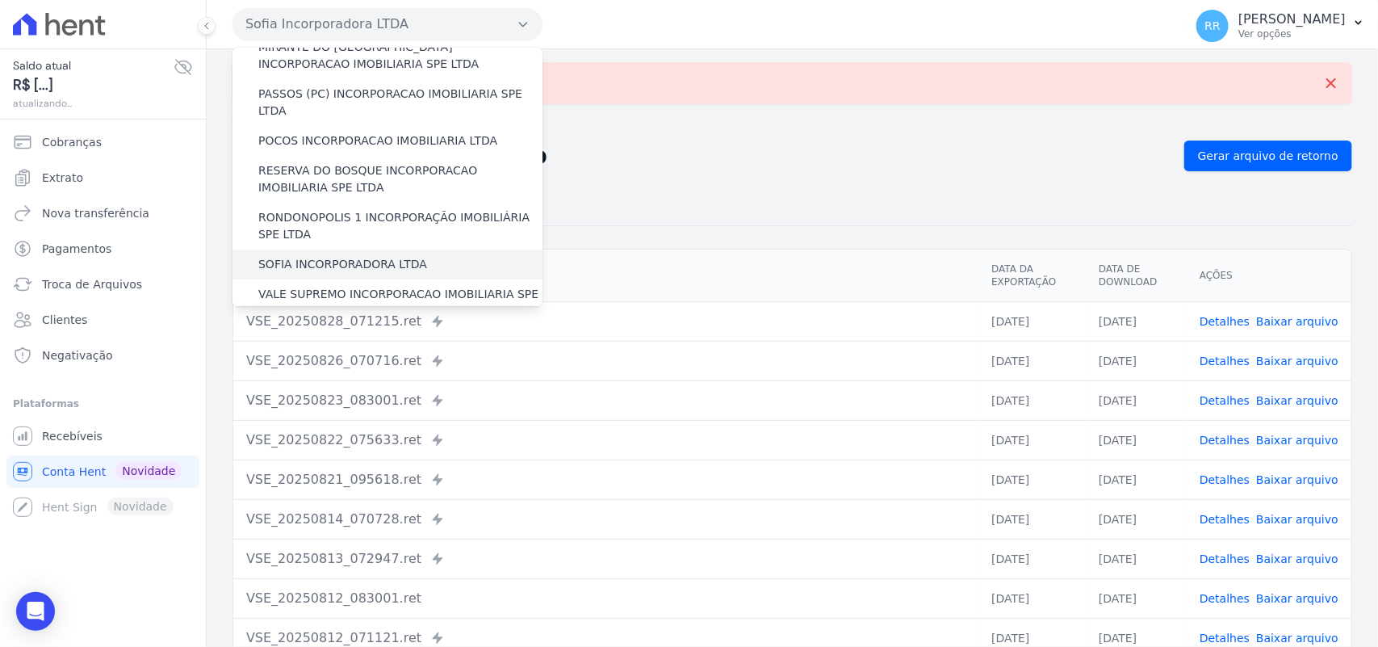
scroll to position [606, 0]
click at [325, 283] on label "VALE SUPREMO INCORPORACAO IMOBILIARIA SPE LTDA" at bounding box center [400, 300] width 284 height 34
click at [0, 0] on input "VALE SUPREMO INCORPORACAO IMOBILIARIA SPE LTDA" at bounding box center [0, 0] width 0 height 0
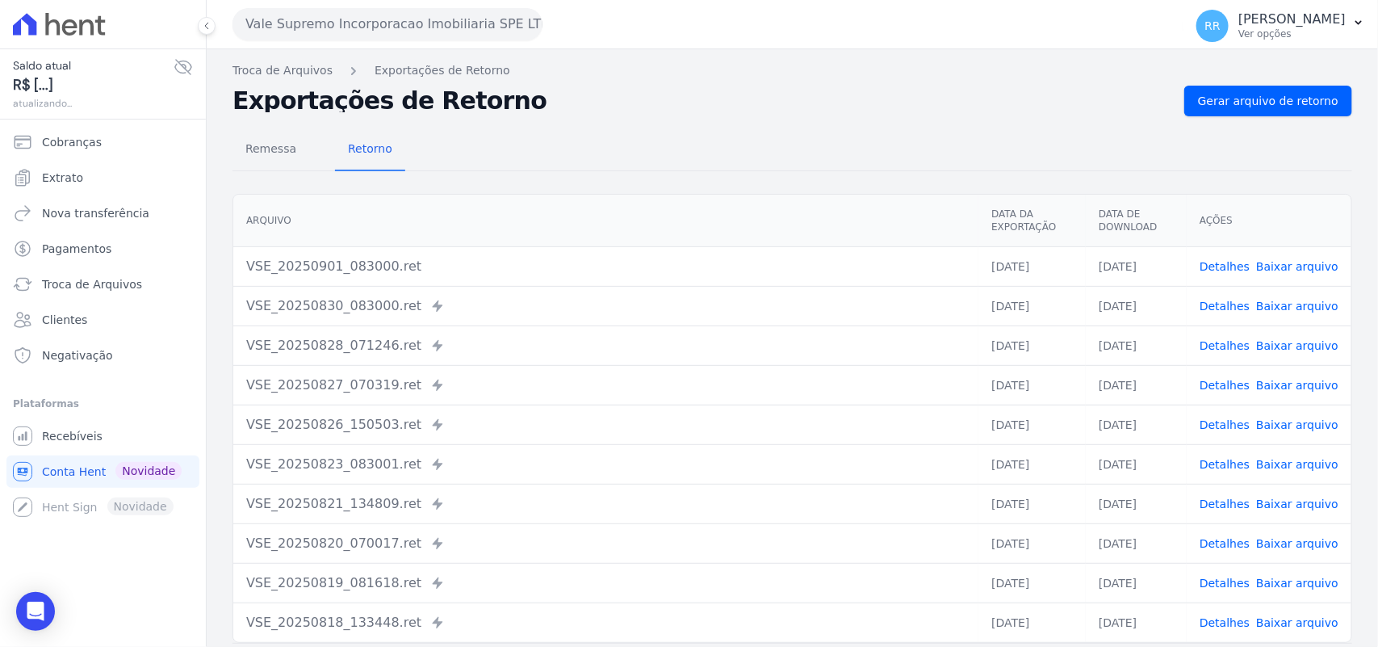
click at [1284, 119] on div "Remessa Retorno [GEOGRAPHIC_DATA] Data da Exportação Data de Download Ações VSE…" at bounding box center [793, 408] width 1120 height 584
click at [1284, 116] on div "Remessa Retorno [GEOGRAPHIC_DATA] Data da Exportação Data de Download Ações VSE…" at bounding box center [793, 408] width 1120 height 584
click at [1286, 111] on link "Gerar arquivo de retorno" at bounding box center [1268, 101] width 168 height 31
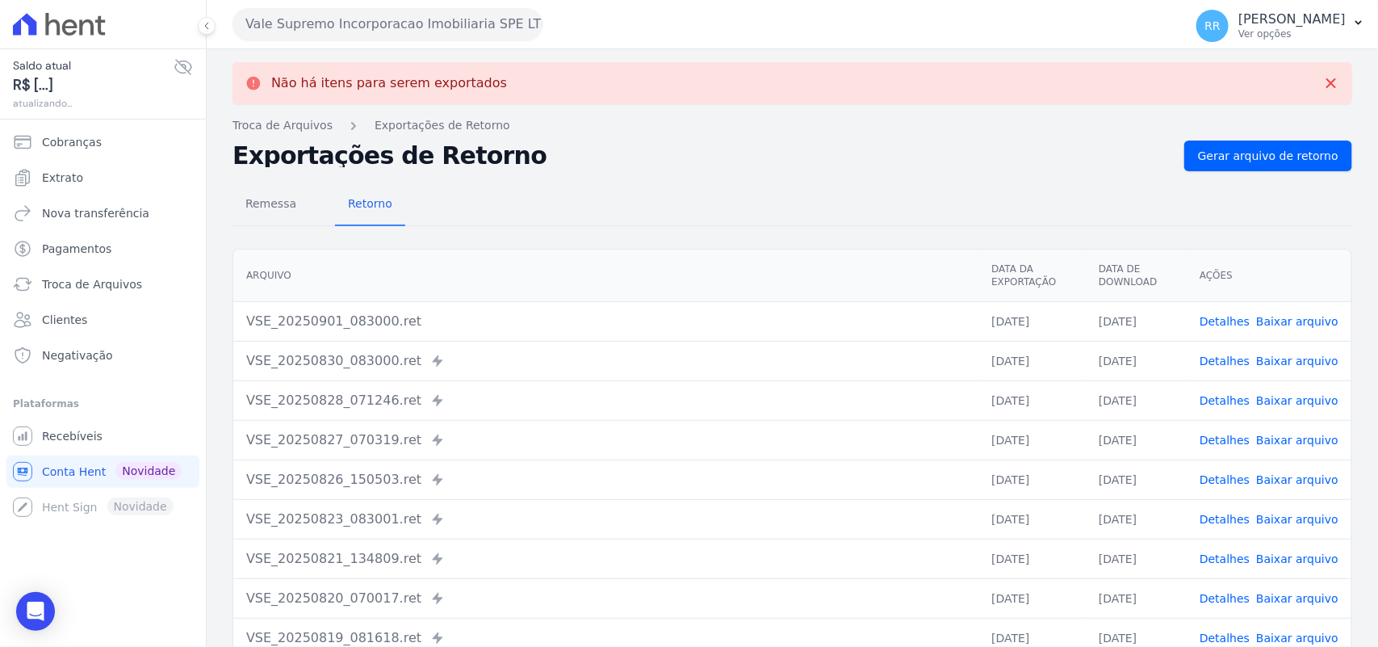
click at [325, 22] on button "Vale Supremo Incorporacao Imobiliaria SPE LTDA" at bounding box center [388, 24] width 310 height 32
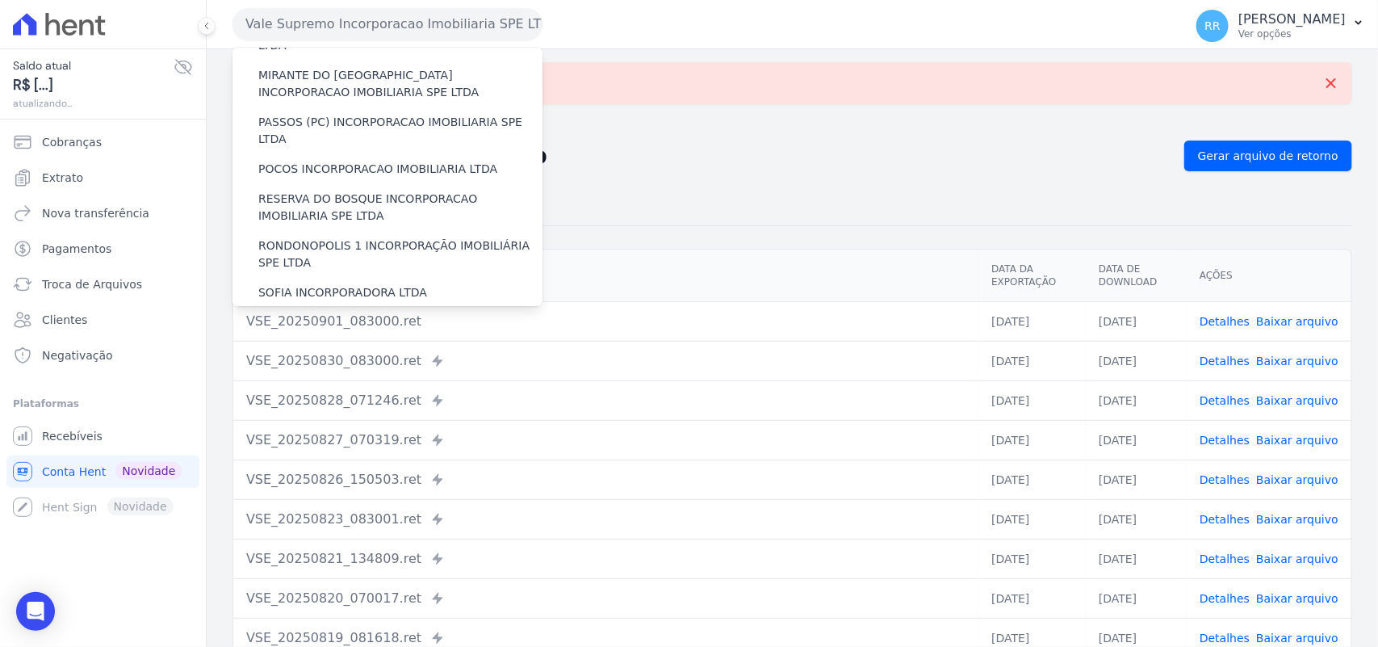
scroll to position [706, 0]
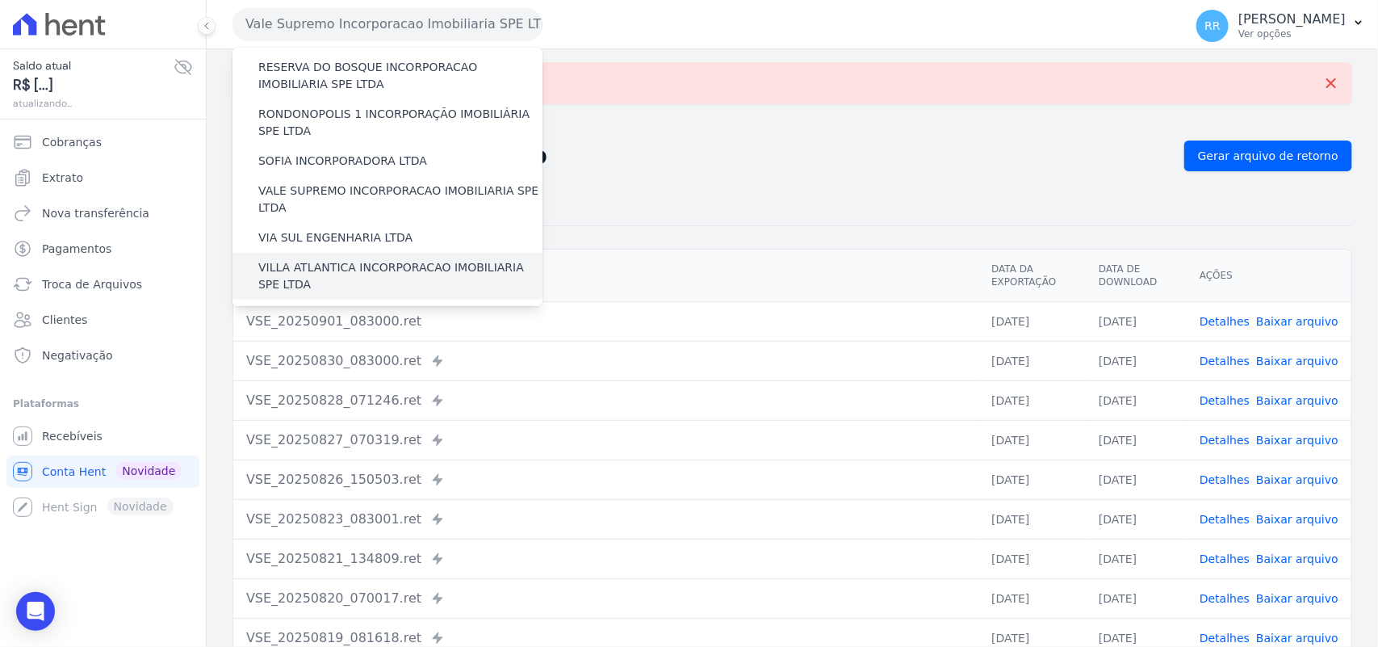
click at [337, 253] on div "VILLA ATLANTICA INCORPORACAO IMOBILIARIA SPE LTDA" at bounding box center [388, 276] width 310 height 47
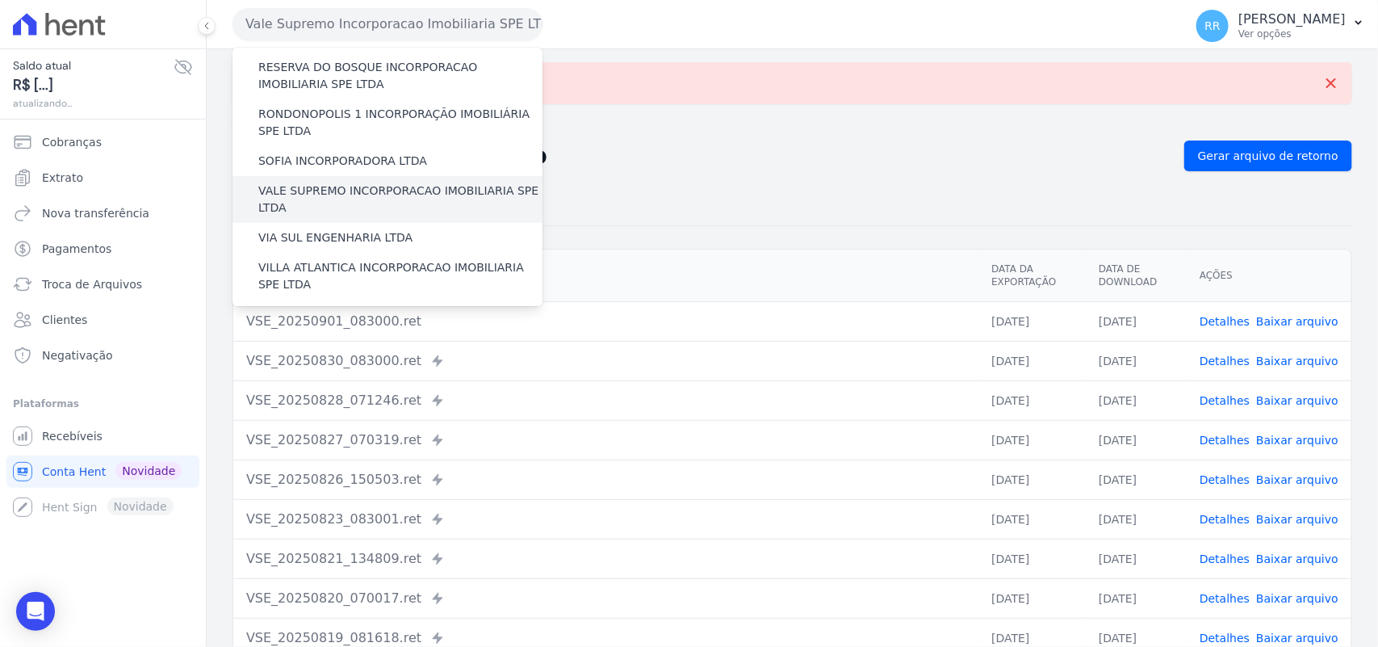
click at [346, 176] on div "VALE SUPREMO INCORPORACAO IMOBILIARIA SPE LTDA" at bounding box center [388, 199] width 310 height 47
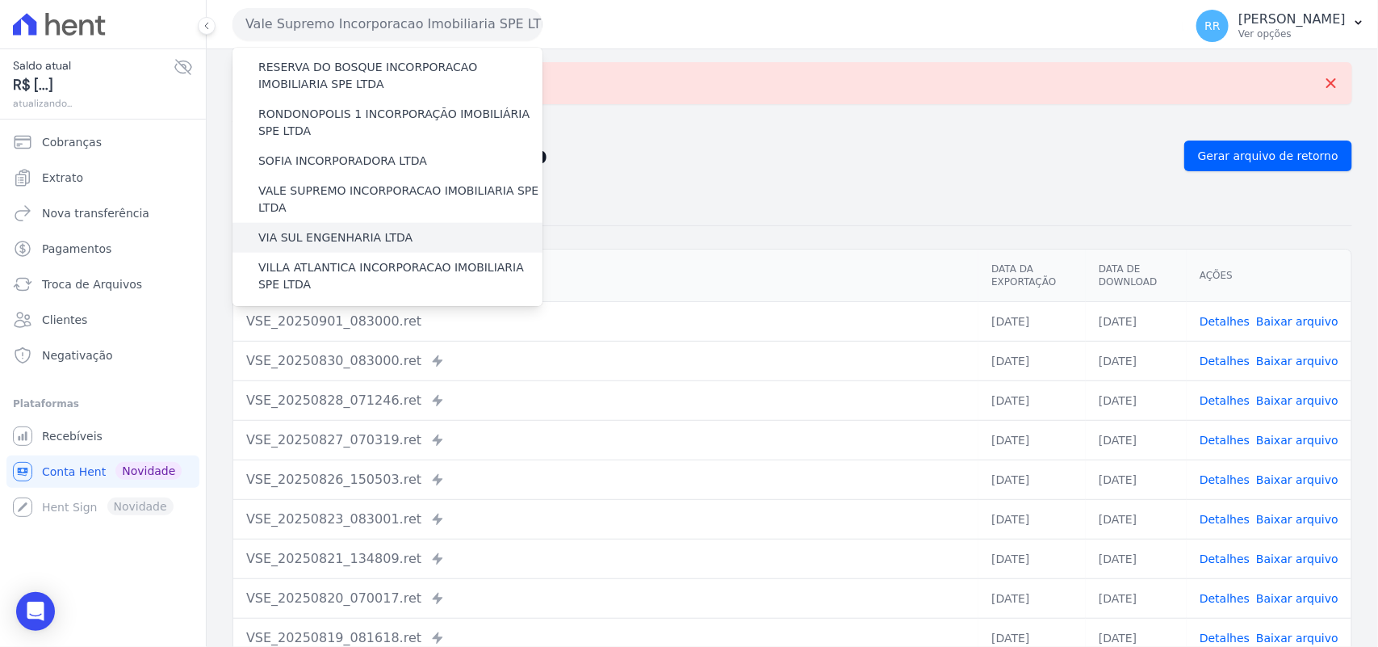
click at [342, 229] on label "VIA SUL ENGENHARIA LTDA" at bounding box center [335, 237] width 154 height 17
click at [0, 0] on input "VIA SUL ENGENHARIA LTDA" at bounding box center [0, 0] width 0 height 0
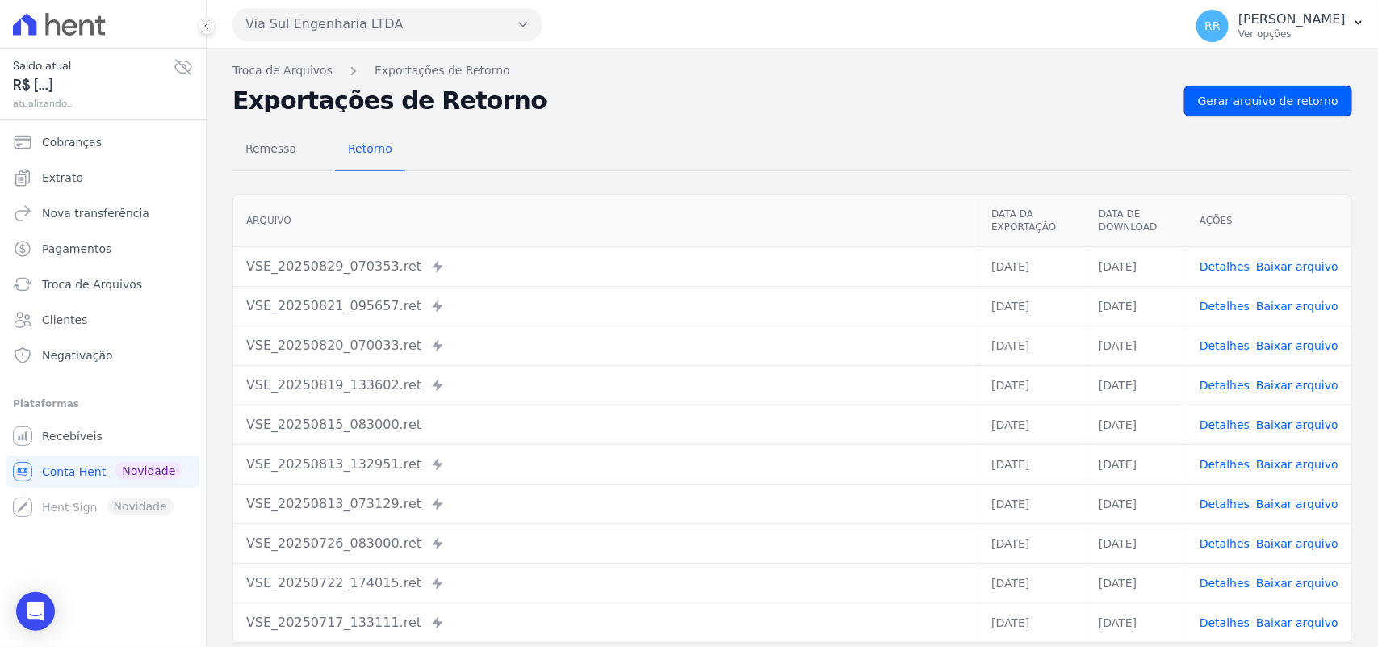
click at [1231, 99] on span "Gerar arquivo de retorno" at bounding box center [1268, 101] width 140 height 16
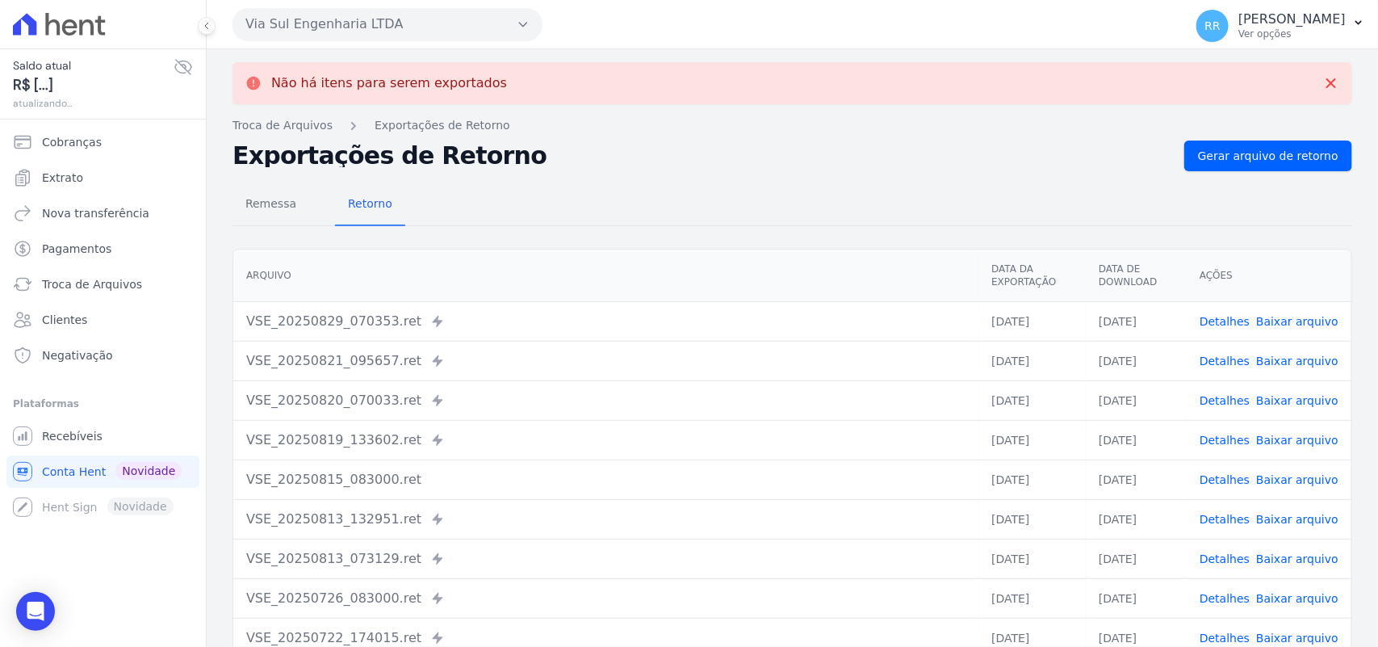
click at [327, 23] on button "Via Sul Engenharia LTDA" at bounding box center [388, 24] width 310 height 32
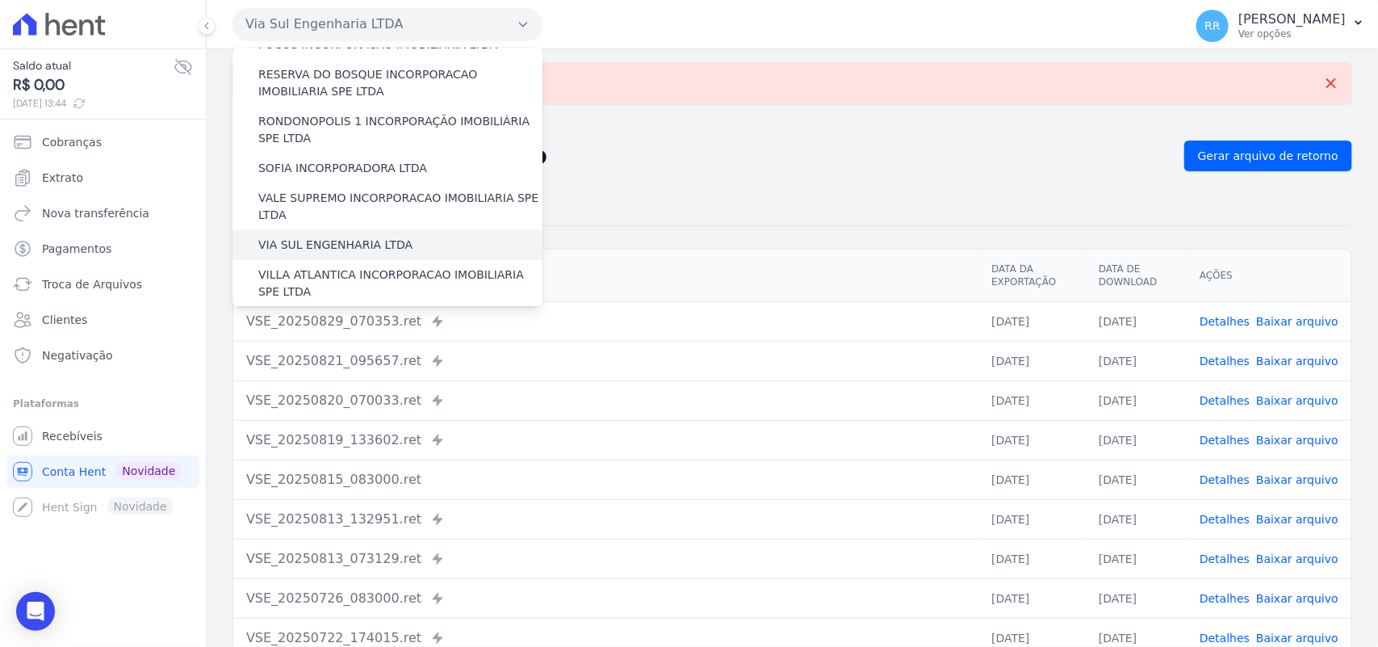
scroll to position [737, 0]
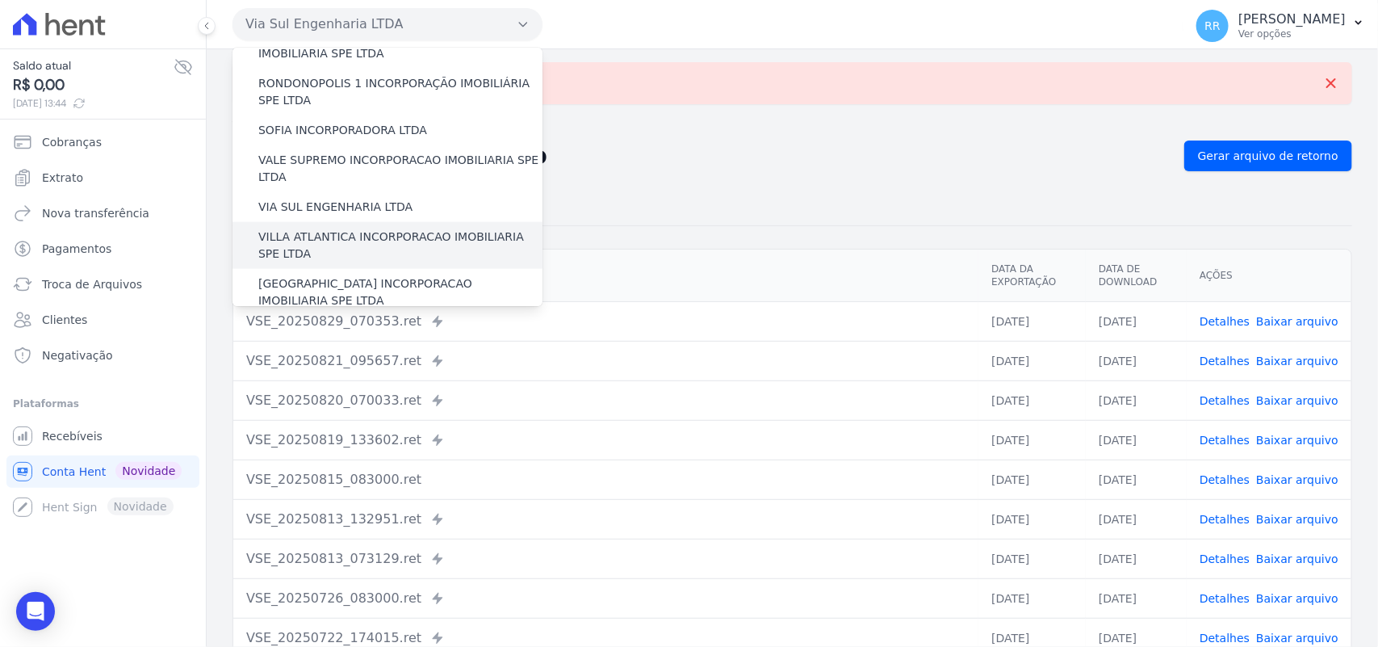
click at [340, 228] on label "VILLA ATLANTICA INCORPORACAO IMOBILIARIA SPE LTDA" at bounding box center [400, 245] width 284 height 34
click at [0, 0] on input "VILLA ATLANTICA INCORPORACAO IMOBILIARIA SPE LTDA" at bounding box center [0, 0] width 0 height 0
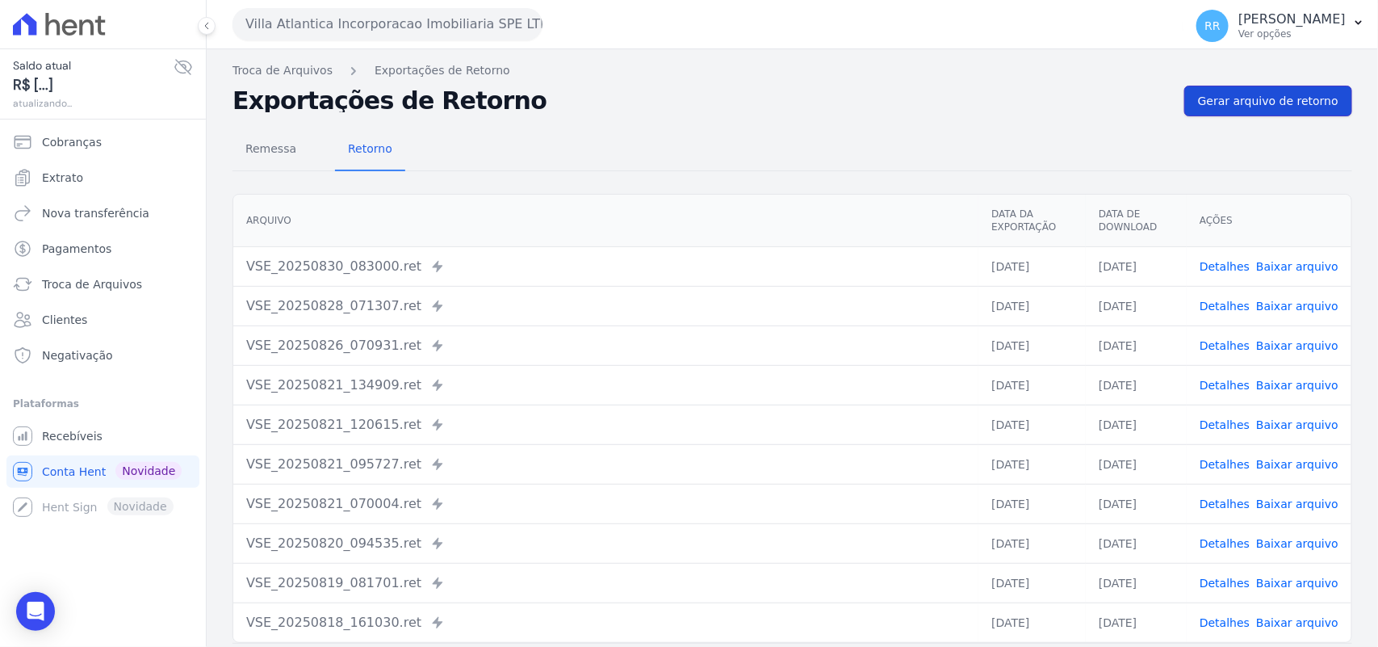
click at [1272, 110] on link "Gerar arquivo de retorno" at bounding box center [1268, 101] width 168 height 31
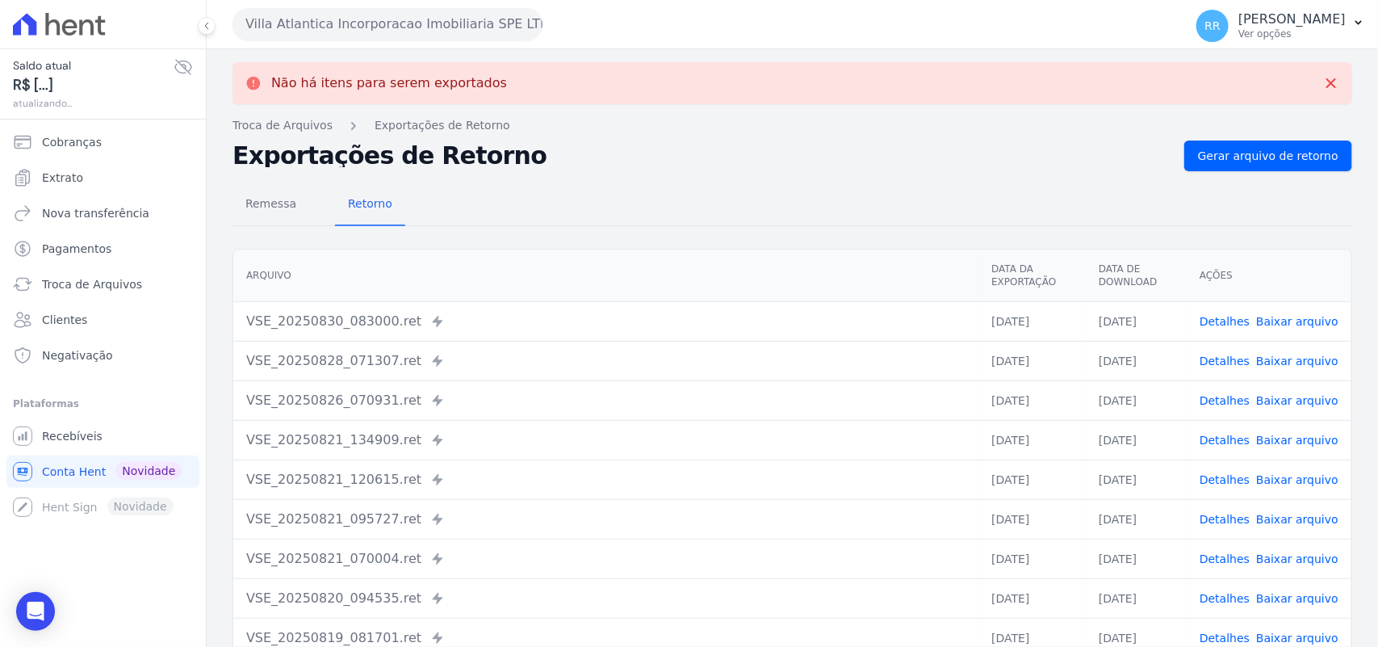
click at [436, 20] on button "Villa Atlantica Incorporacao Imobiliaria SPE LTDA" at bounding box center [388, 24] width 310 height 32
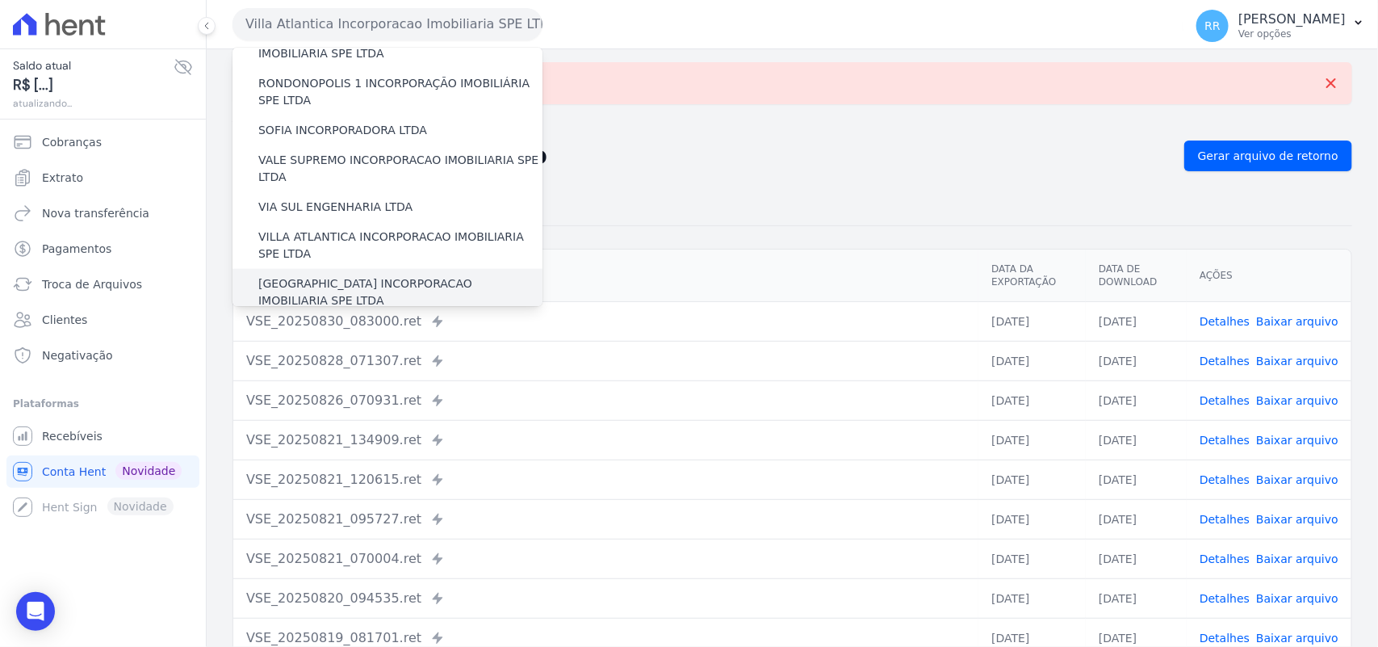
click at [378, 269] on div "[GEOGRAPHIC_DATA] INCORPORACAO IMOBILIARIA SPE LTDA" at bounding box center [388, 292] width 310 height 47
click at [370, 275] on label "[GEOGRAPHIC_DATA] INCORPORACAO IMOBILIARIA SPE LTDA" at bounding box center [400, 292] width 284 height 34
click at [0, 0] on input "[GEOGRAPHIC_DATA] INCORPORACAO IMOBILIARIA SPE LTDA" at bounding box center [0, 0] width 0 height 0
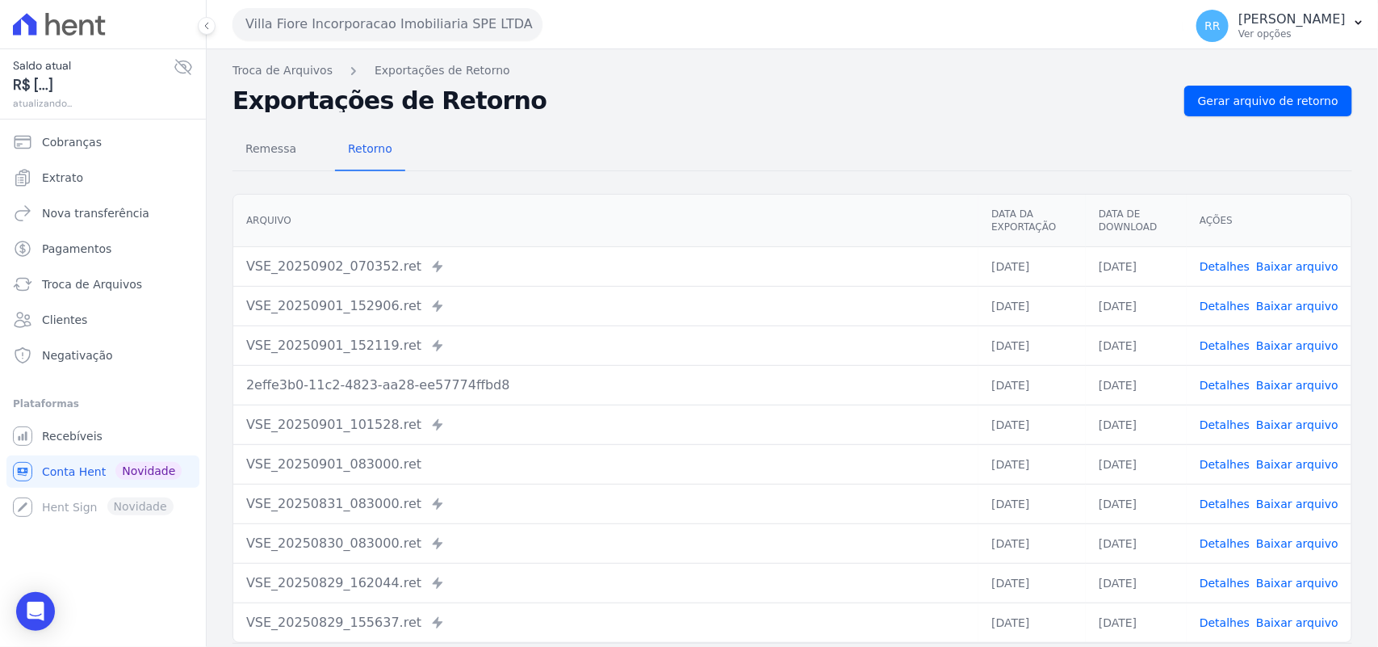
click at [1243, 79] on div "Troca de Arquivos Exportações de Retorno Exportações de Retorno Gerar arquivo d…" at bounding box center [792, 381] width 1171 height 664
click at [1240, 102] on span "Gerar arquivo de retorno" at bounding box center [1268, 101] width 140 height 16
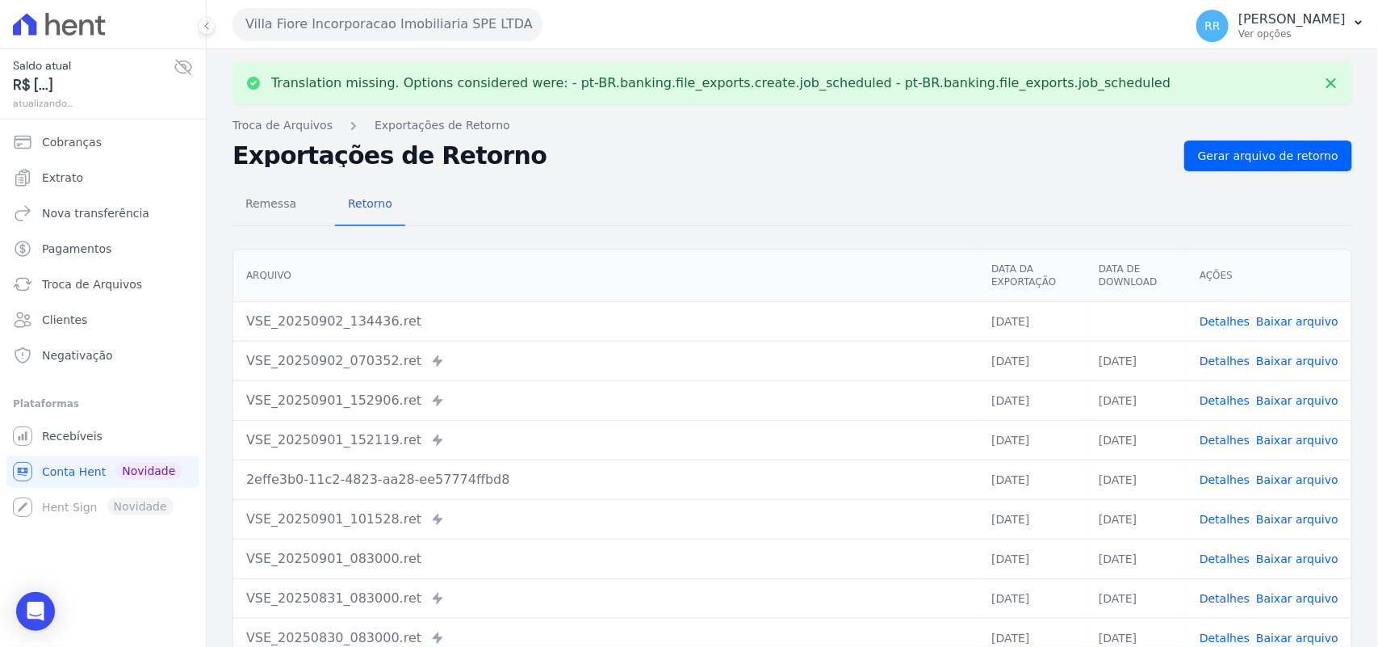
click at [1313, 323] on link "Baixar arquivo" at bounding box center [1297, 321] width 82 height 13
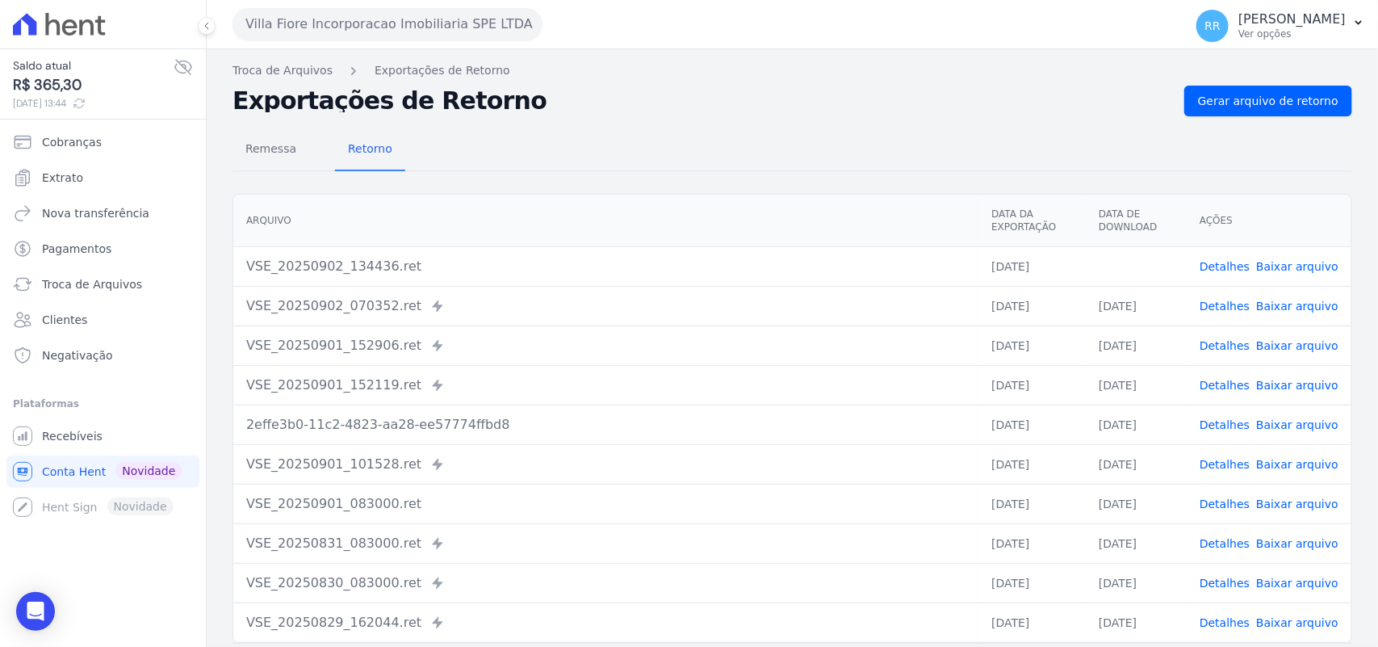
click at [991, 119] on div "Remessa Retorno [GEOGRAPHIC_DATA] Data da Exportação Data de Download Ações VSE…" at bounding box center [793, 408] width 1120 height 584
click at [384, 18] on button "Villa Fiore Incorporacao Imobiliaria SPE LTDA" at bounding box center [388, 24] width 310 height 32
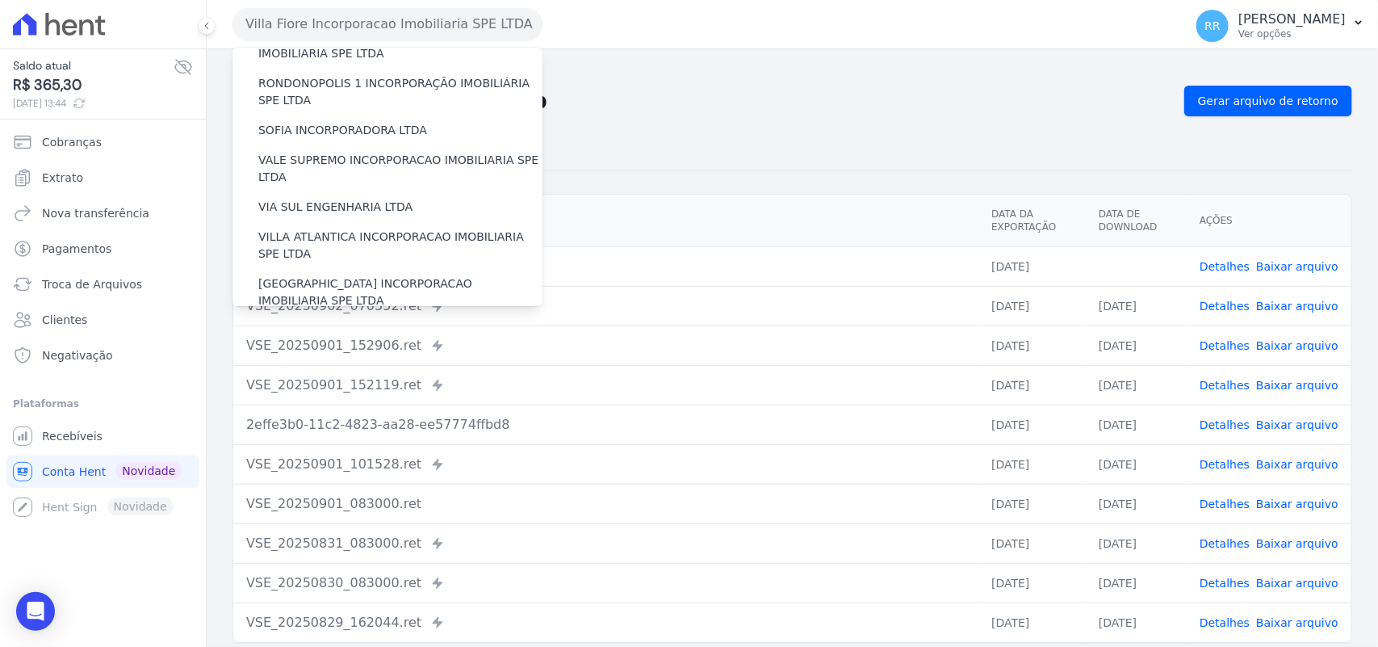
click at [325, 322] on label "VILLA TROPICAL INCORPORAÇÃO IMOBILIÁRIA SPE LTDA" at bounding box center [400, 339] width 284 height 34
click at [0, 0] on input "VILLA TROPICAL INCORPORAÇÃO IMOBILIÁRIA SPE LTDA" at bounding box center [0, 0] width 0 height 0
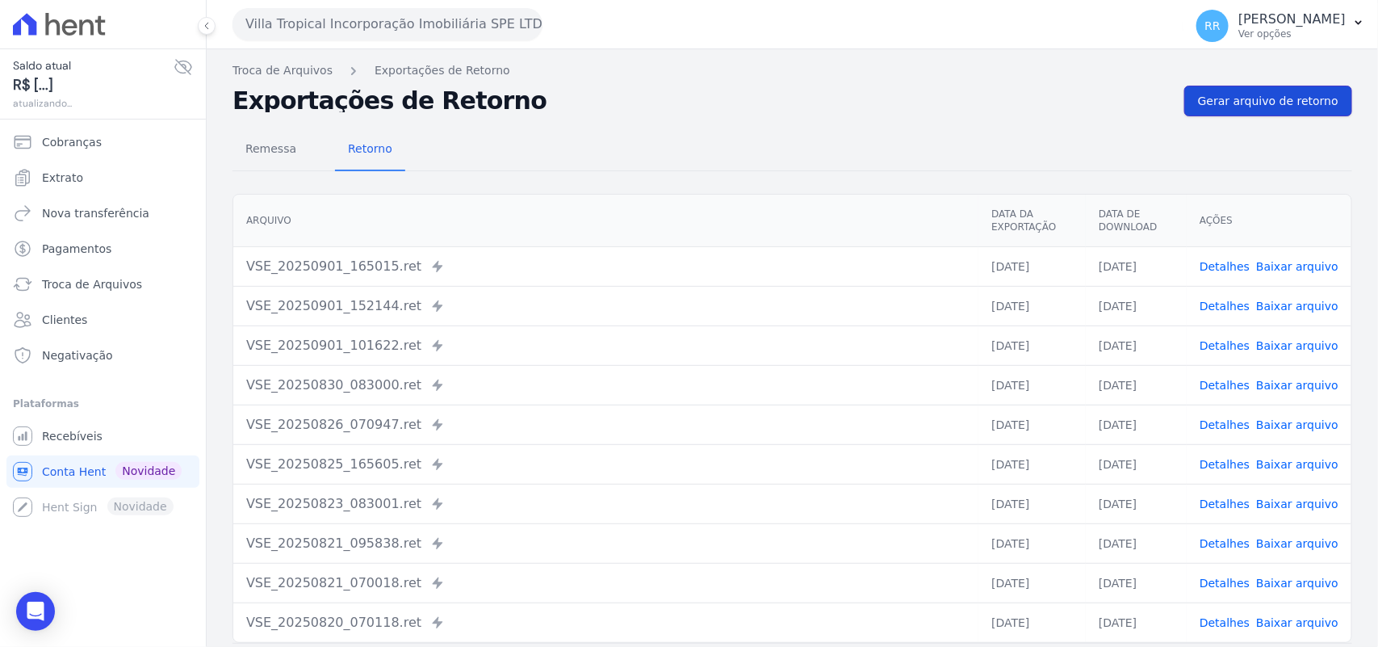
click at [1286, 102] on span "Gerar arquivo de retorno" at bounding box center [1268, 101] width 140 height 16
click at [325, 29] on button "Villa Tropical Incorporação Imobiliária SPE LTDA" at bounding box center [388, 24] width 310 height 32
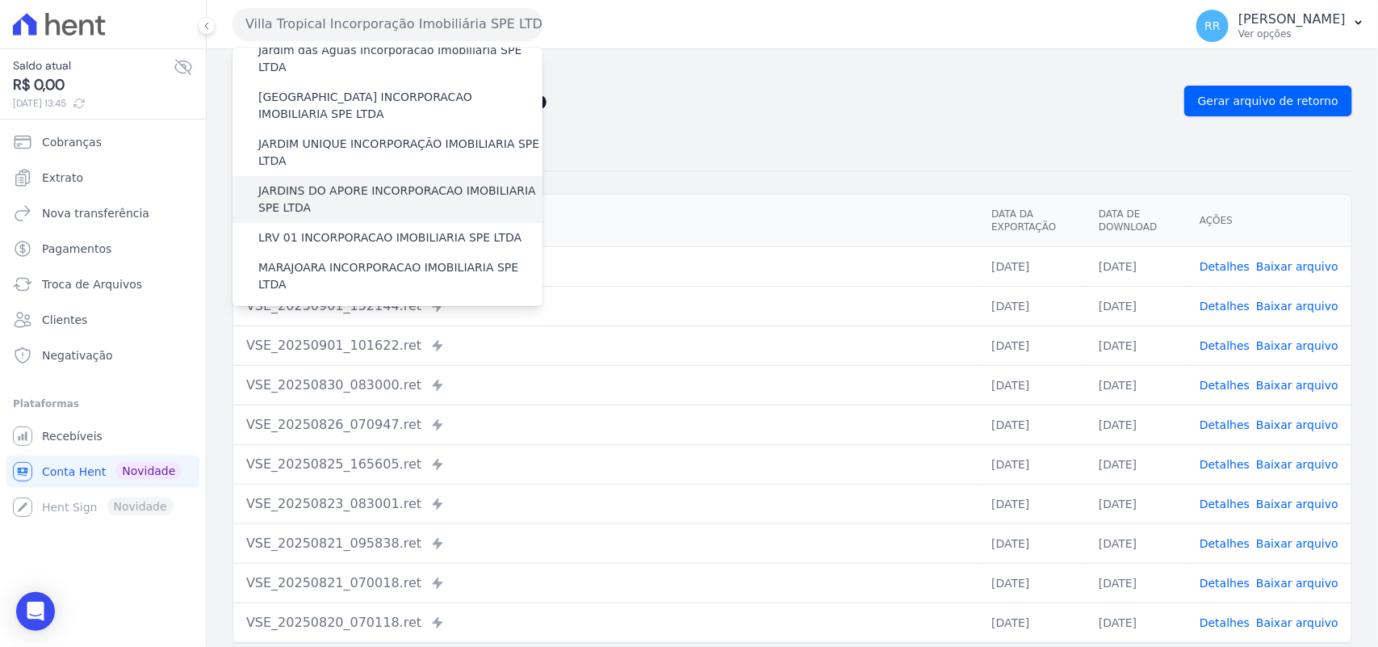
scroll to position [269, 0]
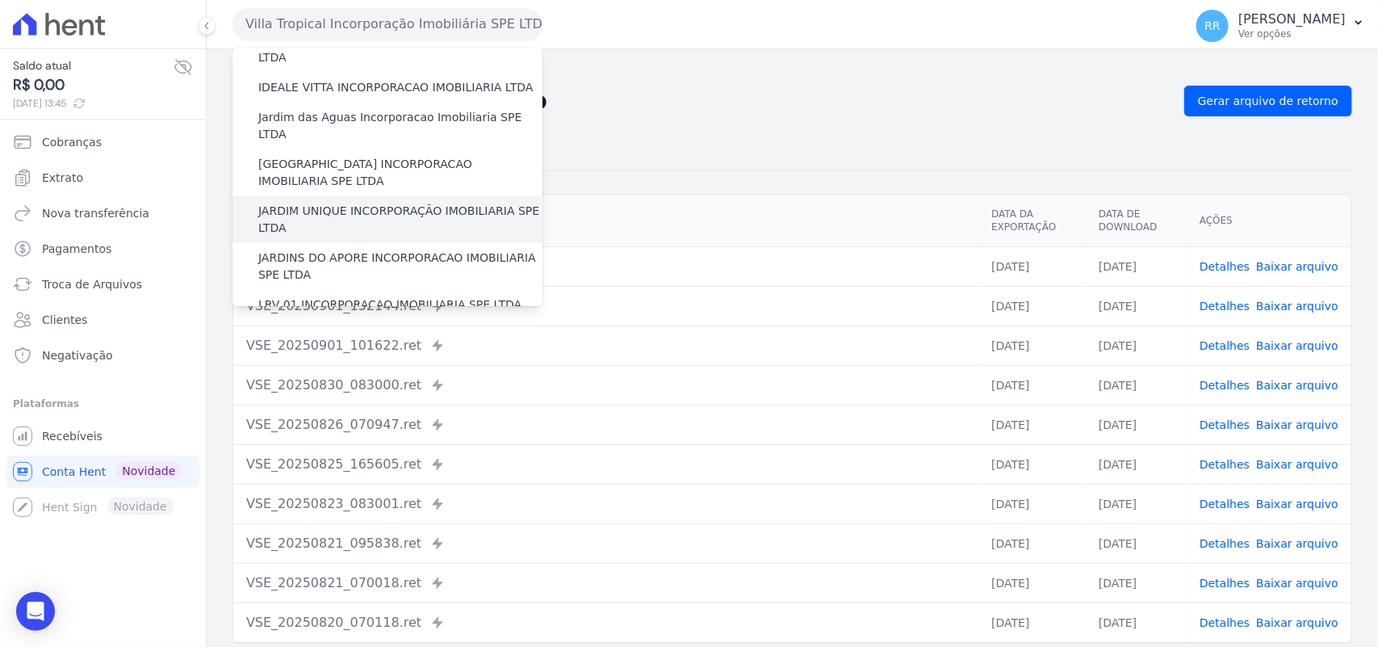
click at [332, 203] on label "JARDIM UNIQUE INCORPORAÇÃO IMOBILIARIA SPE LTDA" at bounding box center [400, 220] width 284 height 34
click at [0, 0] on input "JARDIM UNIQUE INCORPORAÇÃO IMOBILIARIA SPE LTDA" at bounding box center [0, 0] width 0 height 0
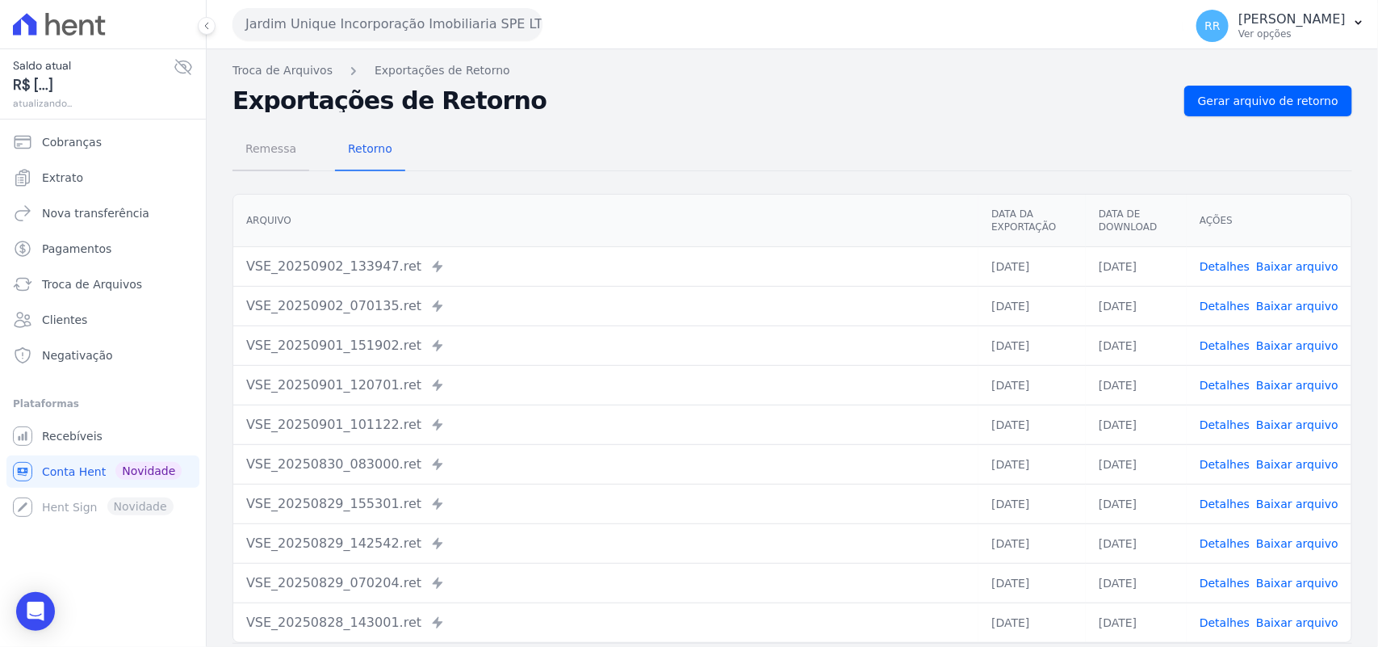
click at [277, 151] on span "Remessa" at bounding box center [271, 148] width 70 height 32
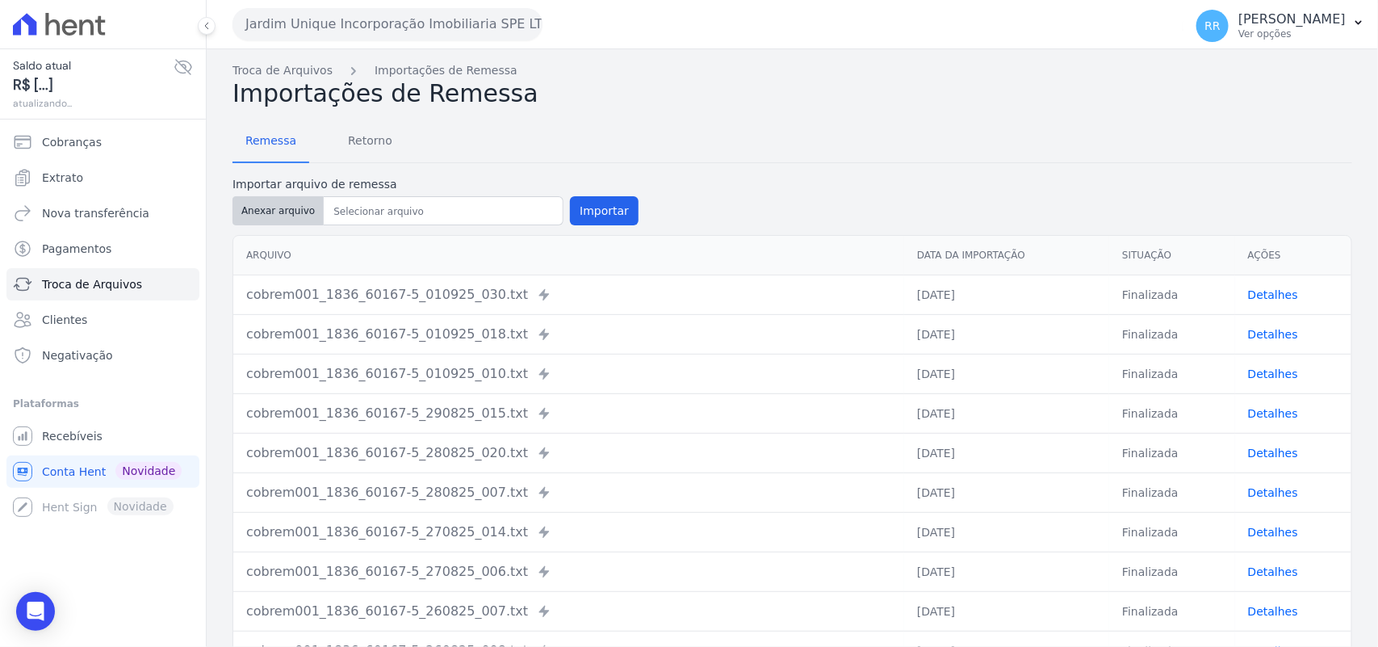
click at [291, 211] on button "Anexar arquivo" at bounding box center [278, 210] width 91 height 29
type input "cobrem001_1836_60167-5_020925_005.TXT"
click at [618, 211] on button "Importar" at bounding box center [604, 210] width 69 height 29
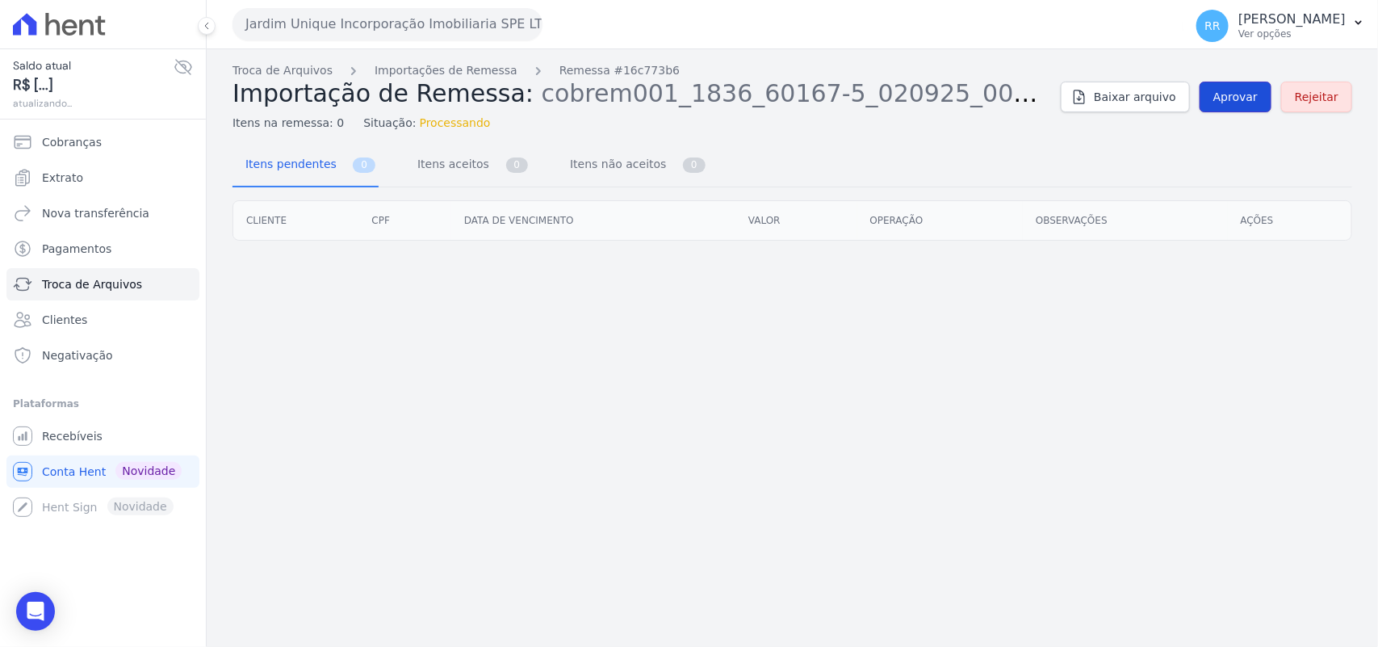
click at [1239, 93] on span "Aprovar" at bounding box center [1235, 97] width 44 height 16
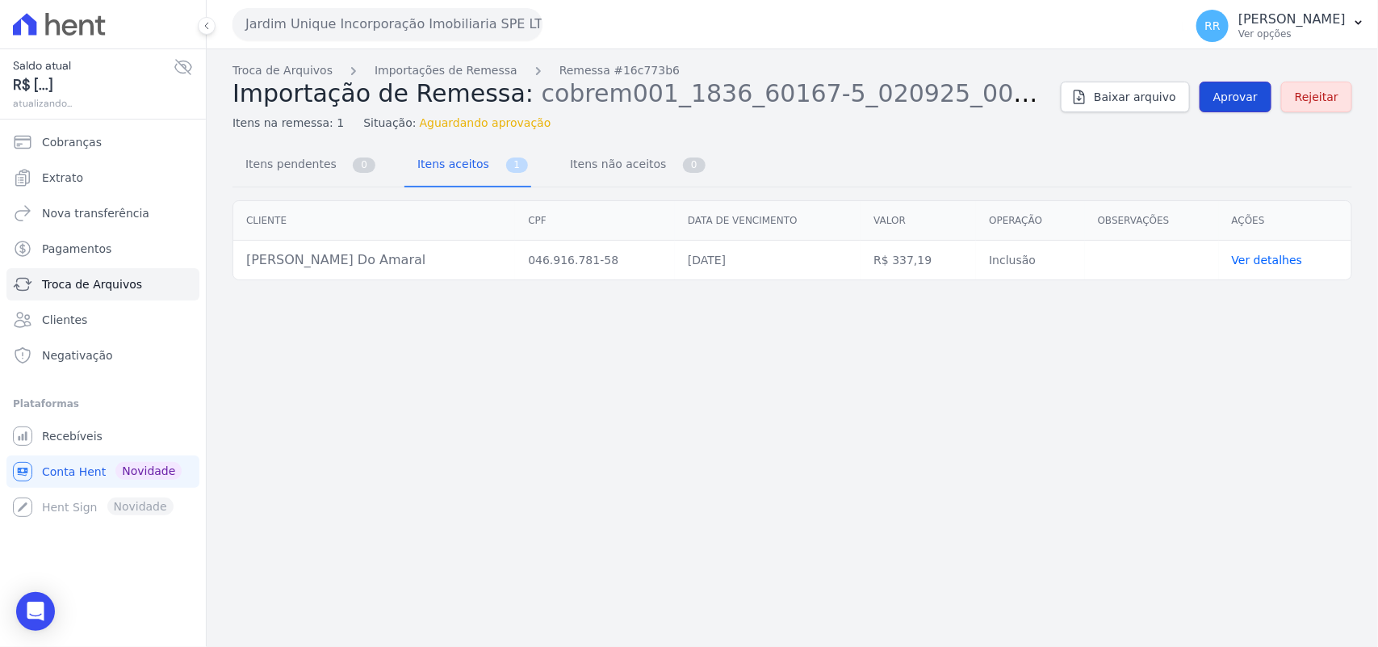
click at [1228, 89] on span "Aprovar" at bounding box center [1235, 97] width 44 height 16
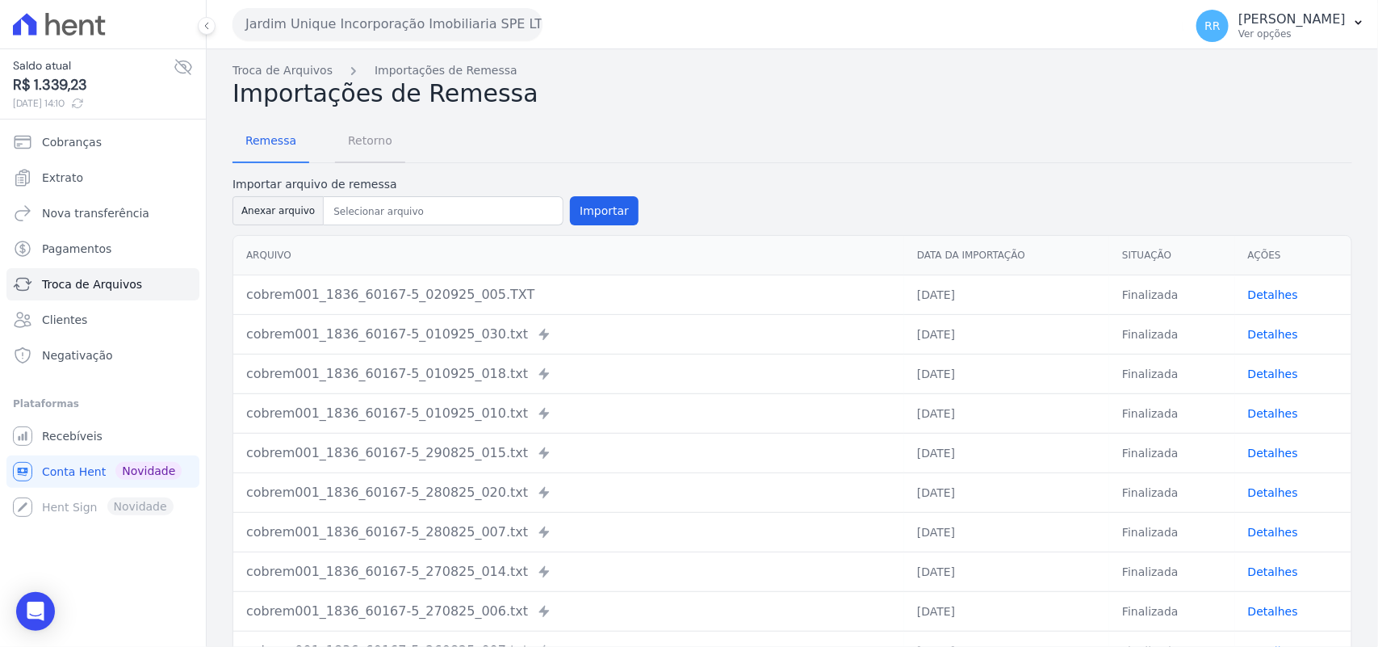
click at [352, 148] on span "Retorno" at bounding box center [370, 140] width 64 height 32
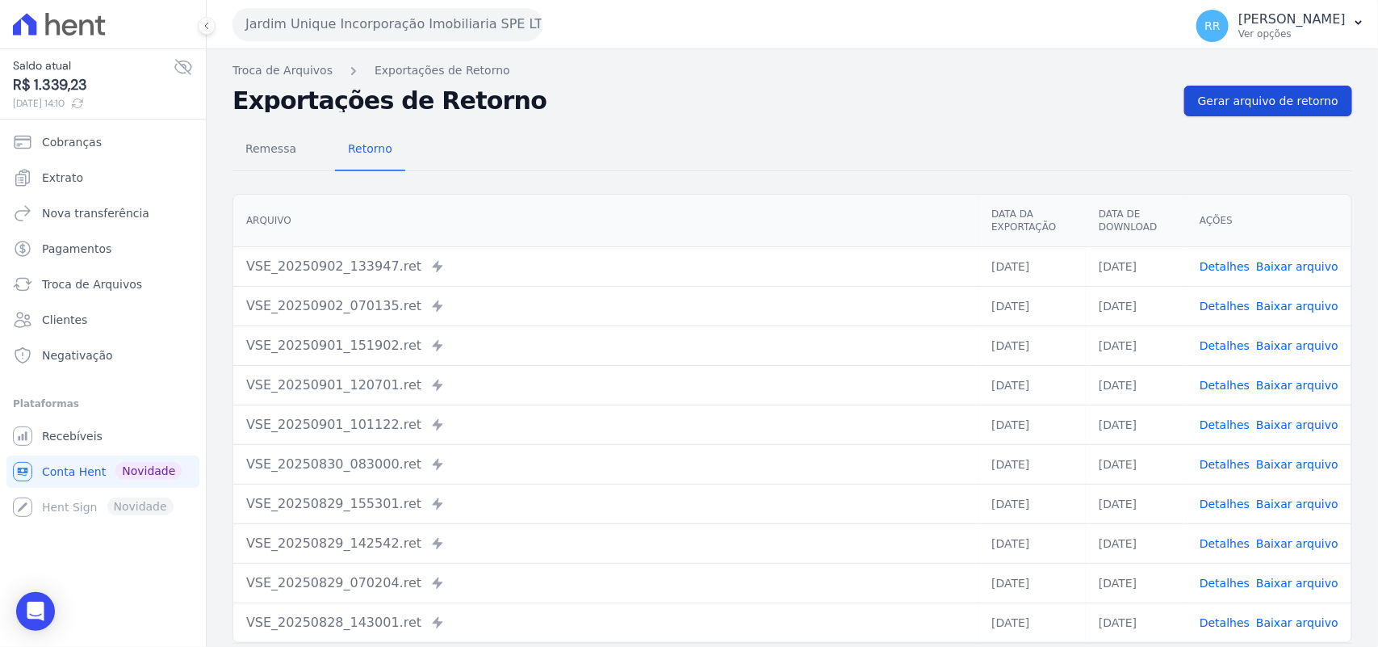
click at [1260, 97] on span "Gerar arquivo de retorno" at bounding box center [1268, 101] width 140 height 16
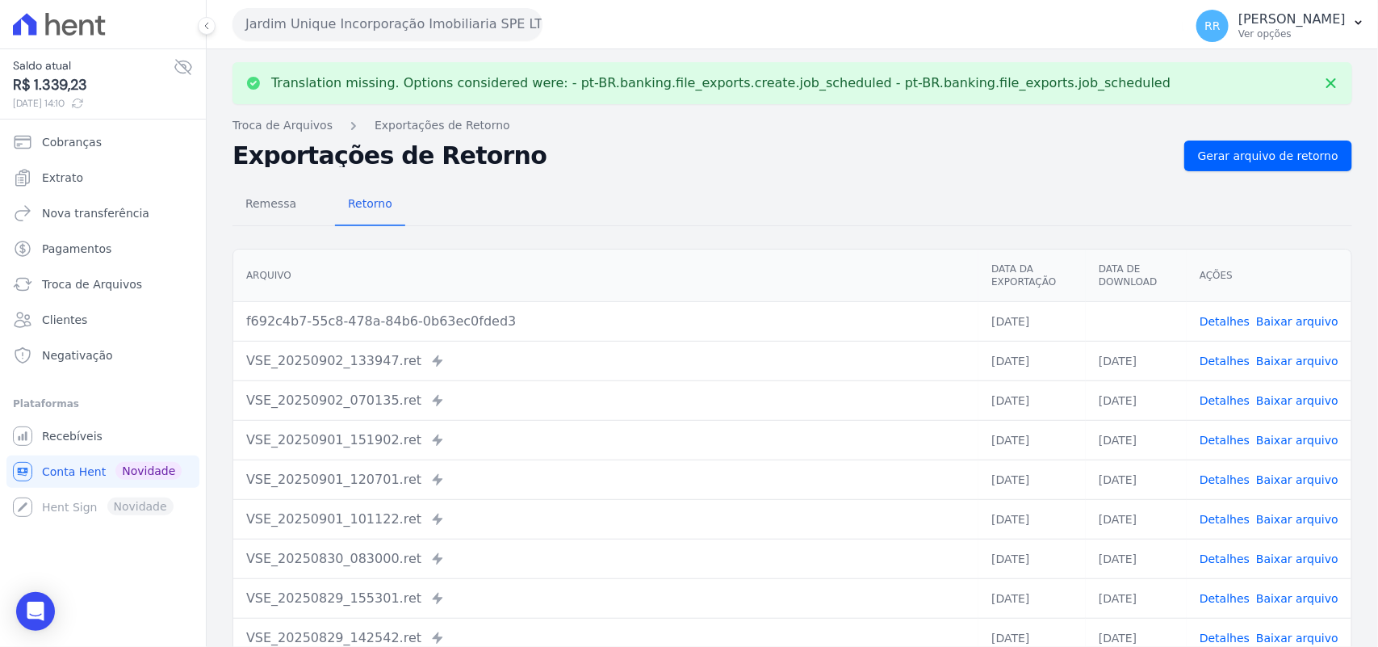
click at [1280, 317] on link "Baixar arquivo" at bounding box center [1297, 321] width 82 height 13
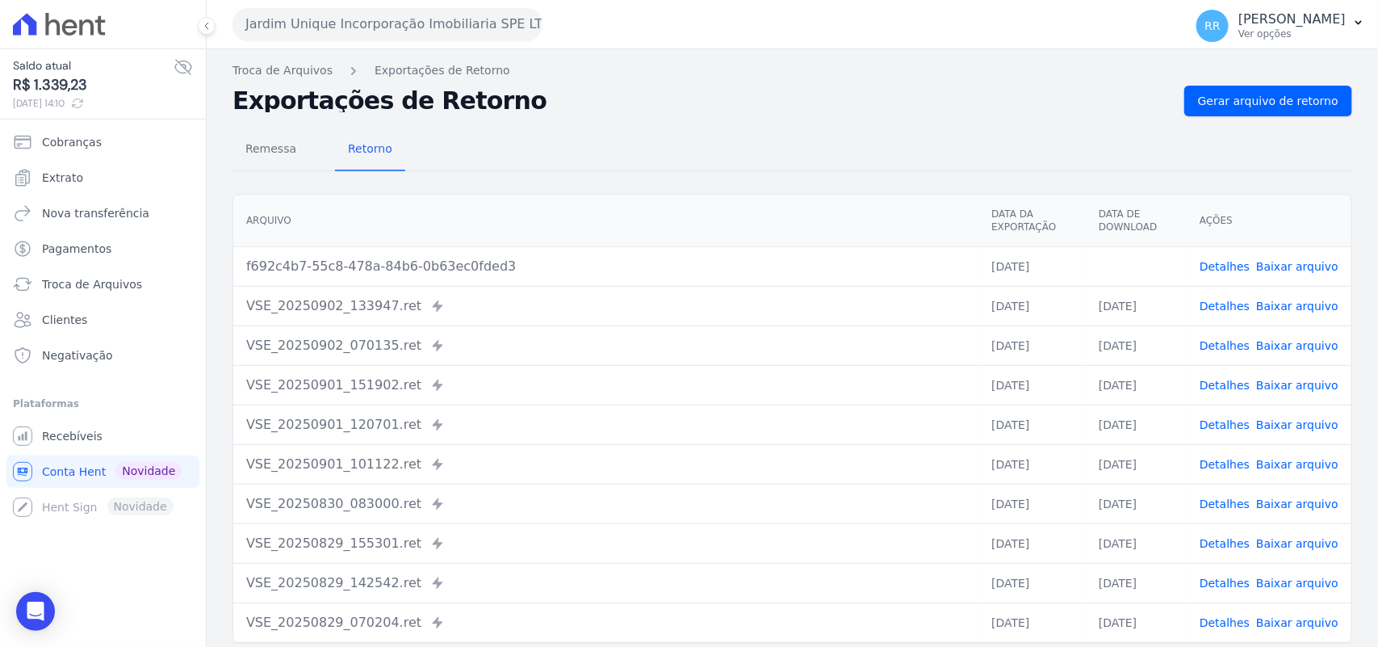
drag, startPoint x: 654, startPoint y: 137, endPoint x: 667, endPoint y: 118, distance: 23.3
click at [654, 138] on div "Remessa Retorno" at bounding box center [793, 150] width 1120 height 42
click at [731, 113] on div "Exportações de Retorno Gerar arquivo de retorno" at bounding box center [793, 101] width 1120 height 31
click at [698, 118] on div "Remessa Retorno [GEOGRAPHIC_DATA] Data da Exportação Data de Download Ações f69…" at bounding box center [793, 408] width 1120 height 584
